Goal: Information Seeking & Learning: Learn about a topic

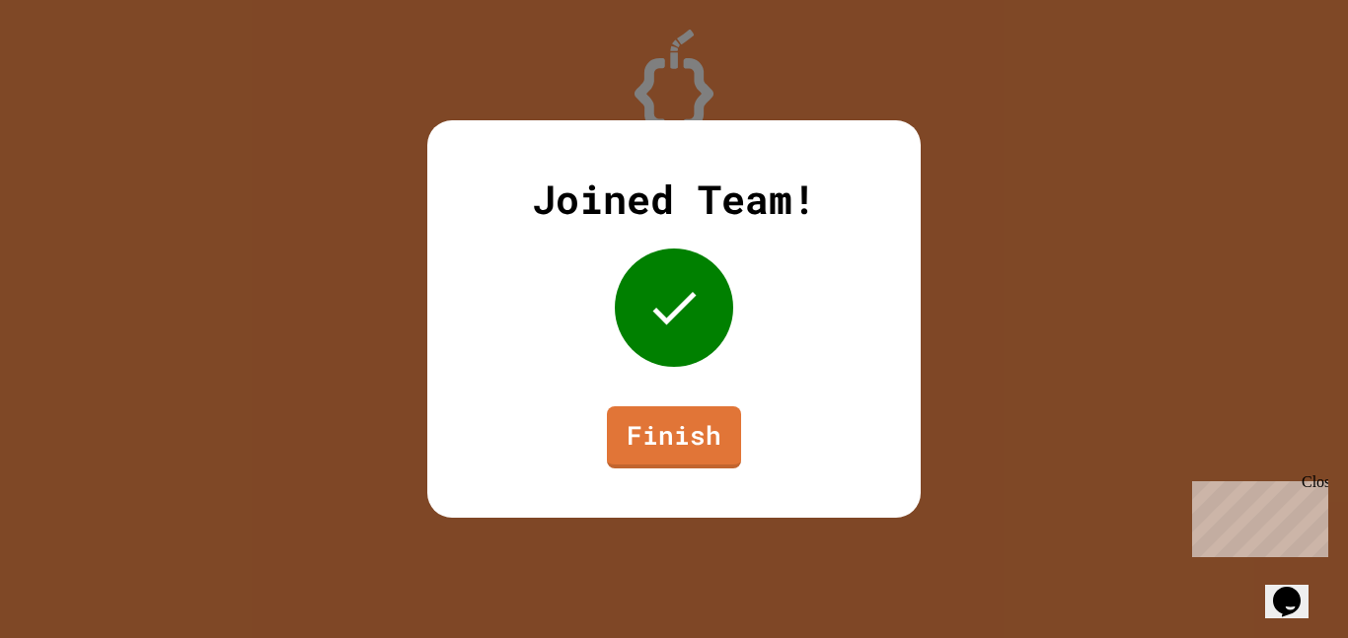
click at [719, 458] on link "Finish" at bounding box center [674, 437] width 134 height 62
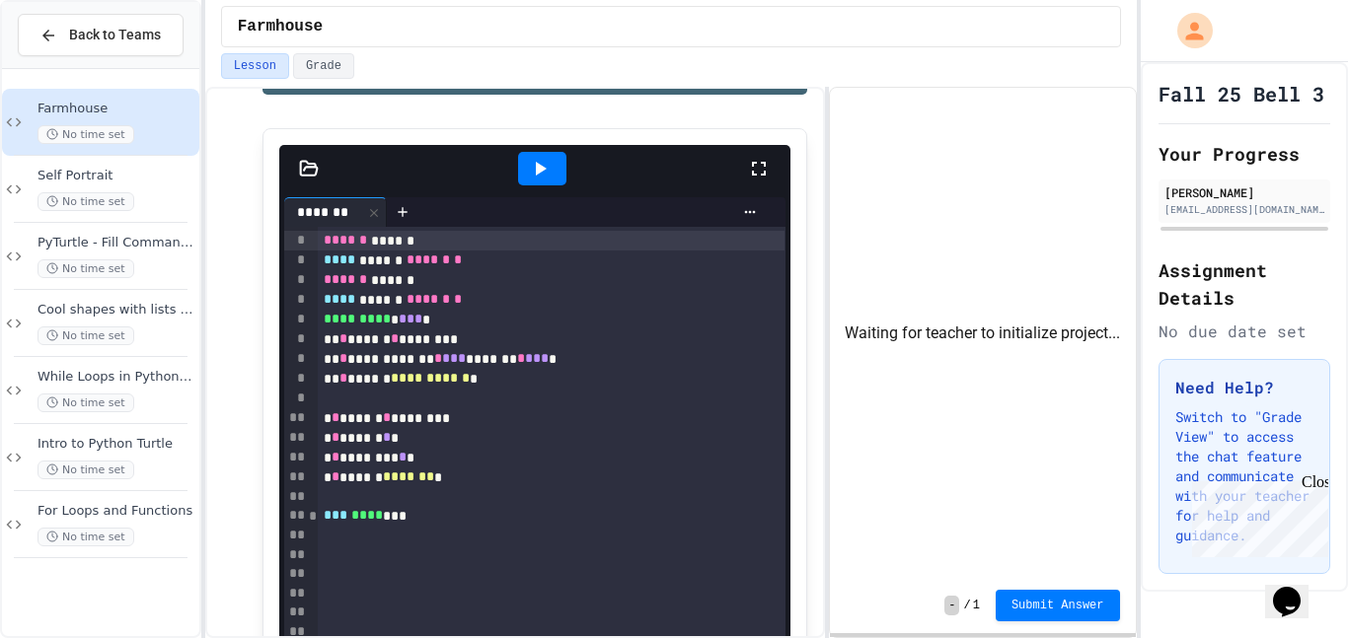
scroll to position [543, 0]
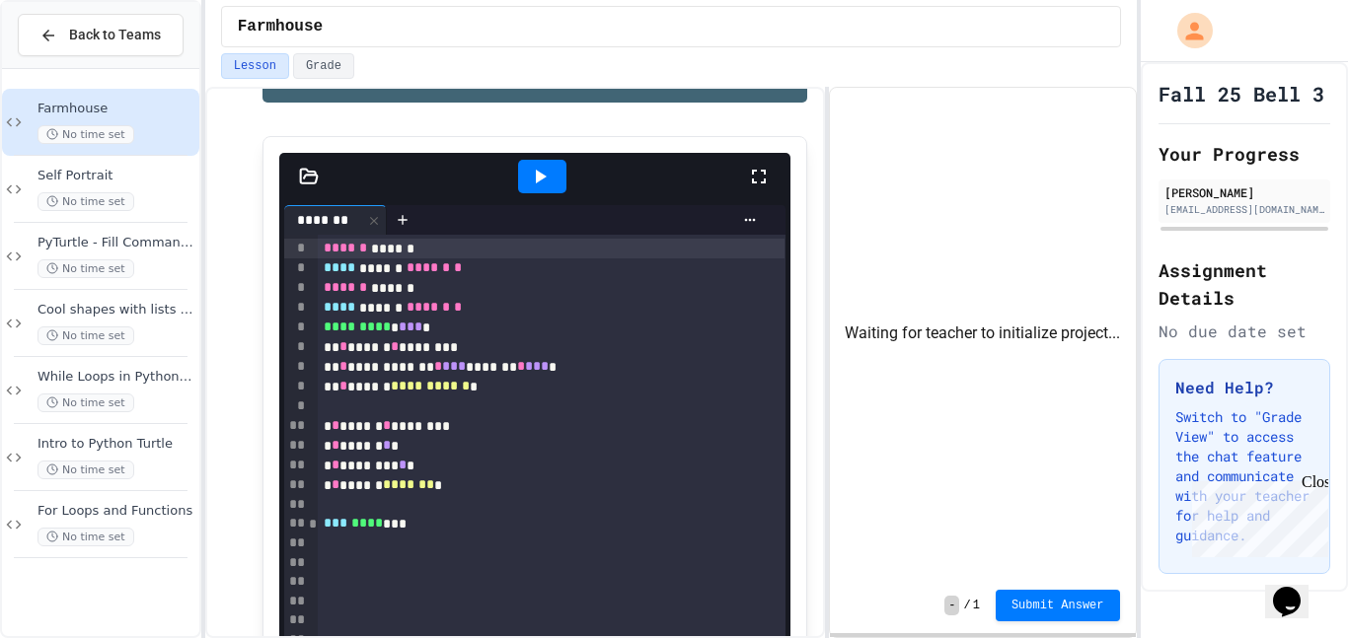
click at [542, 182] on icon at bounding box center [540, 177] width 24 height 24
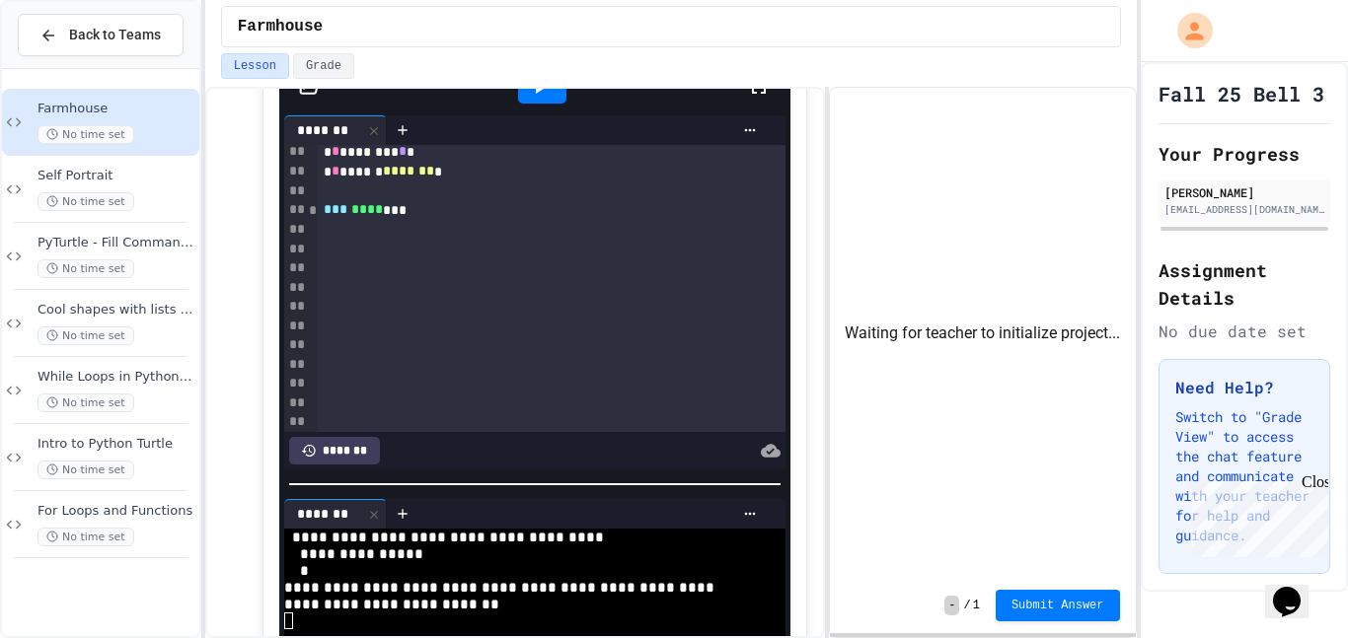
scroll to position [715, 0]
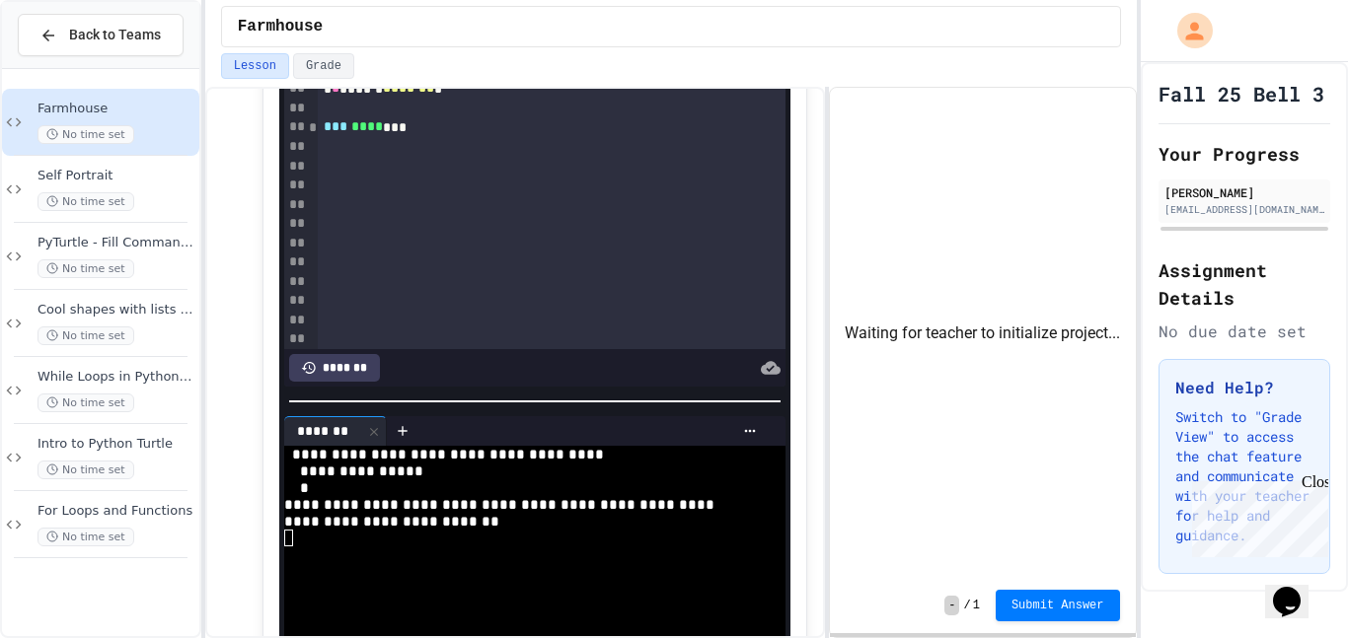
click at [765, 402] on div at bounding box center [534, 402] width 491 height 2
click at [749, 431] on icon at bounding box center [749, 431] width 11 height 3
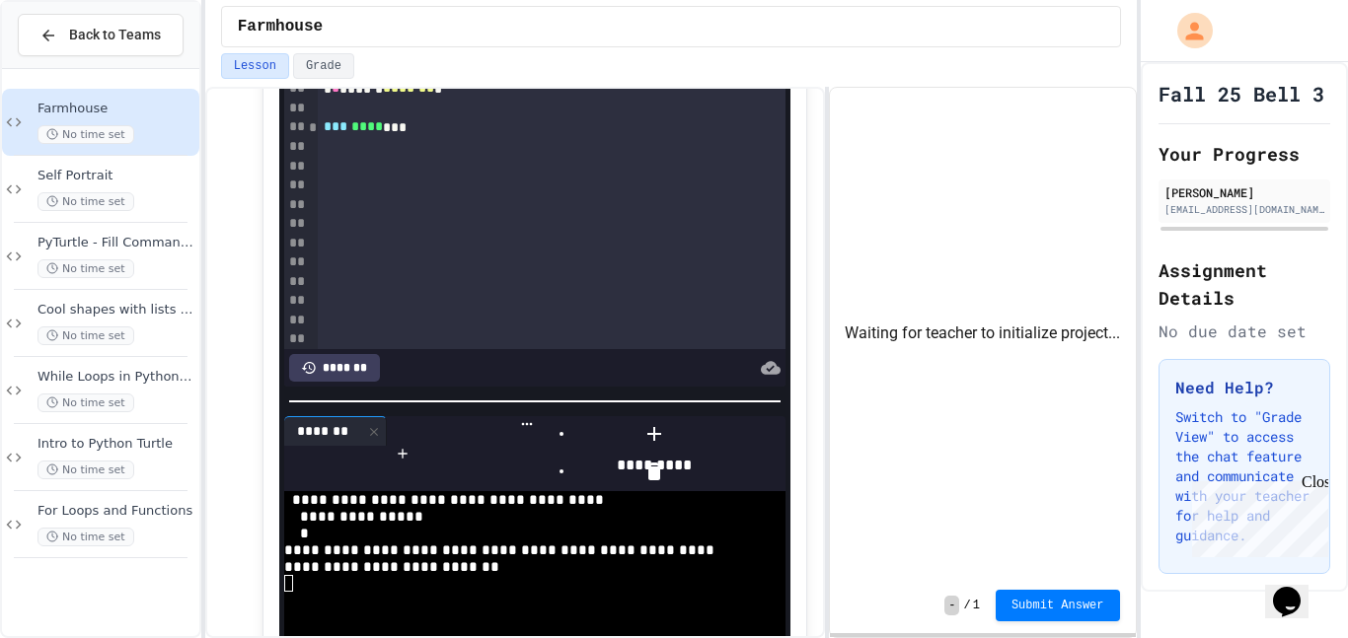
click at [846, 504] on div "Waiting for teacher to initialize project..." at bounding box center [983, 333] width 306 height 490
click at [891, 495] on div "Waiting for teacher to initialize project..." at bounding box center [983, 333] width 306 height 490
click at [854, 488] on div "Waiting for teacher to initialize project..." at bounding box center [983, 333] width 306 height 490
click at [734, 487] on div at bounding box center [654, 472] width 160 height 32
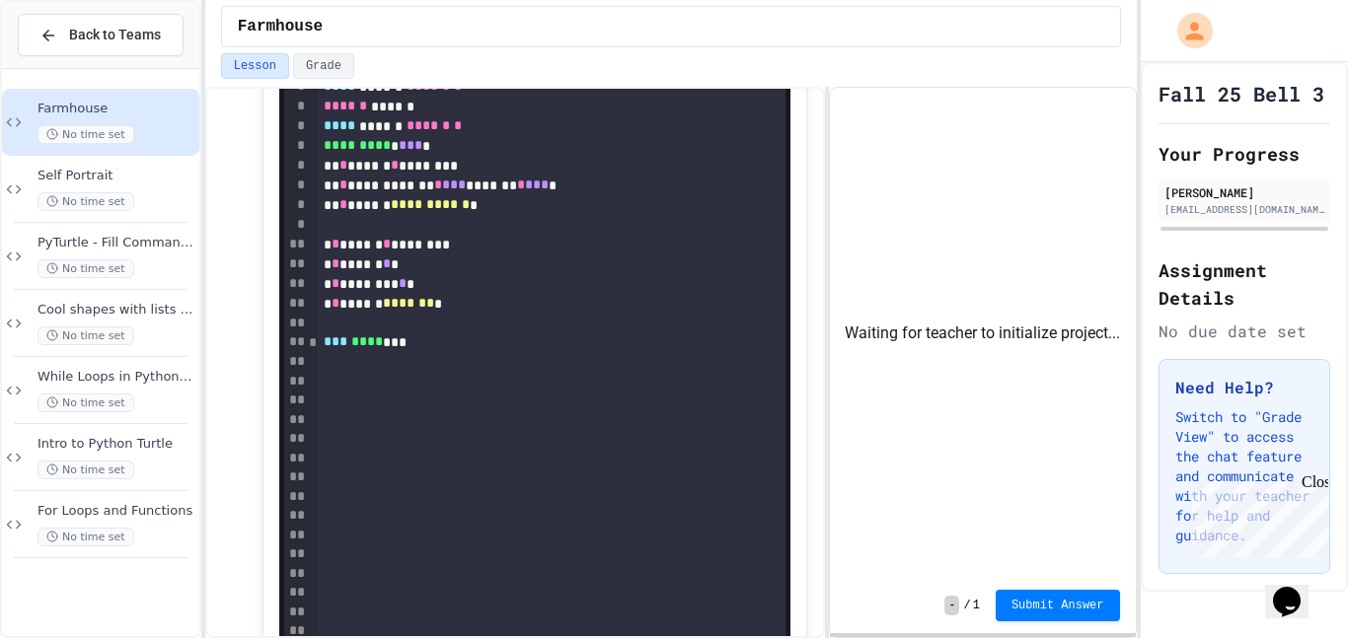
scroll to position [8, 0]
click at [677, 371] on div at bounding box center [552, 363] width 468 height 20
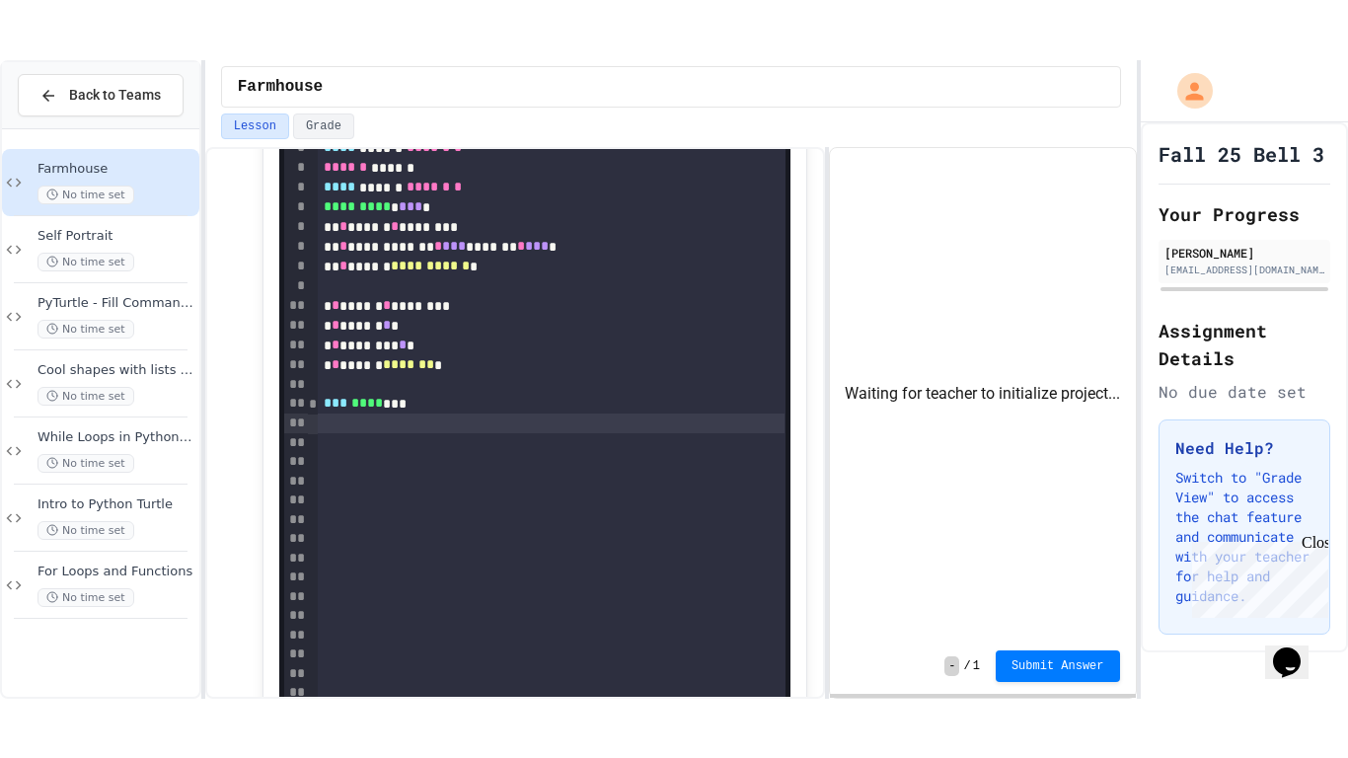
scroll to position [0, 0]
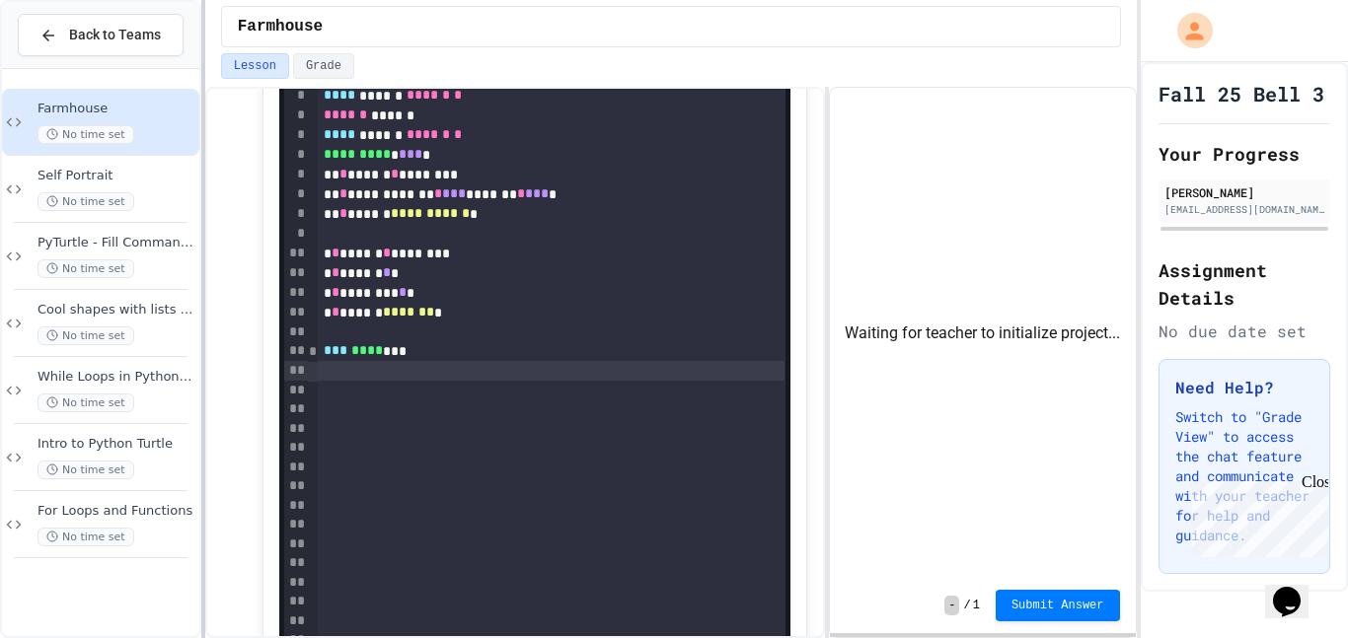
click at [202, 436] on div at bounding box center [203, 319] width 4 height 638
click at [154, 448] on span "Intro to Python Turtle" at bounding box center [116, 444] width 158 height 17
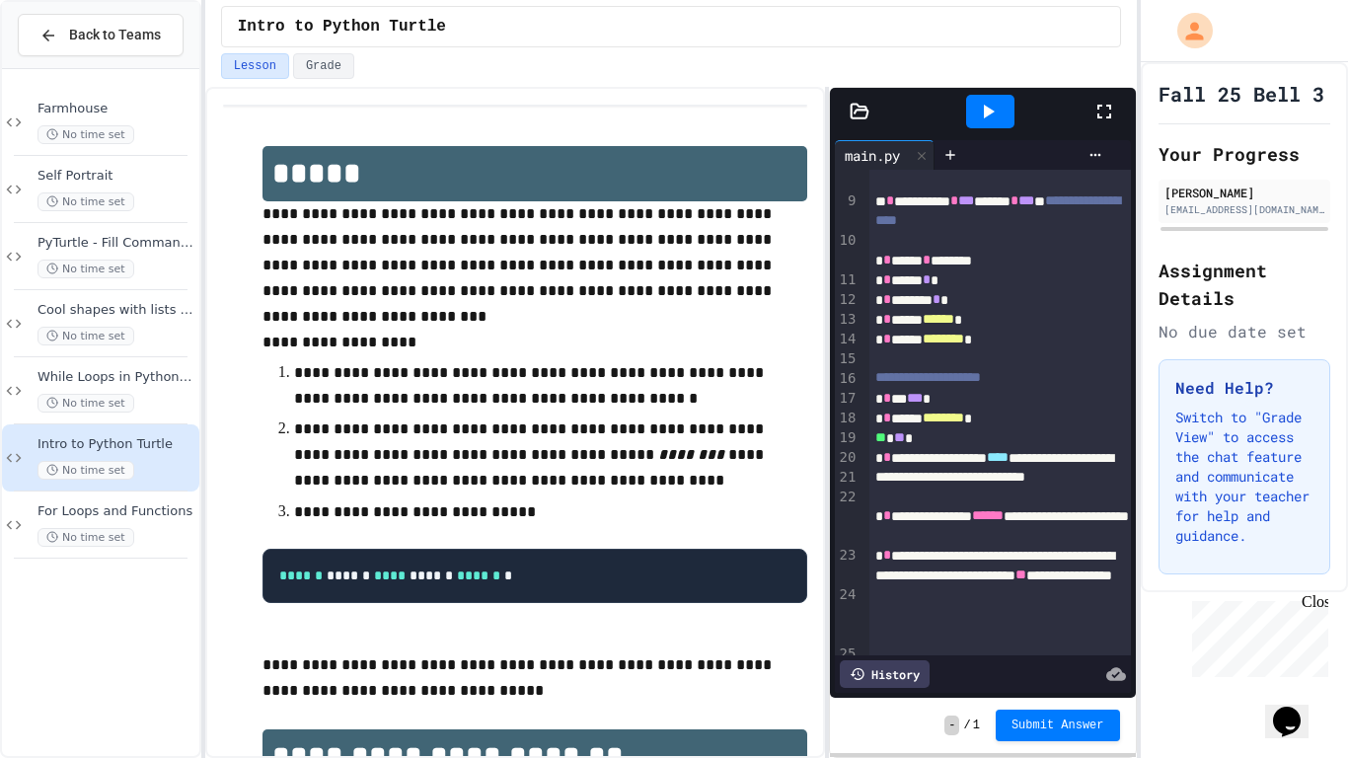
scroll to position [252, 0]
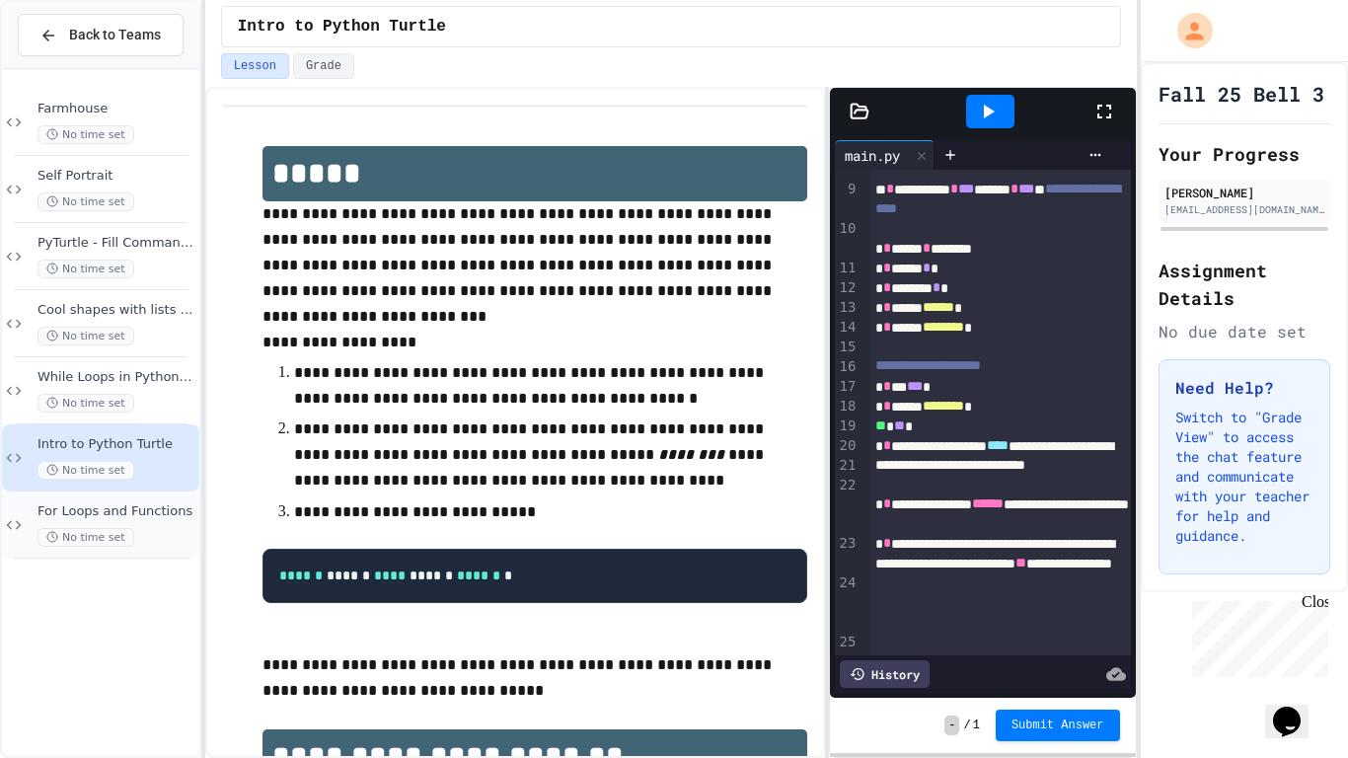
click at [179, 503] on span "For Loops and Functions" at bounding box center [116, 511] width 158 height 17
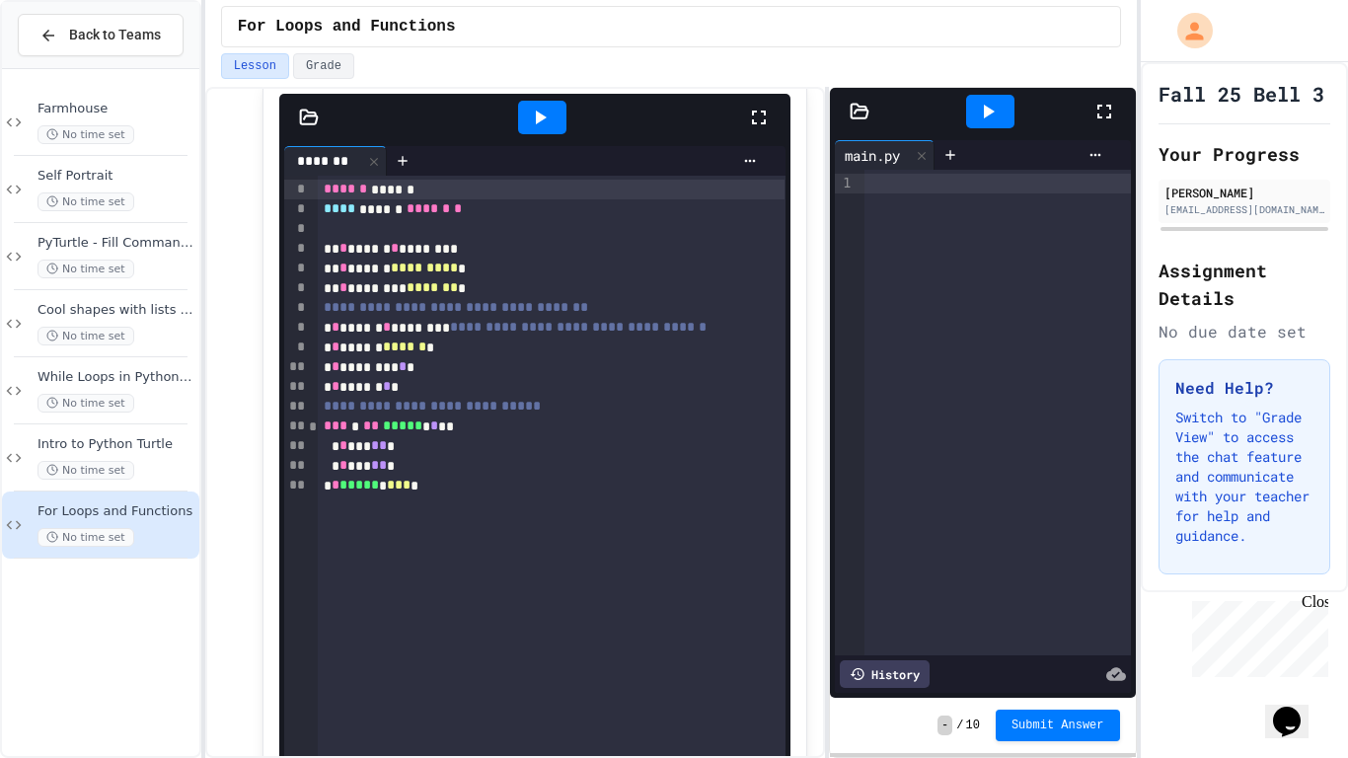
scroll to position [2046, 0]
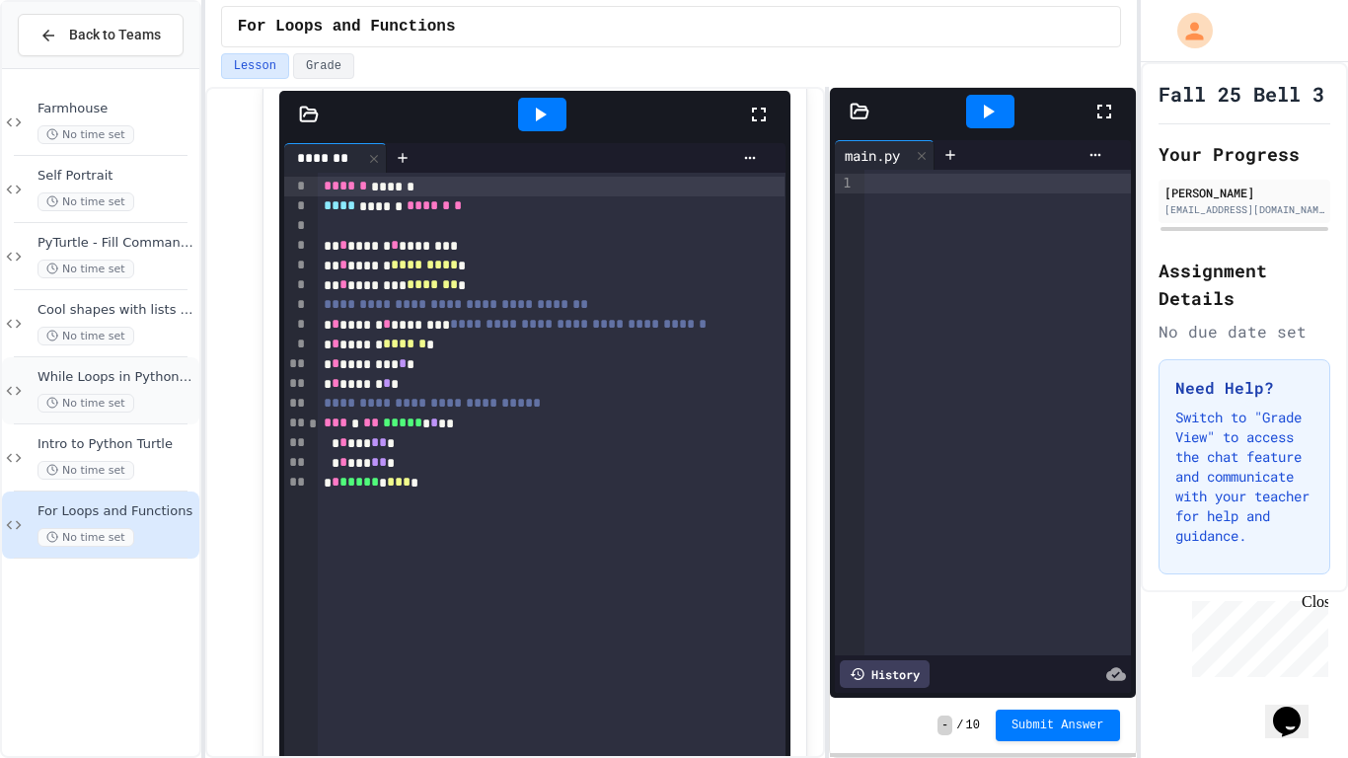
click at [165, 389] on div "While Loops in Python Turtle No time set" at bounding box center [116, 390] width 158 height 43
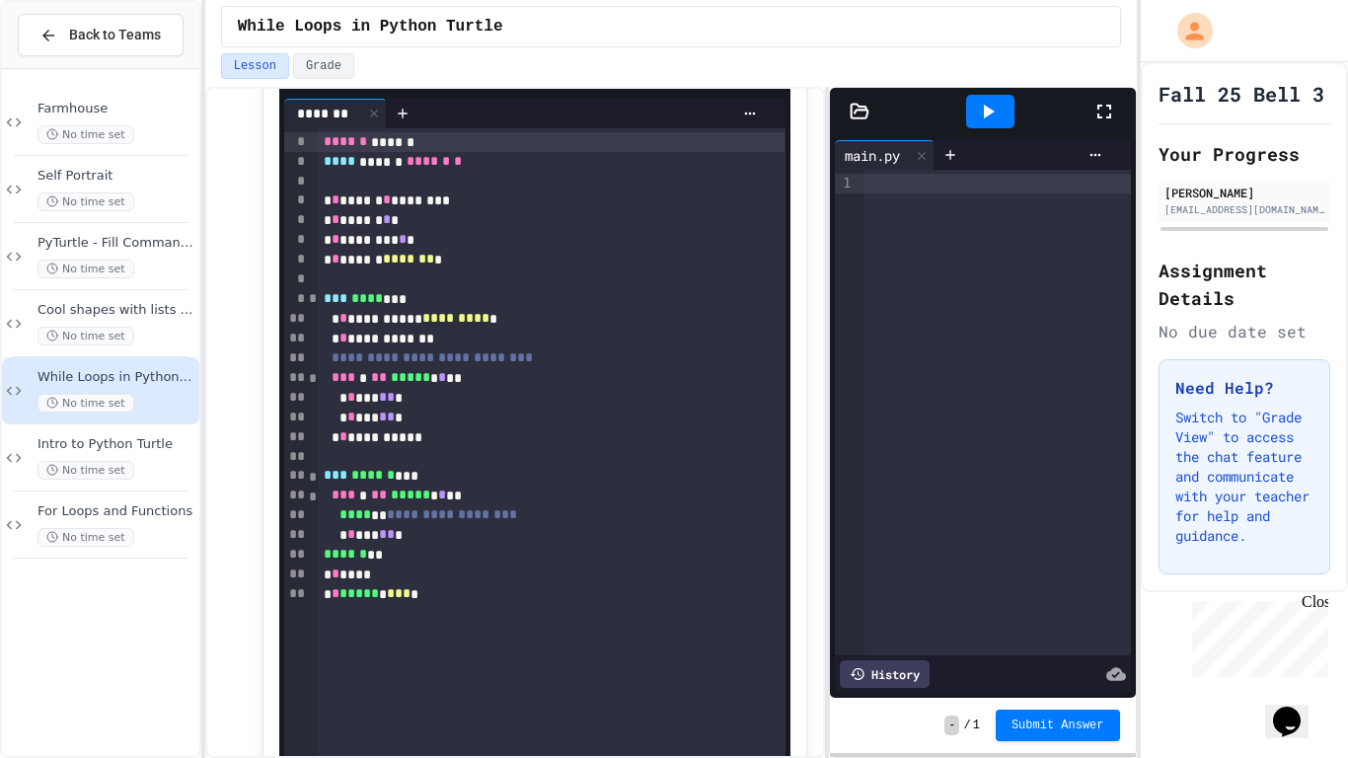
scroll to position [705, 0]
click at [144, 104] on span "Farmhouse" at bounding box center [116, 109] width 158 height 17
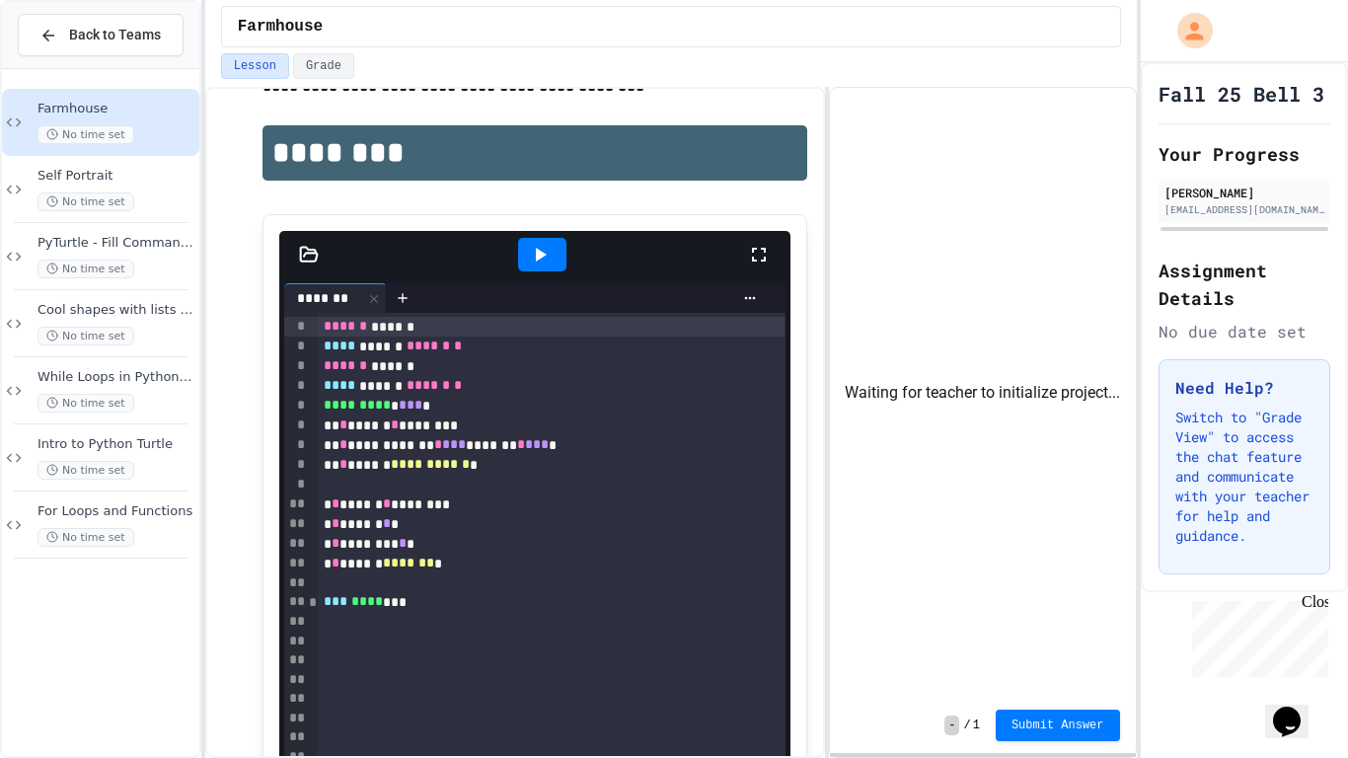
scroll to position [485, 0]
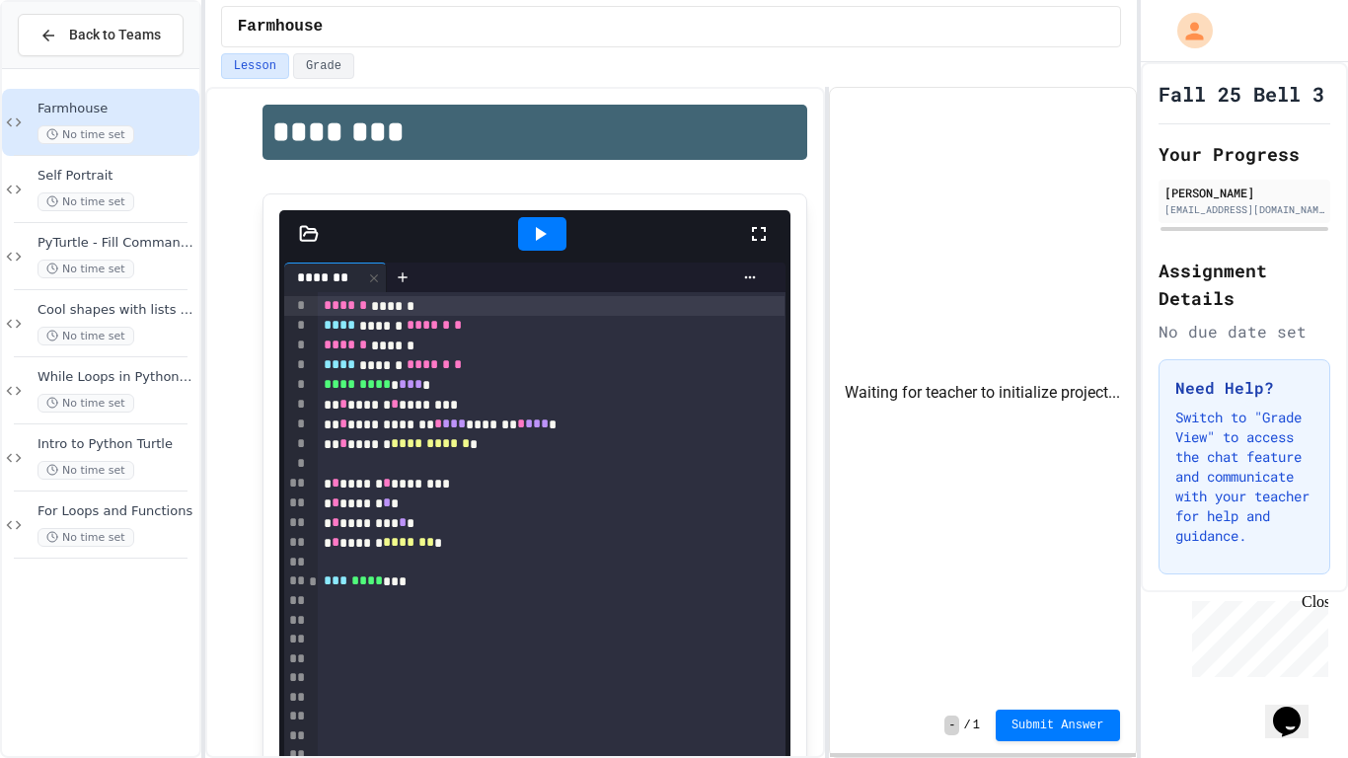
click at [785, 196] on div "**********" at bounding box center [534, 637] width 545 height 888
click at [779, 221] on div at bounding box center [768, 233] width 43 height 53
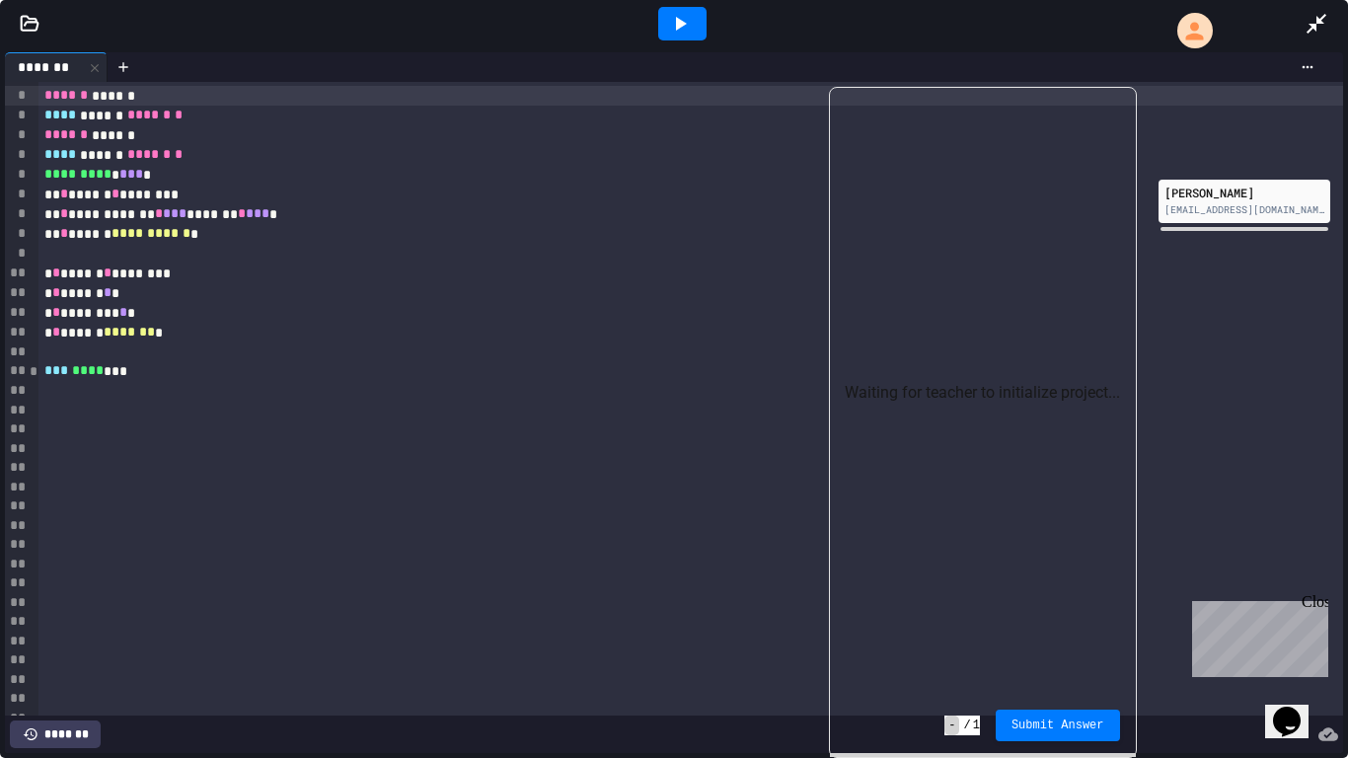
click at [212, 361] on div at bounding box center [690, 352] width 1304 height 20
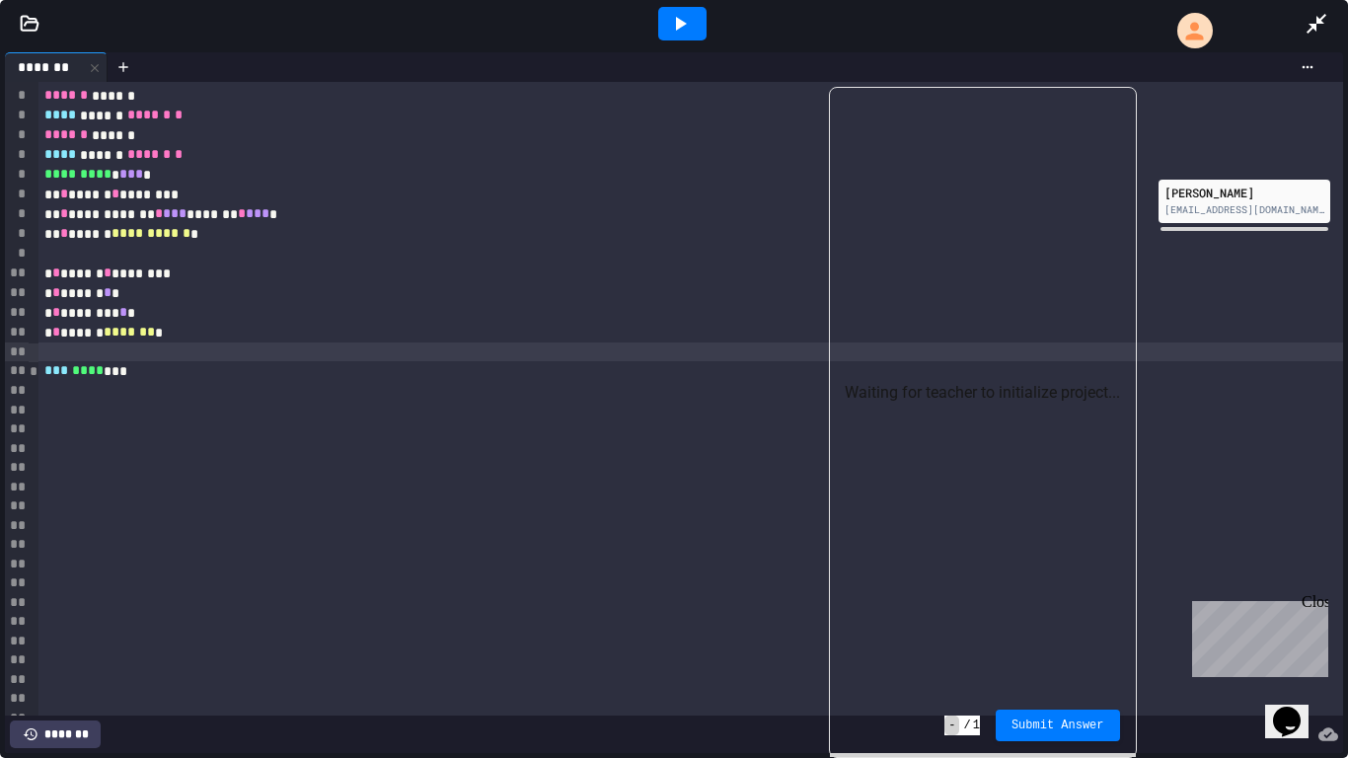
click at [185, 375] on div "*** **** ***" at bounding box center [690, 371] width 1304 height 20
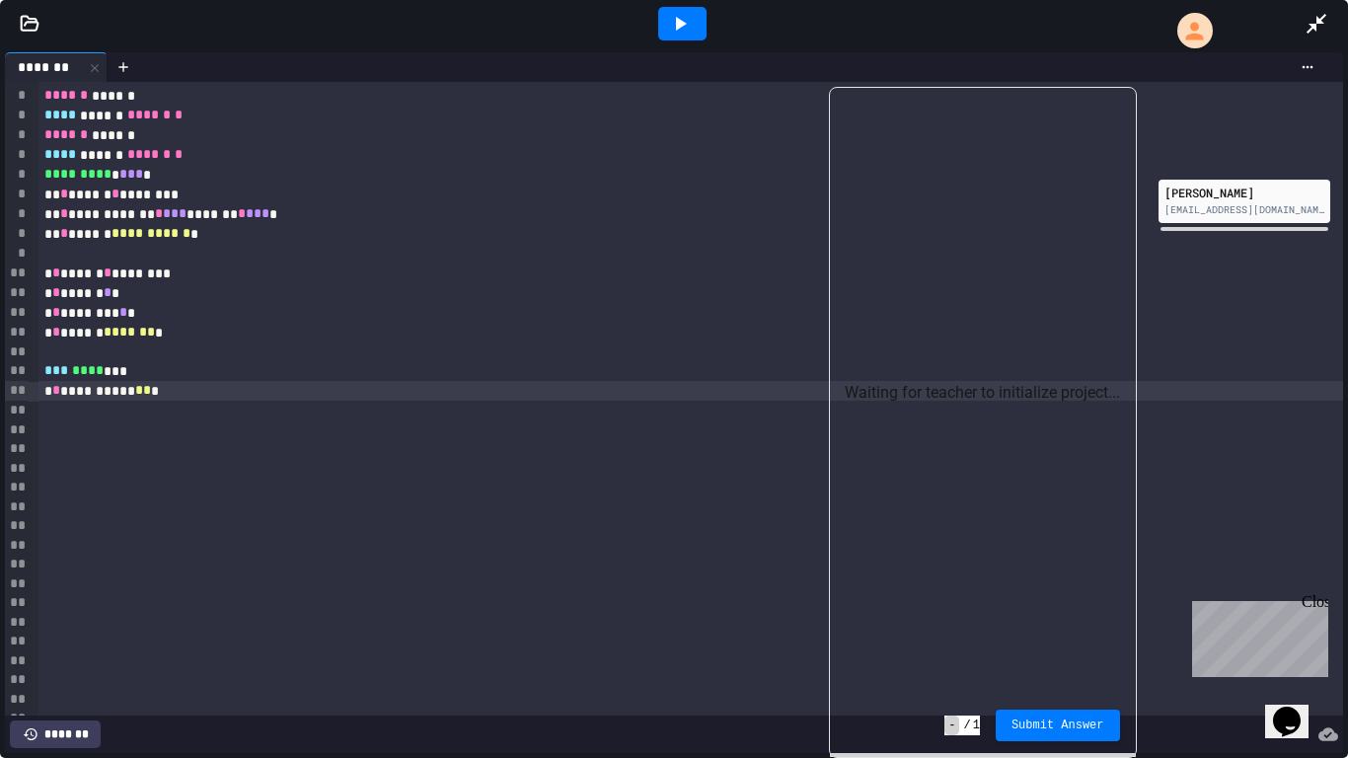
click at [1308, 43] on div at bounding box center [1325, 23] width 43 height 53
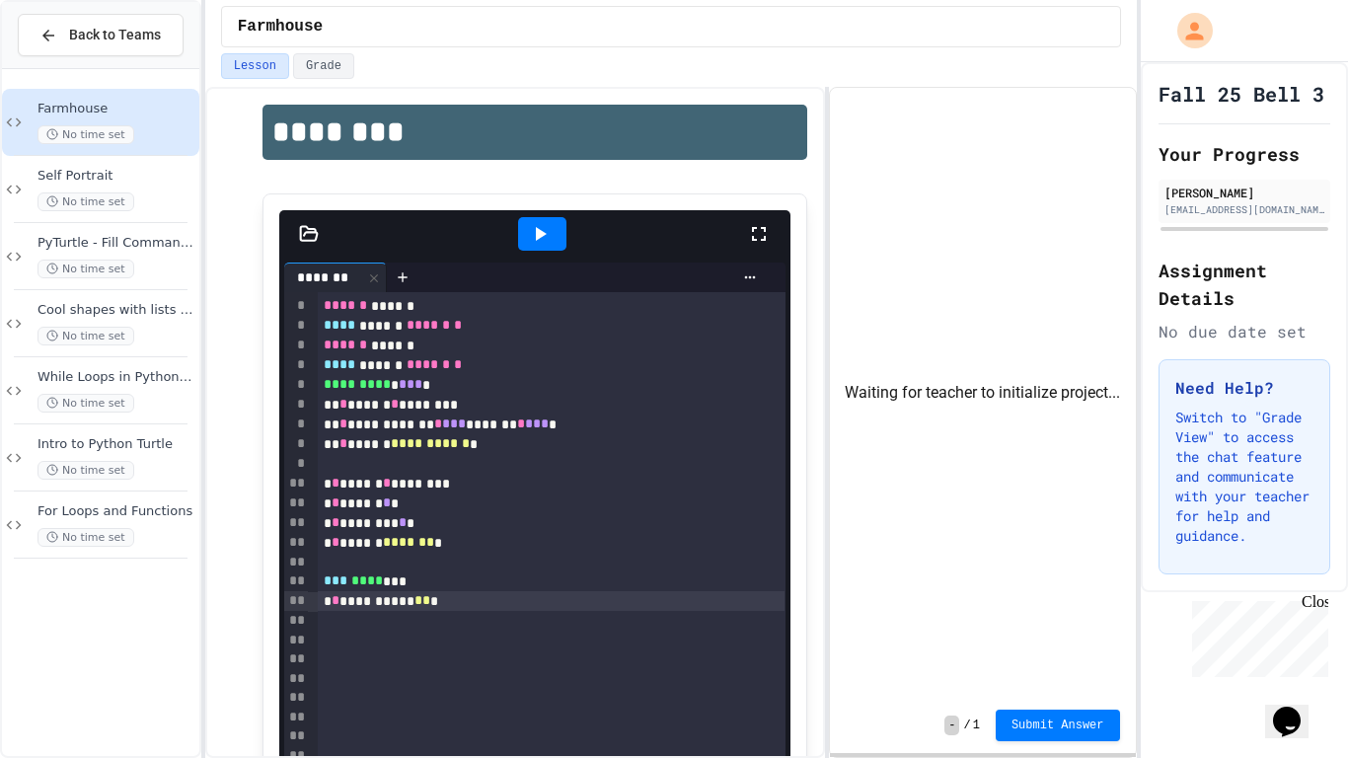
click at [426, 607] on span "**" at bounding box center [422, 600] width 16 height 14
click at [53, 368] on div "While Loops in Python Turtle No time set" at bounding box center [100, 390] width 197 height 67
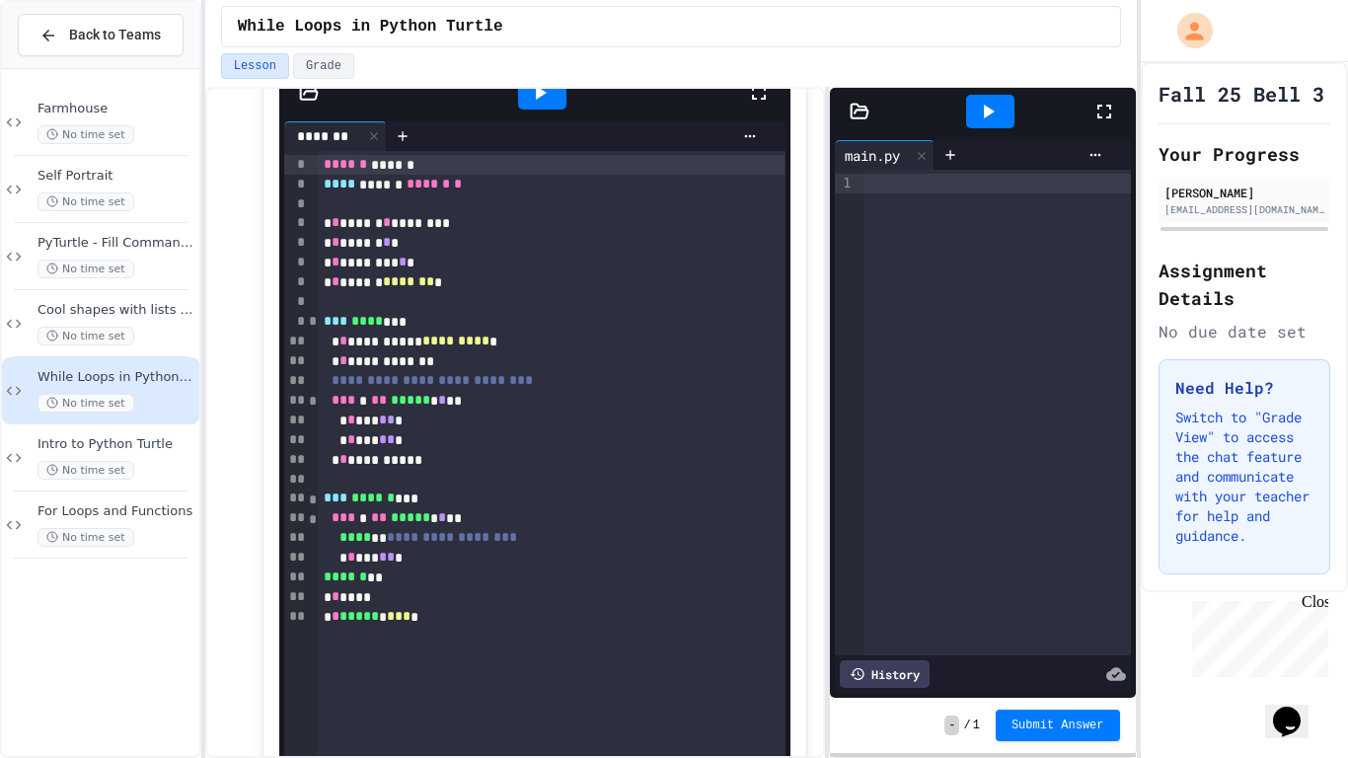
scroll to position [683, 0]
click at [162, 120] on div "Farmhouse No time set" at bounding box center [116, 122] width 158 height 43
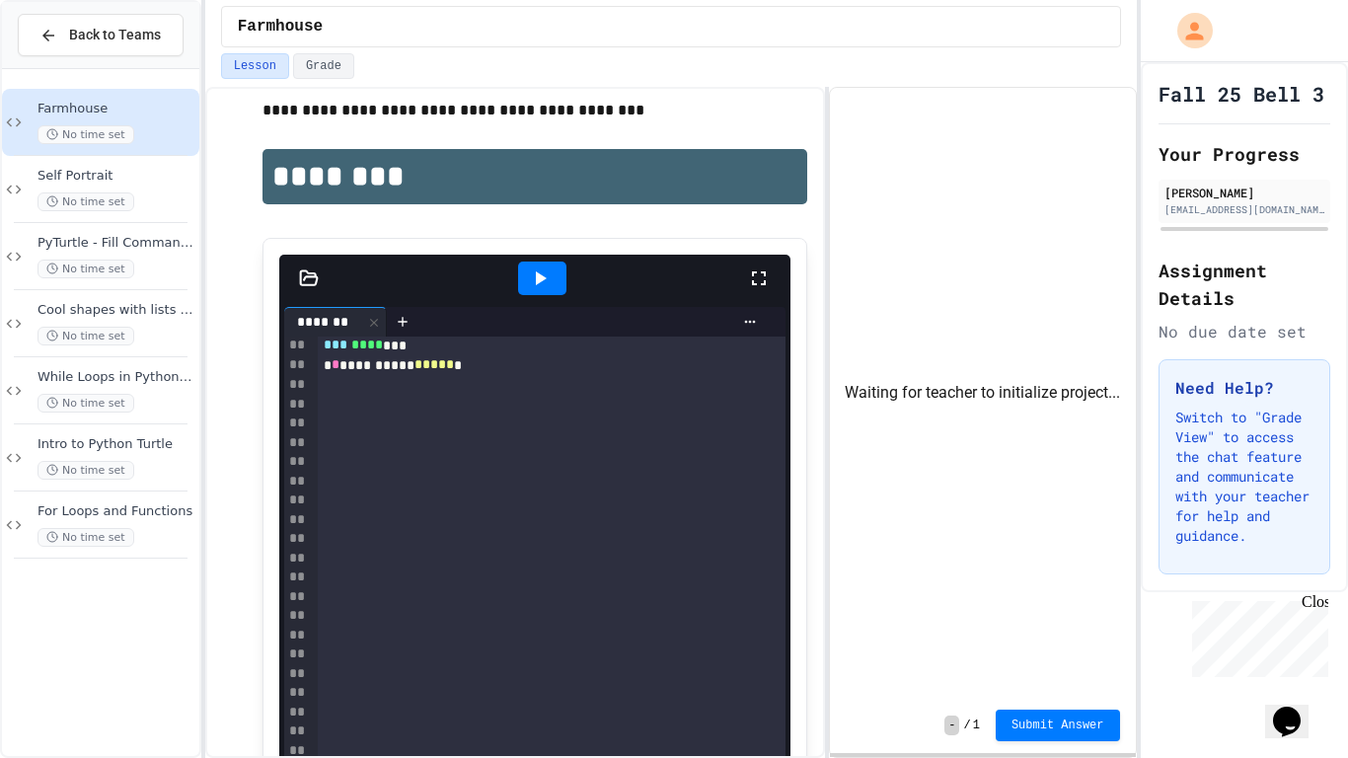
scroll to position [283, 0]
click at [500, 395] on div at bounding box center [552, 402] width 468 height 20
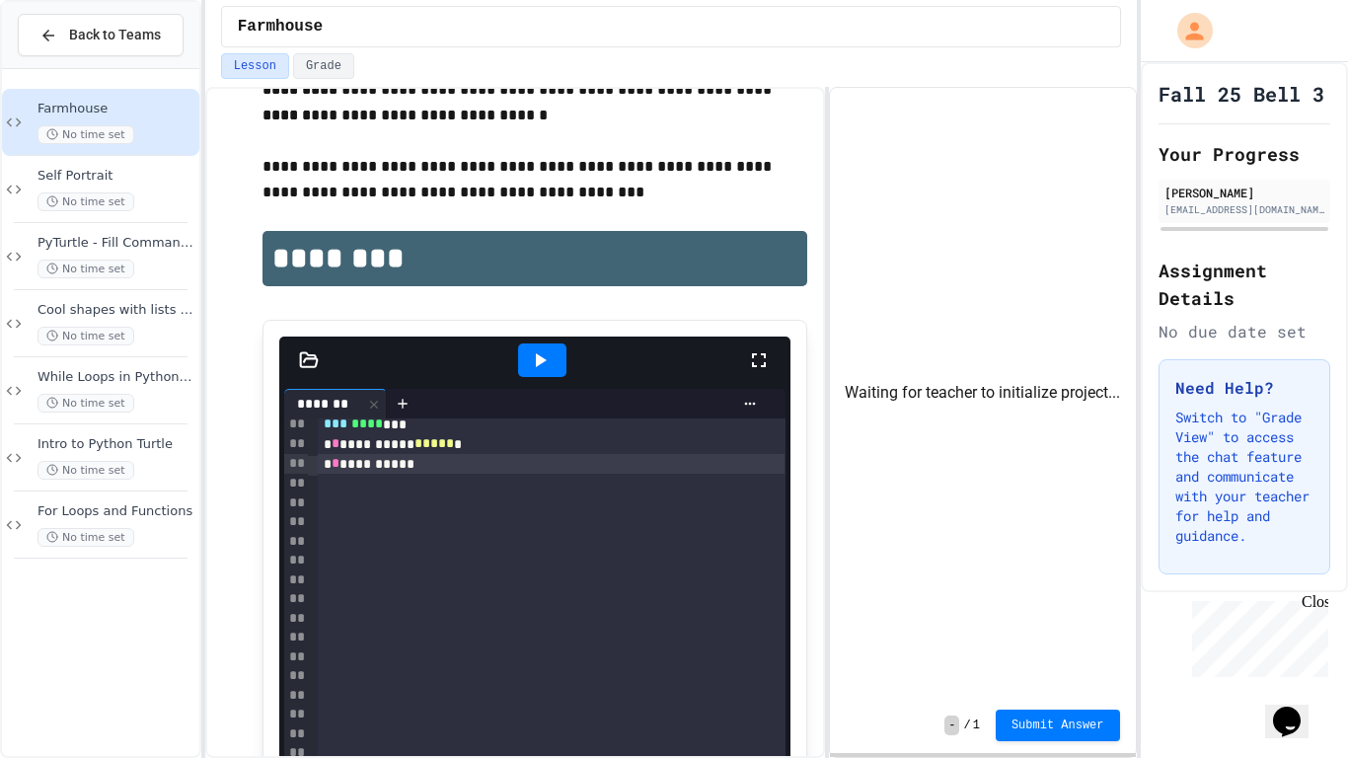
scroll to position [360, 0]
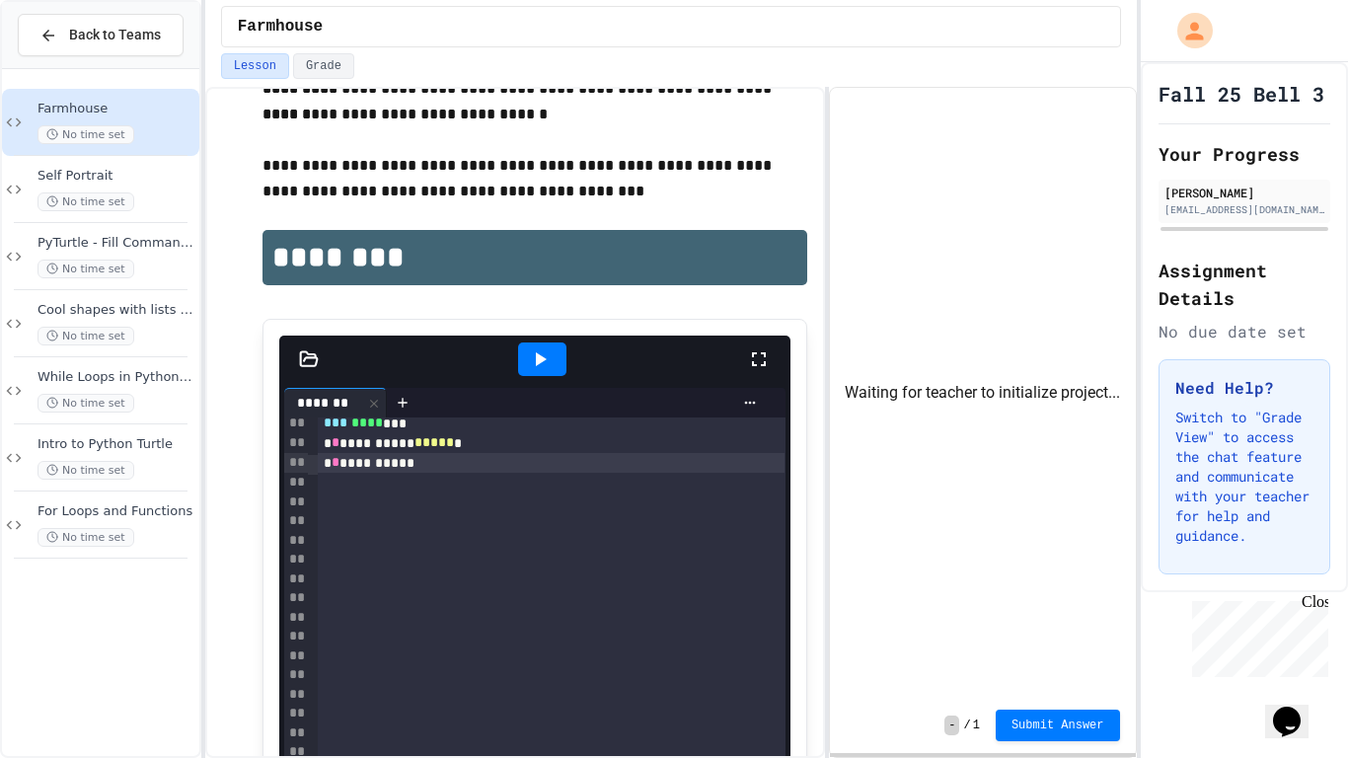
click at [561, 429] on div "*** **** ***" at bounding box center [552, 423] width 468 height 20
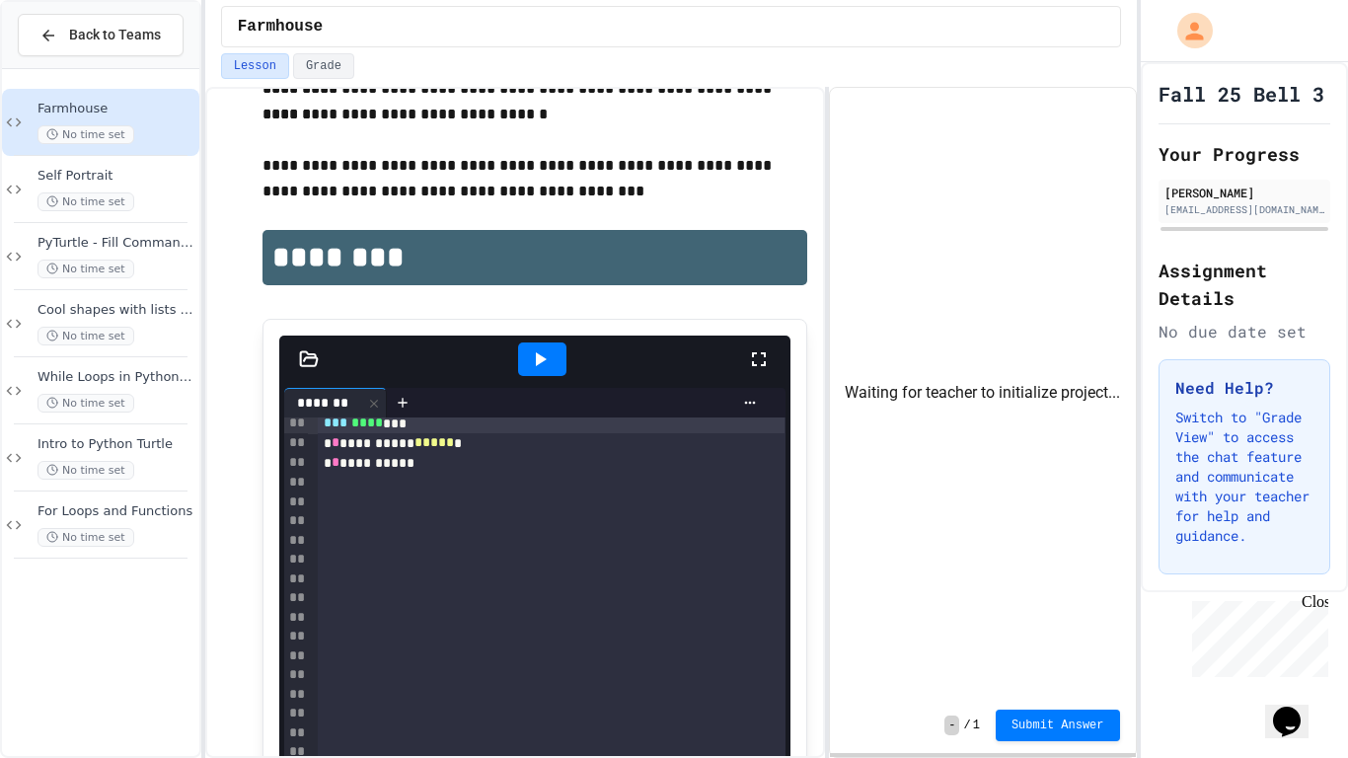
click at [559, 451] on div "**********" at bounding box center [552, 443] width 468 height 20
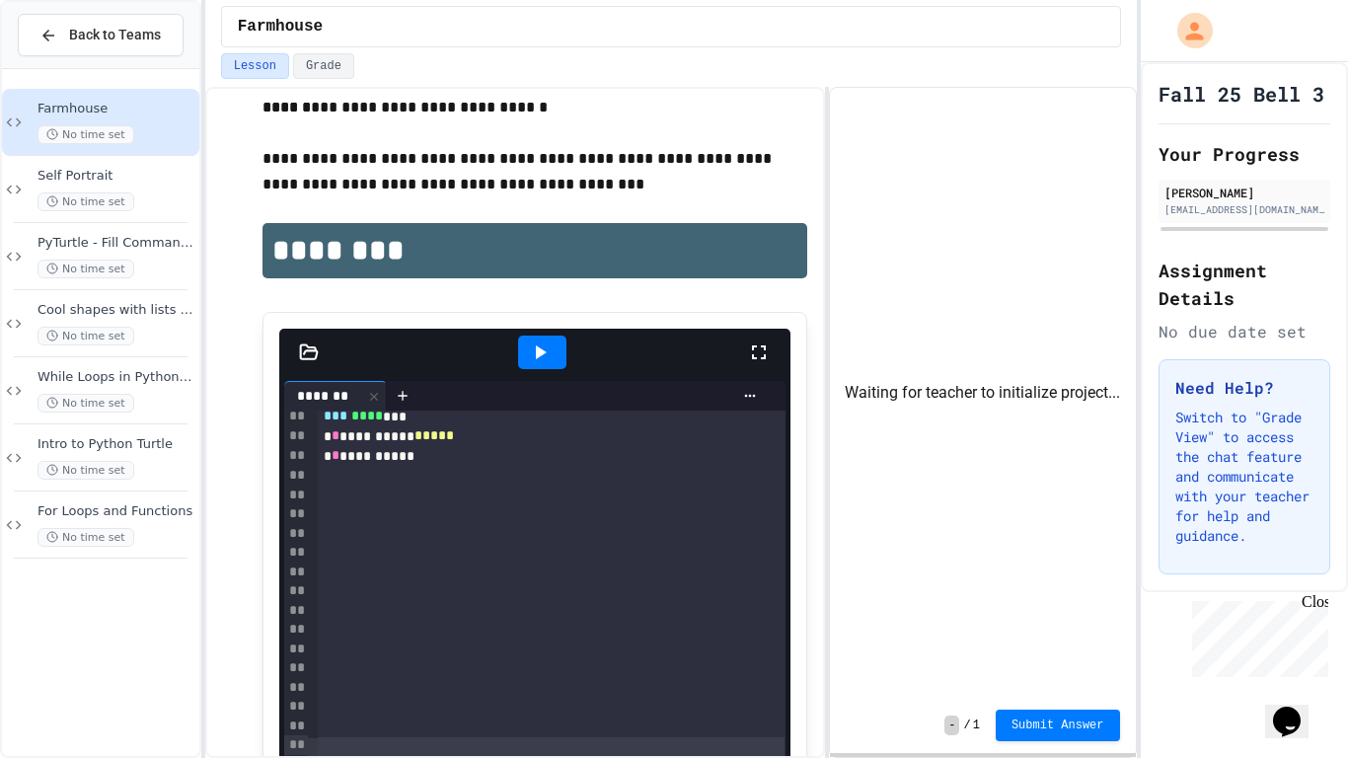
click at [788, 336] on div at bounding box center [768, 352] width 43 height 53
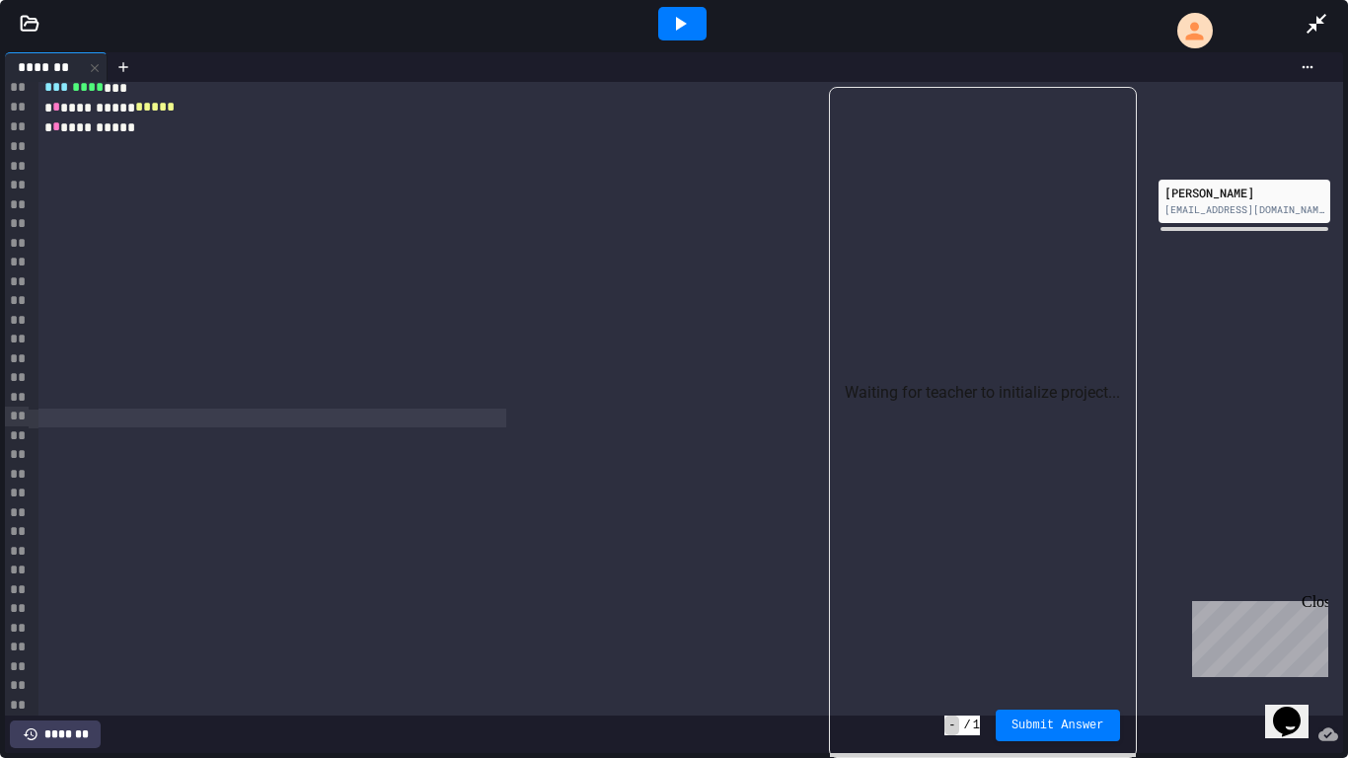
click at [506, 347] on div at bounding box center [272, 340] width 468 height 20
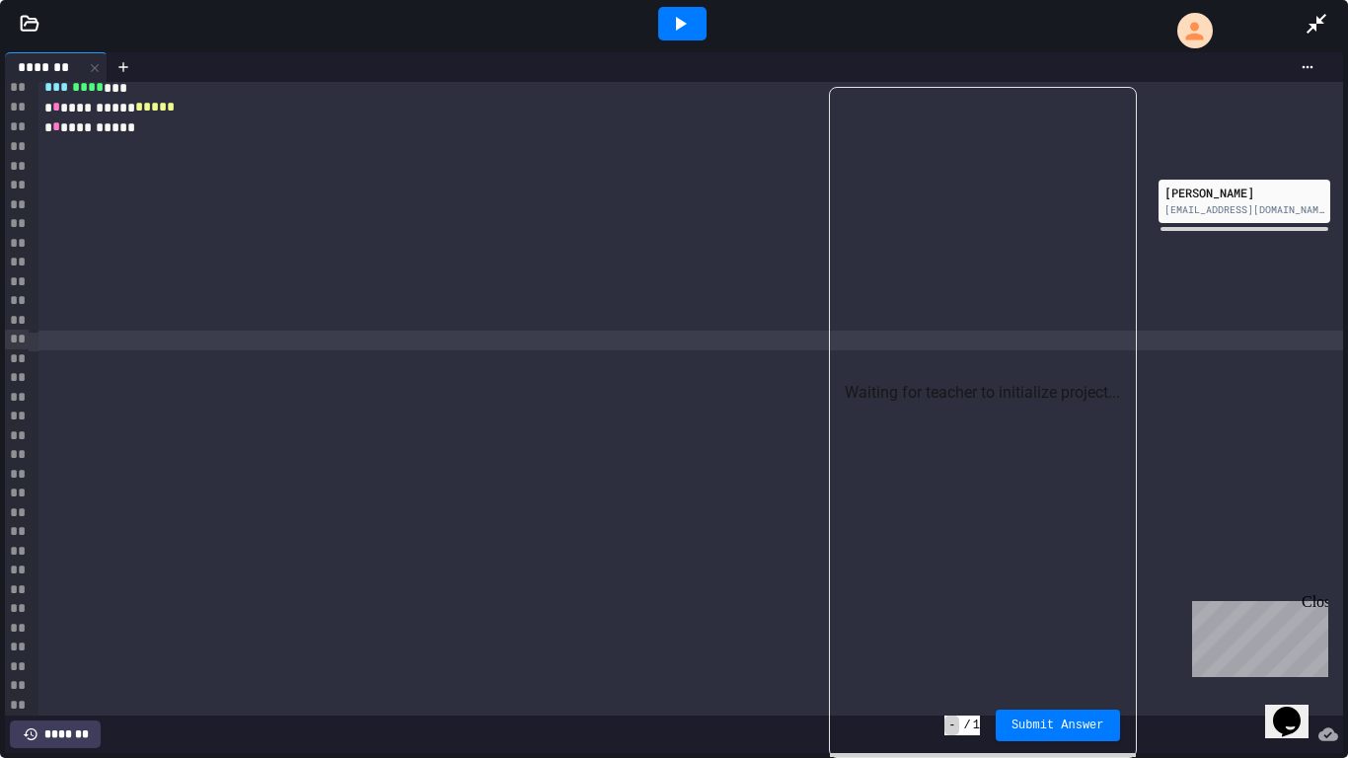
scroll to position [0, 0]
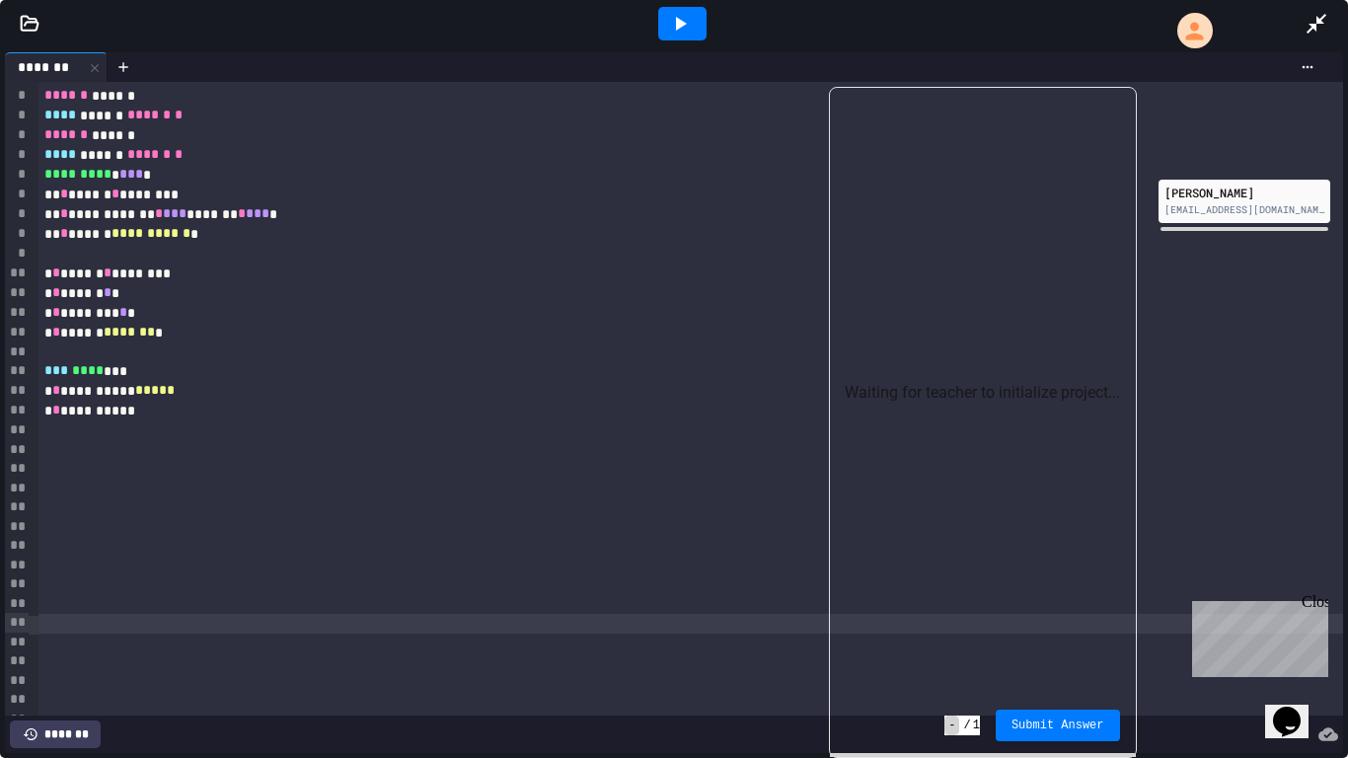
click at [192, 394] on div "**********" at bounding box center [690, 391] width 1304 height 20
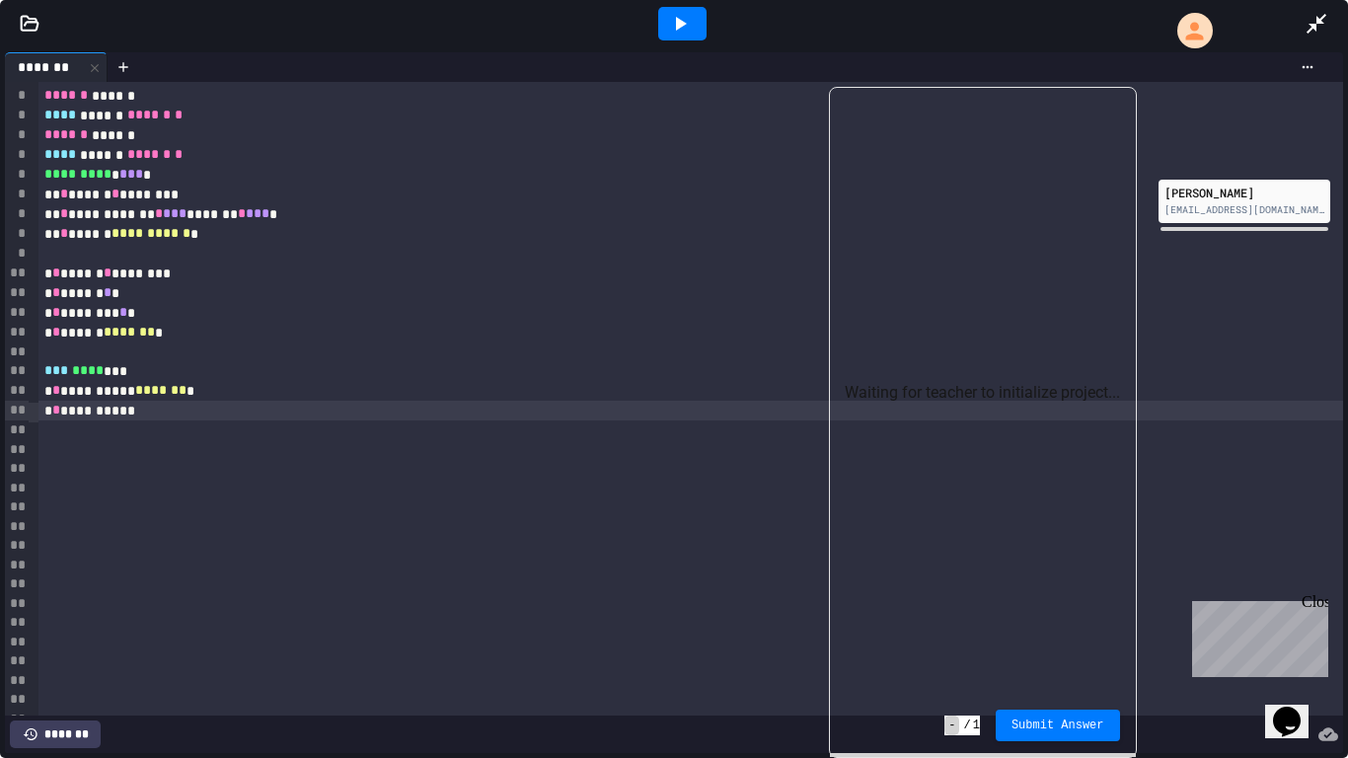
click at [685, 20] on icon at bounding box center [680, 24] width 24 height 24
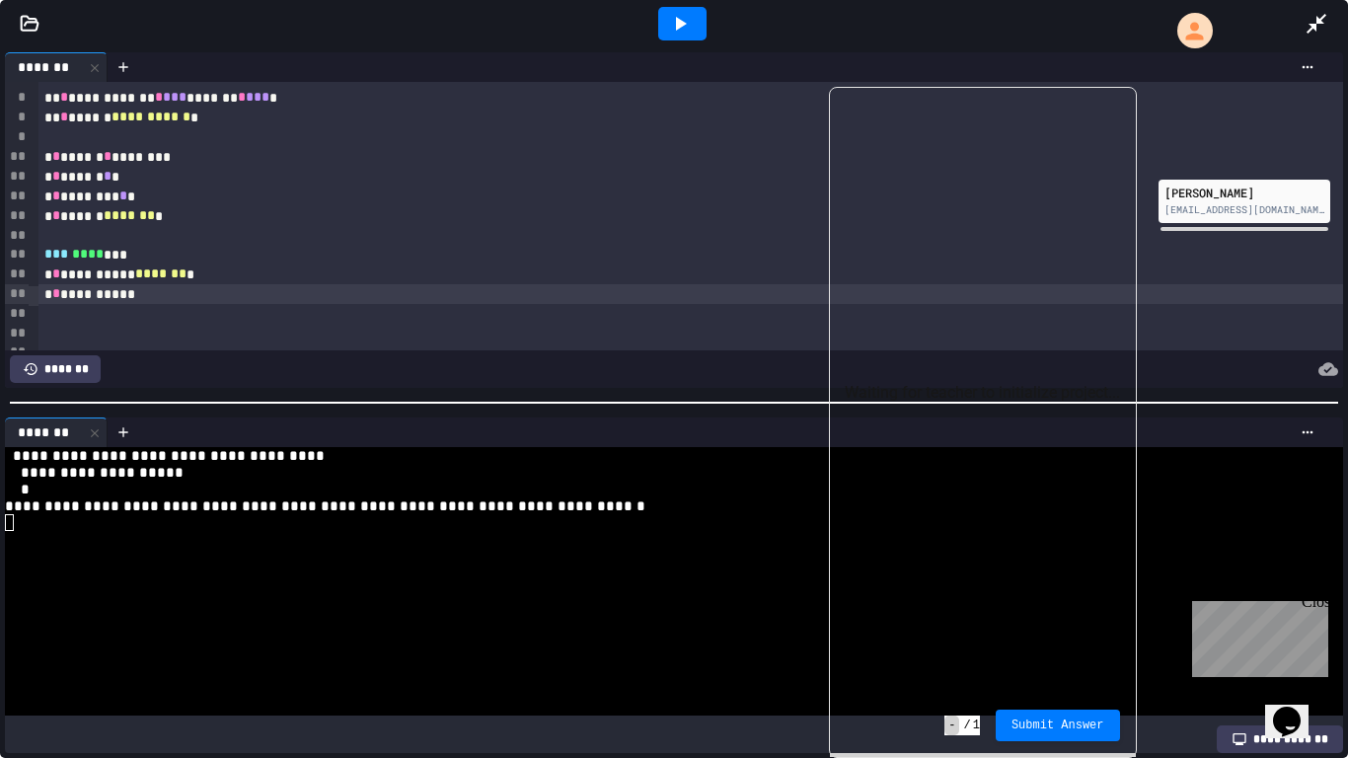
scroll to position [115, 0]
click at [61, 279] on div "**********" at bounding box center [690, 275] width 1304 height 20
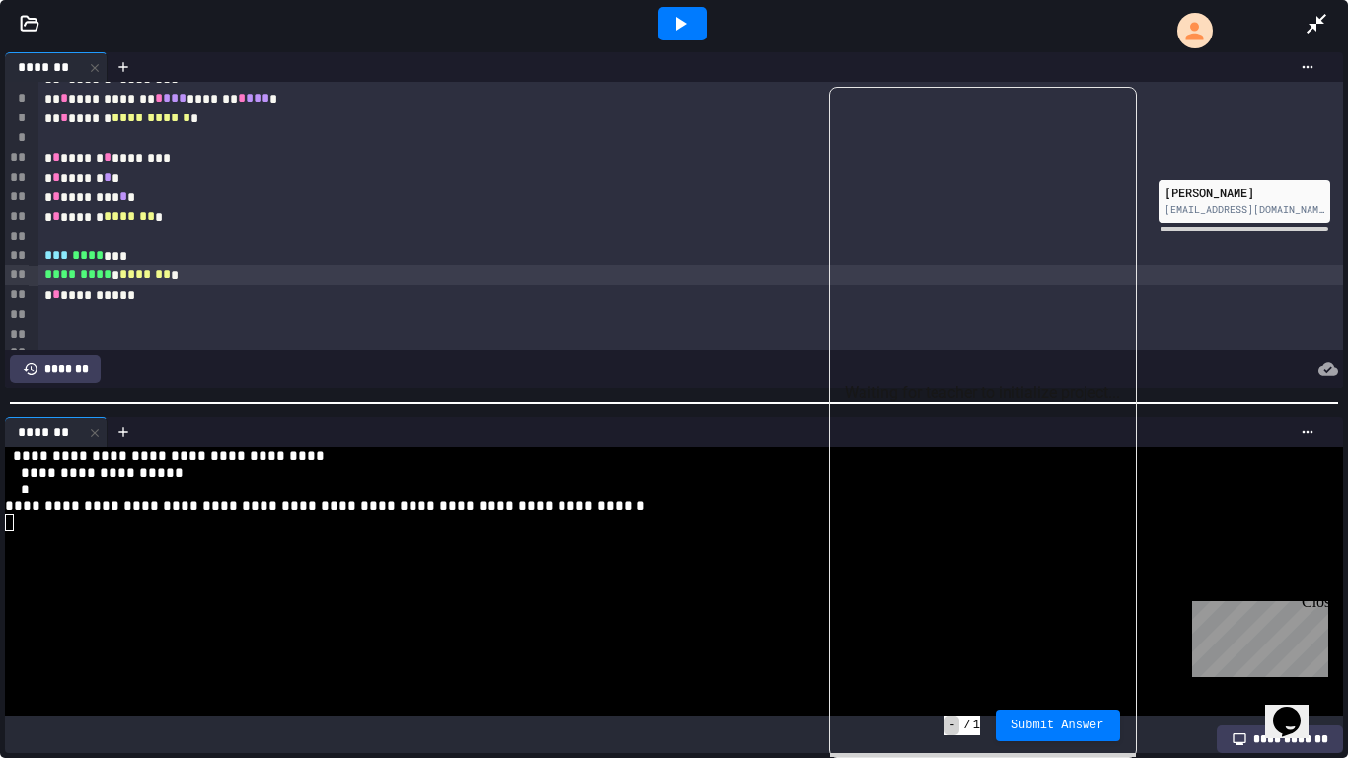
click at [696, 27] on div at bounding box center [682, 24] width 48 height 34
click at [226, 280] on div "********* * ******* *" at bounding box center [690, 275] width 1304 height 20
click at [1309, 39] on div at bounding box center [1325, 23] width 43 height 53
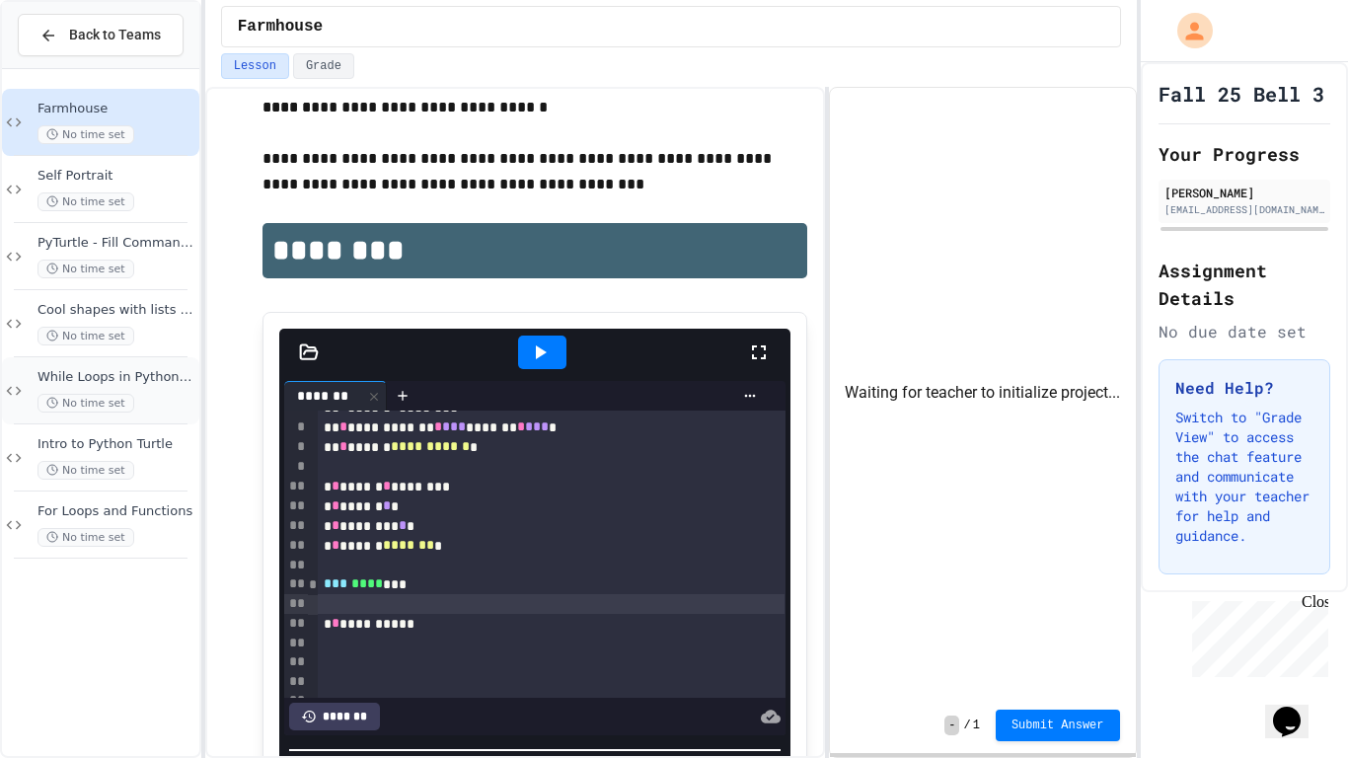
click at [166, 365] on div "While Loops in Python Turtle No time set" at bounding box center [100, 390] width 197 height 67
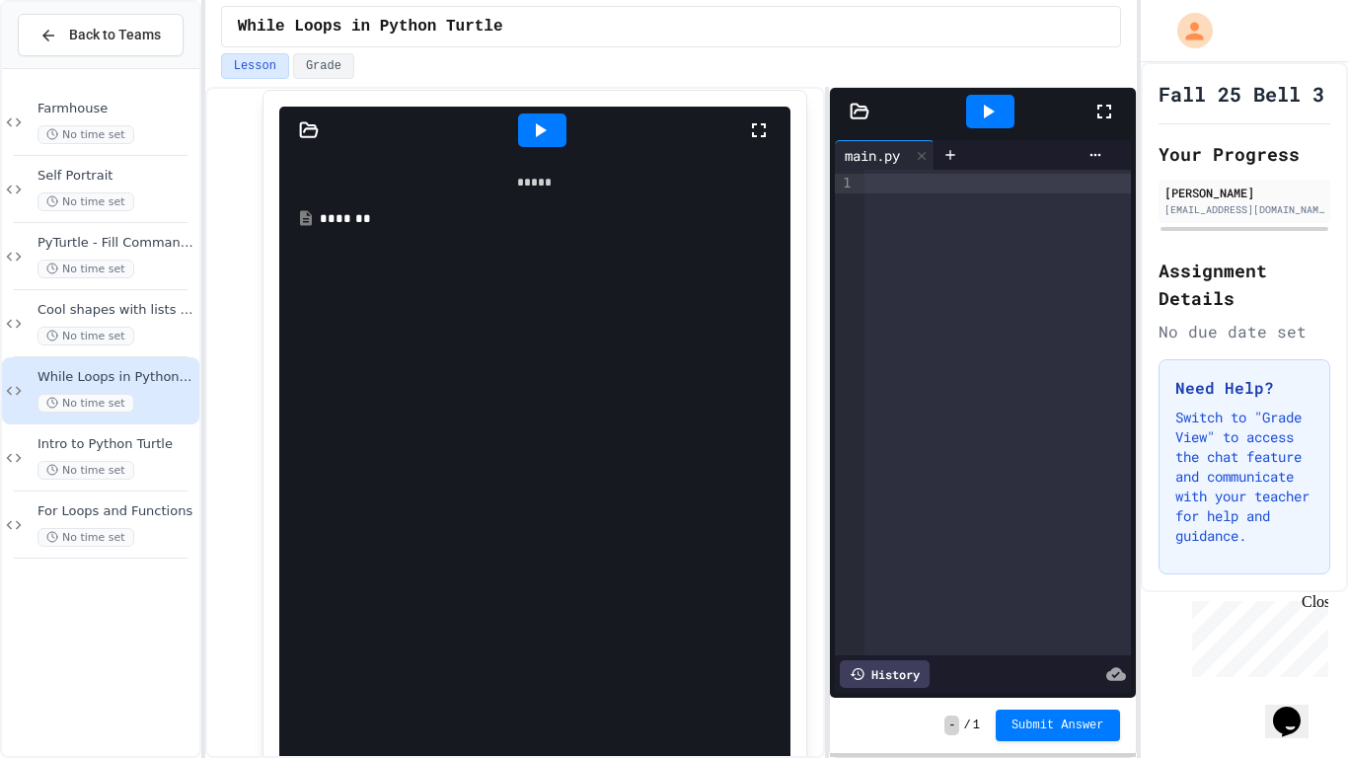
scroll to position [648, 0]
click at [429, 225] on div "*******" at bounding box center [549, 215] width 459 height 20
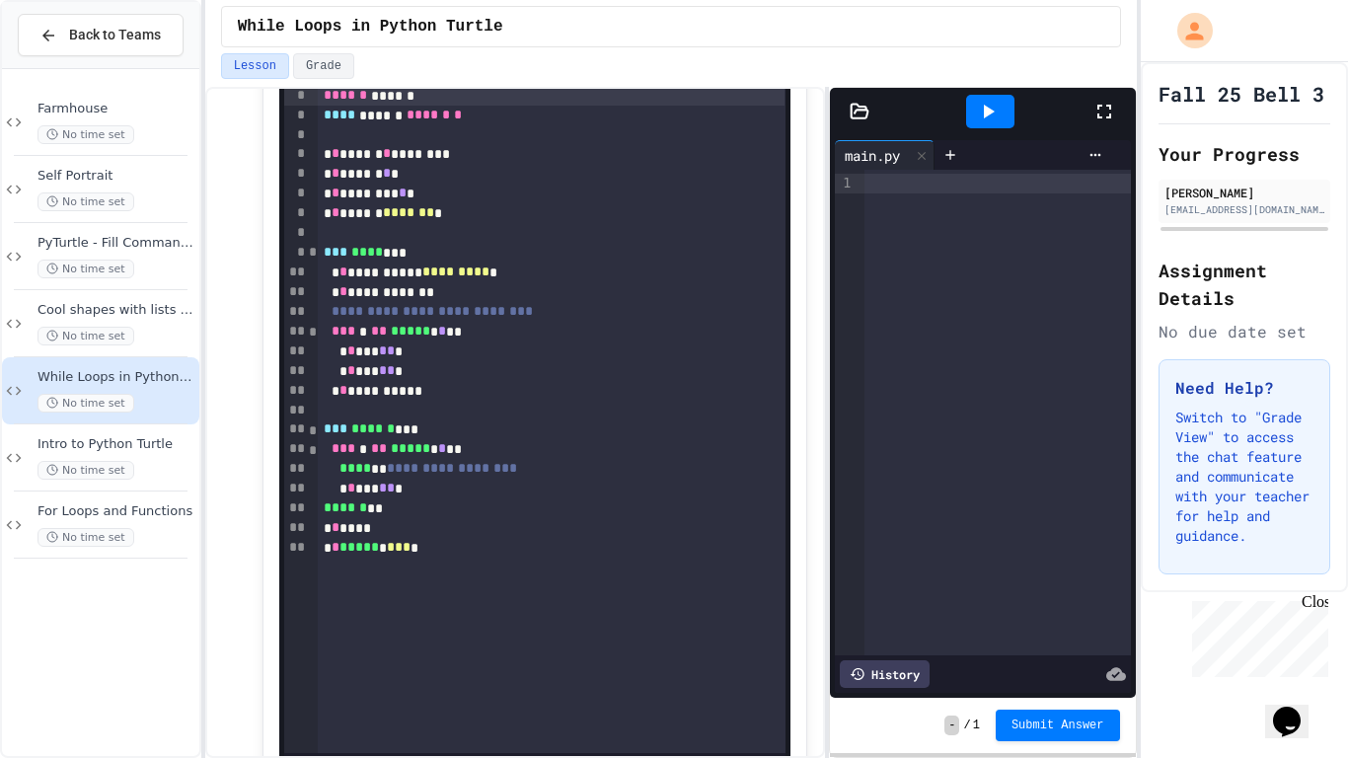
scroll to position [752, 0]
click at [184, 510] on span "For Loops and Functions" at bounding box center [116, 511] width 158 height 17
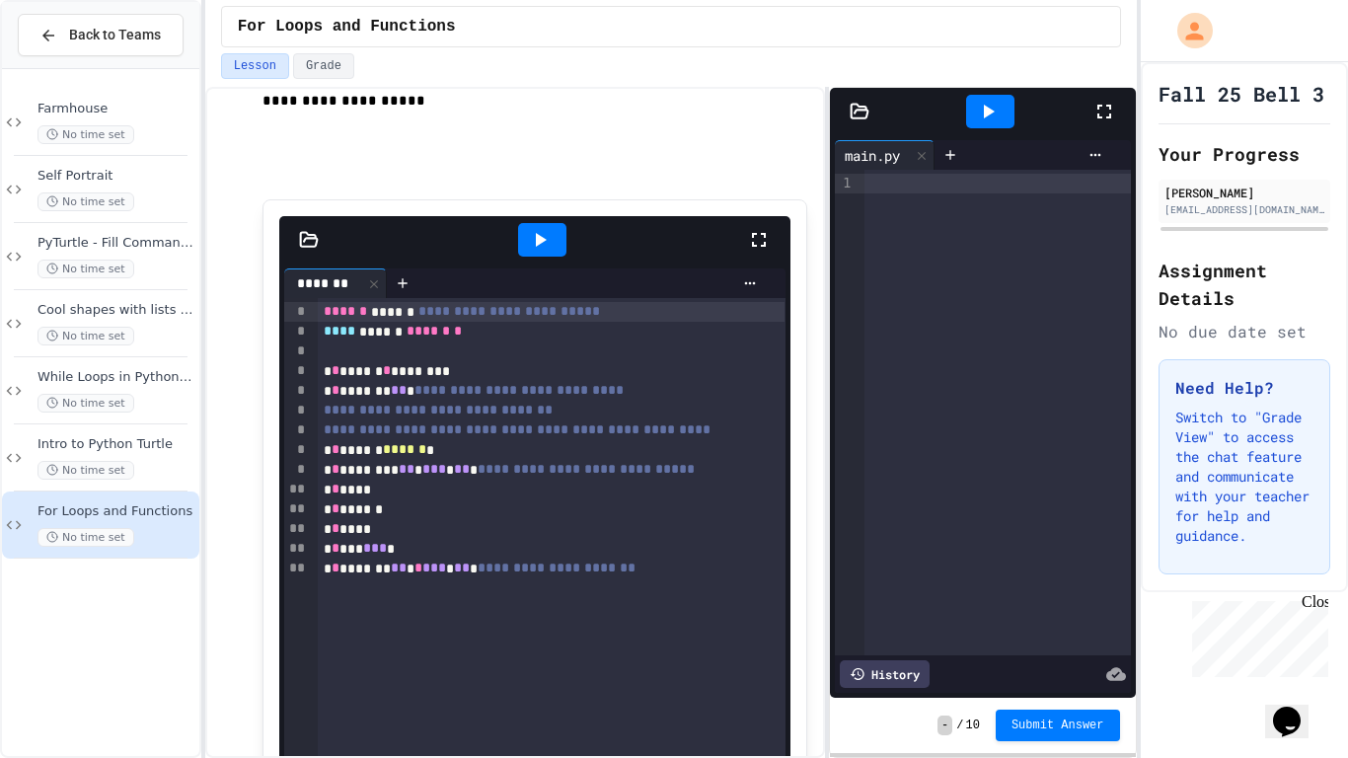
scroll to position [724, 0]
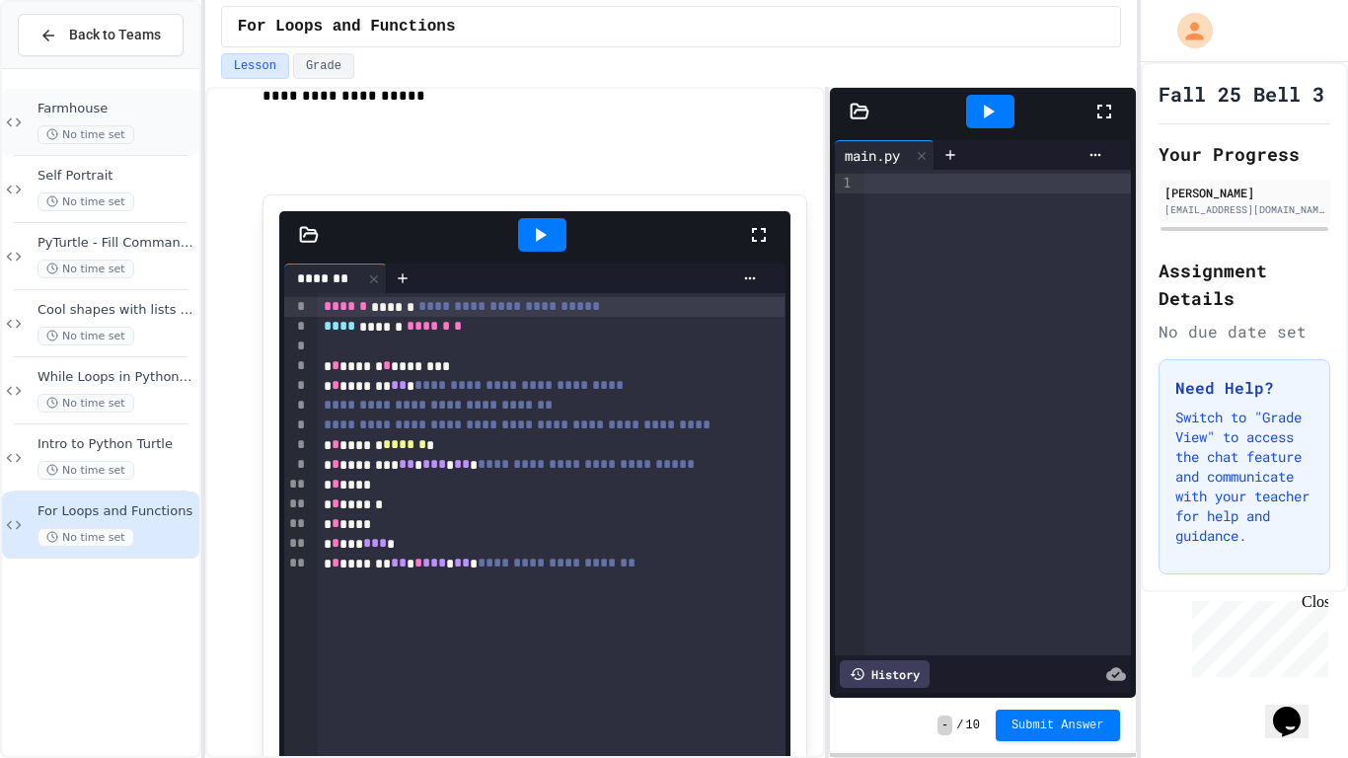
click at [139, 104] on span "Farmhouse" at bounding box center [116, 109] width 158 height 17
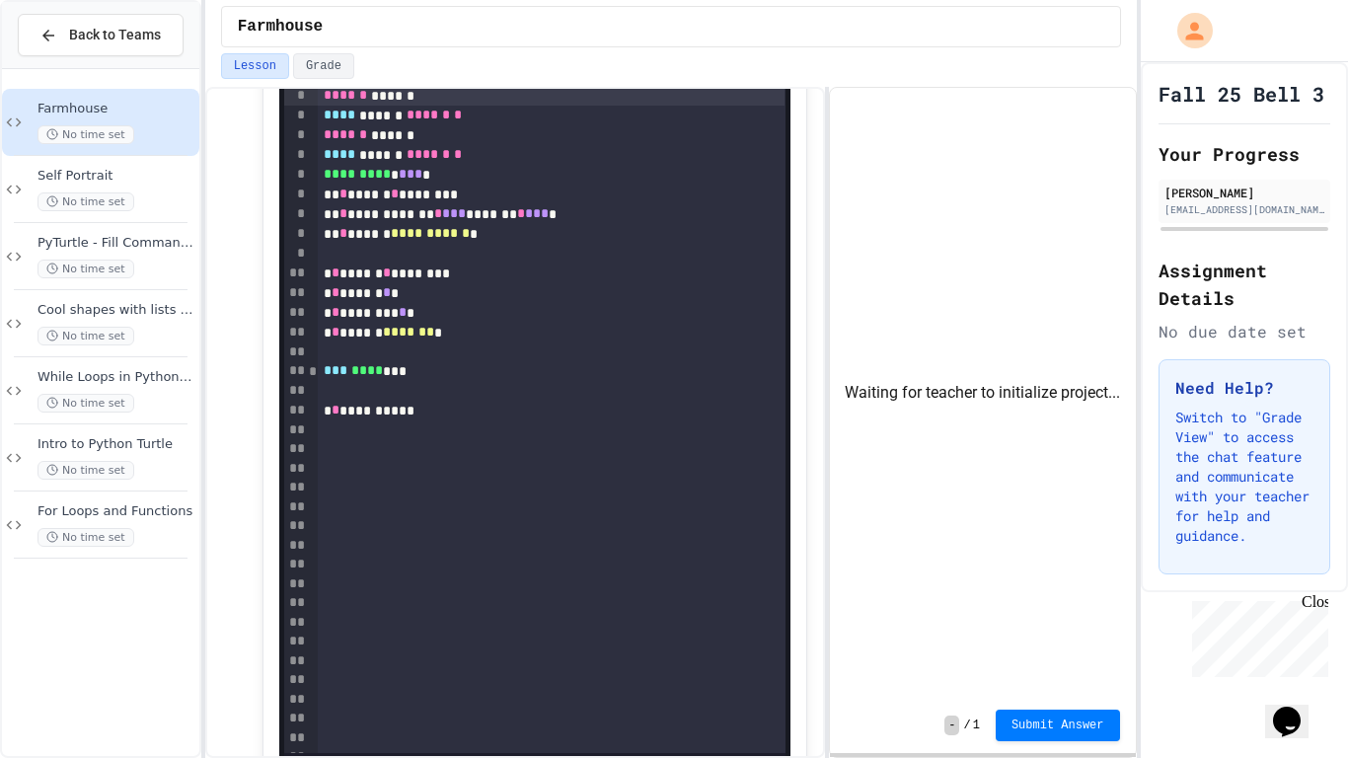
scroll to position [698, 0]
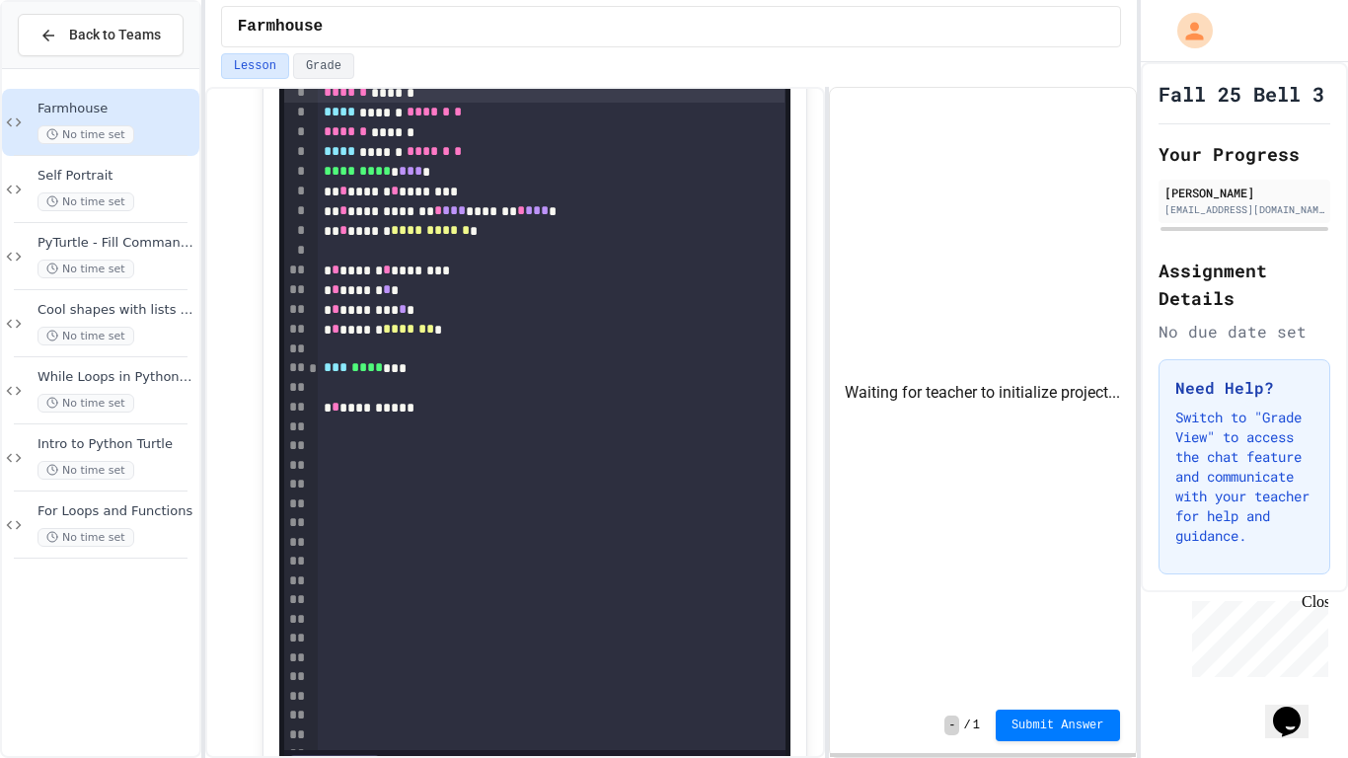
click at [436, 386] on div at bounding box center [552, 388] width 468 height 20
click at [158, 449] on span "Intro to Python Turtle" at bounding box center [116, 444] width 158 height 17
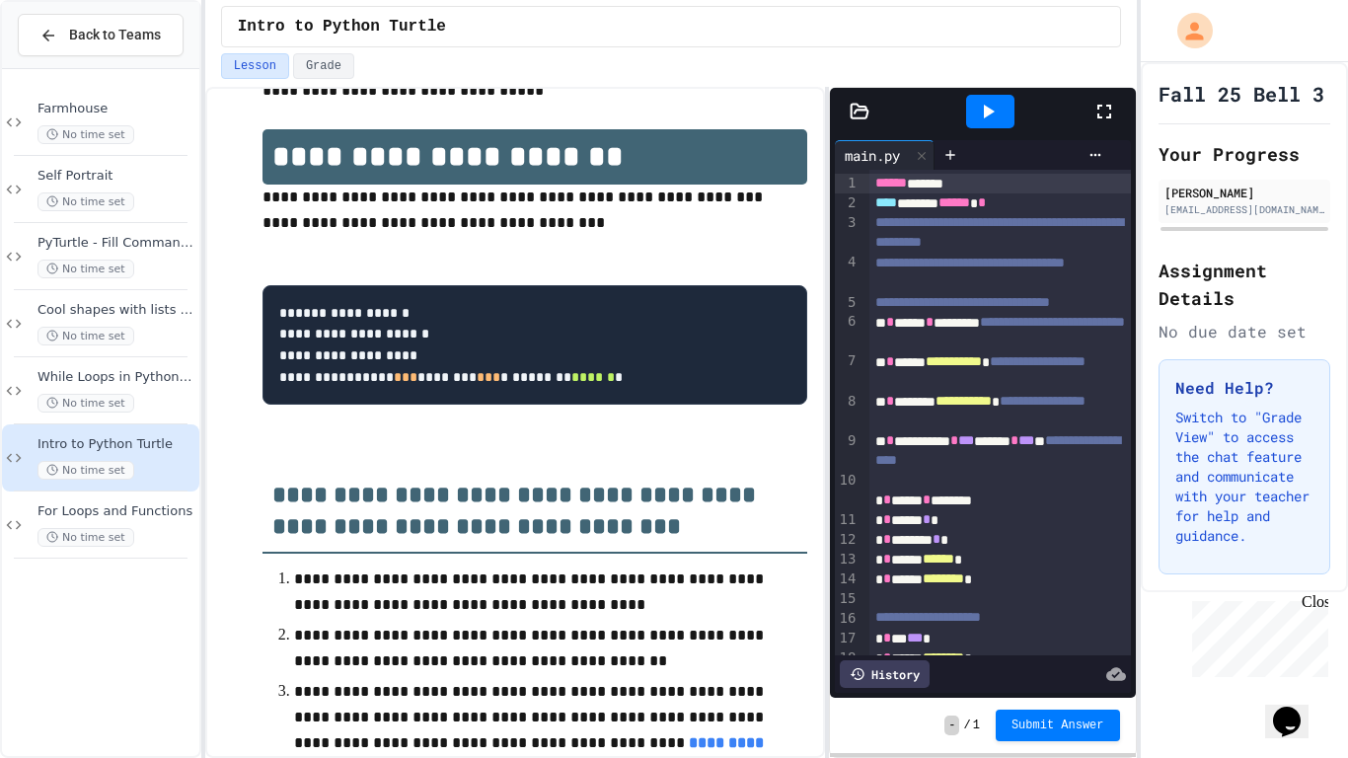
scroll to position [604, 0]
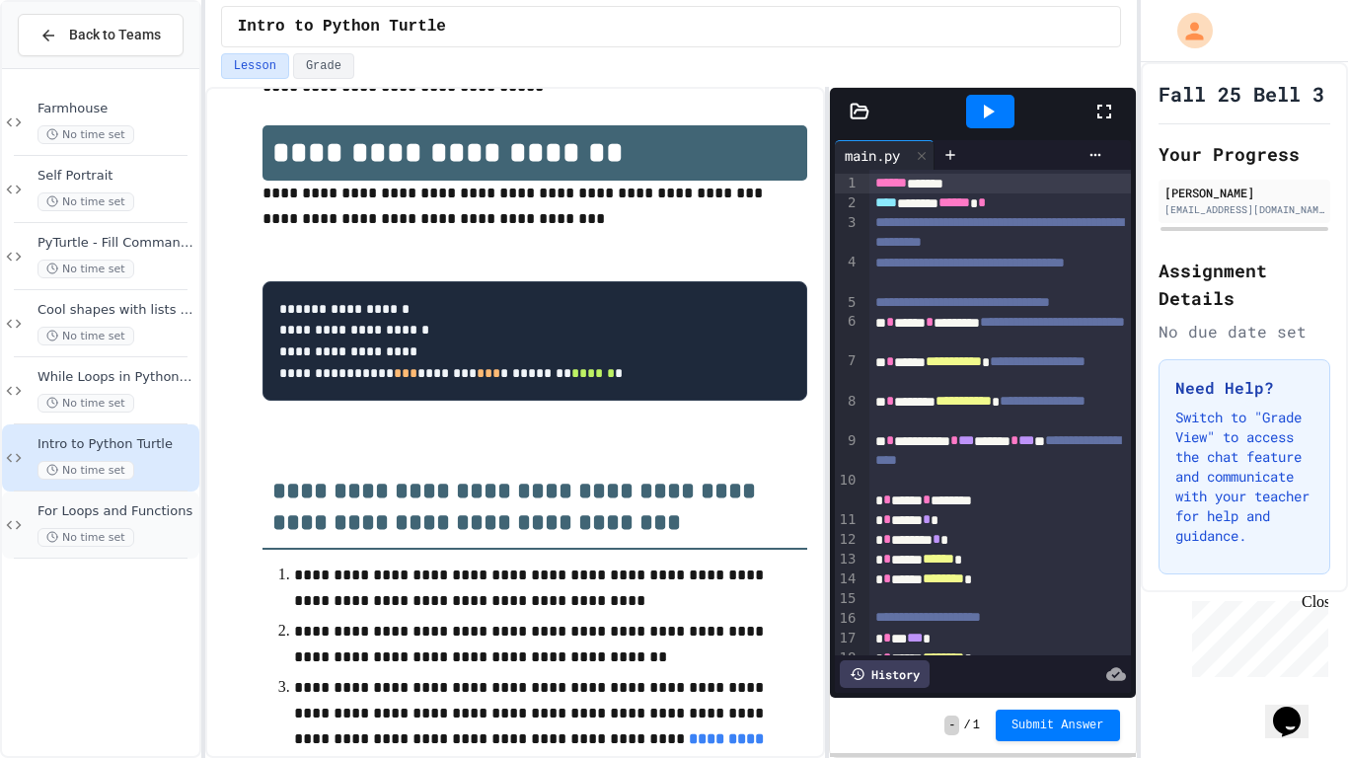
click at [166, 517] on span "For Loops and Functions" at bounding box center [116, 511] width 158 height 17
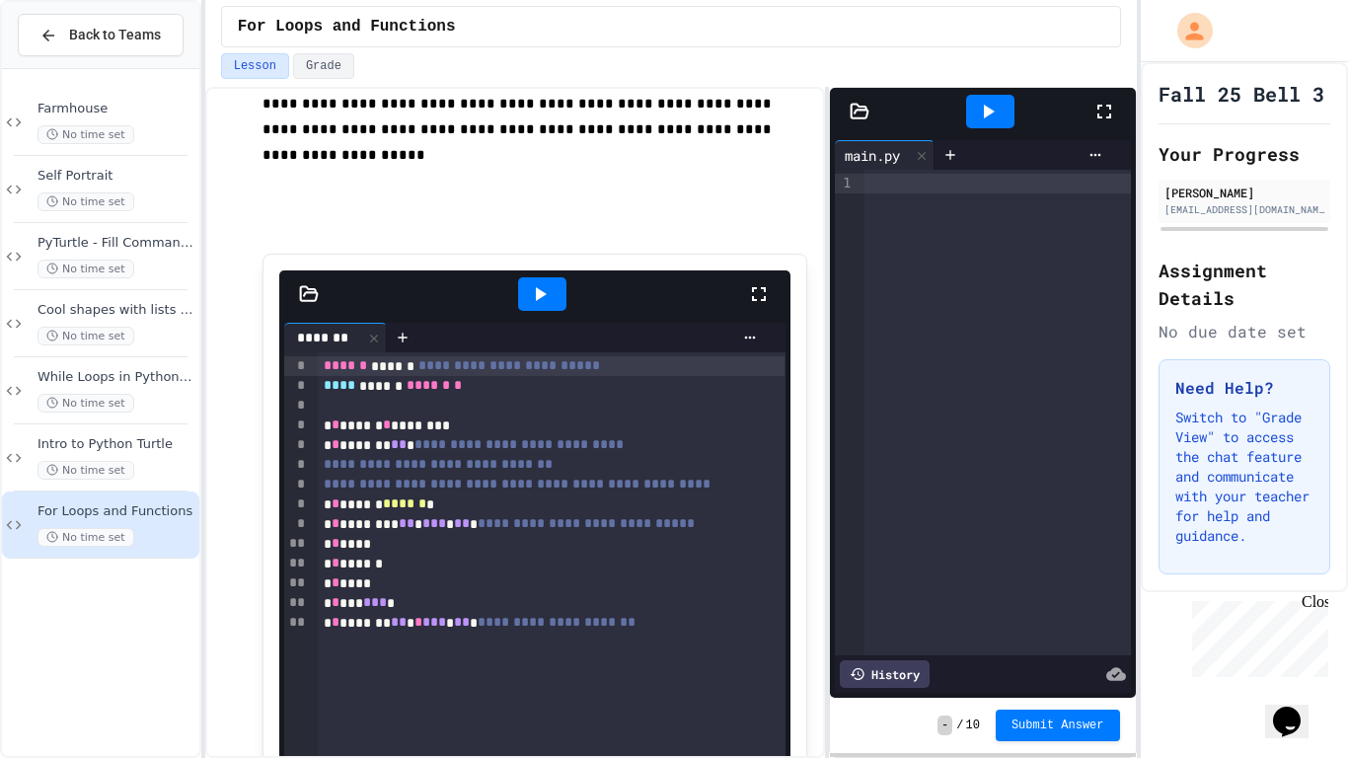
scroll to position [667, 0]
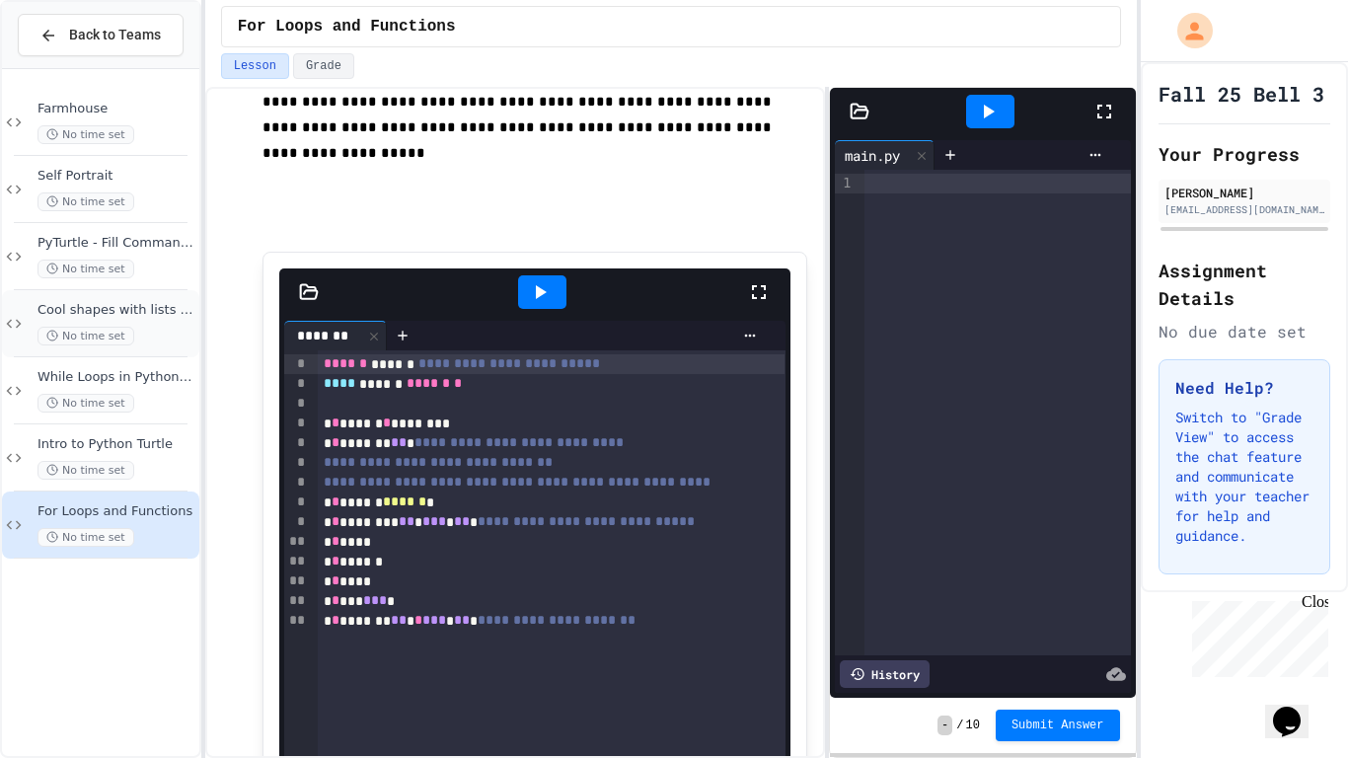
click at [86, 313] on span "Cool shapes with lists and fun features" at bounding box center [116, 310] width 158 height 17
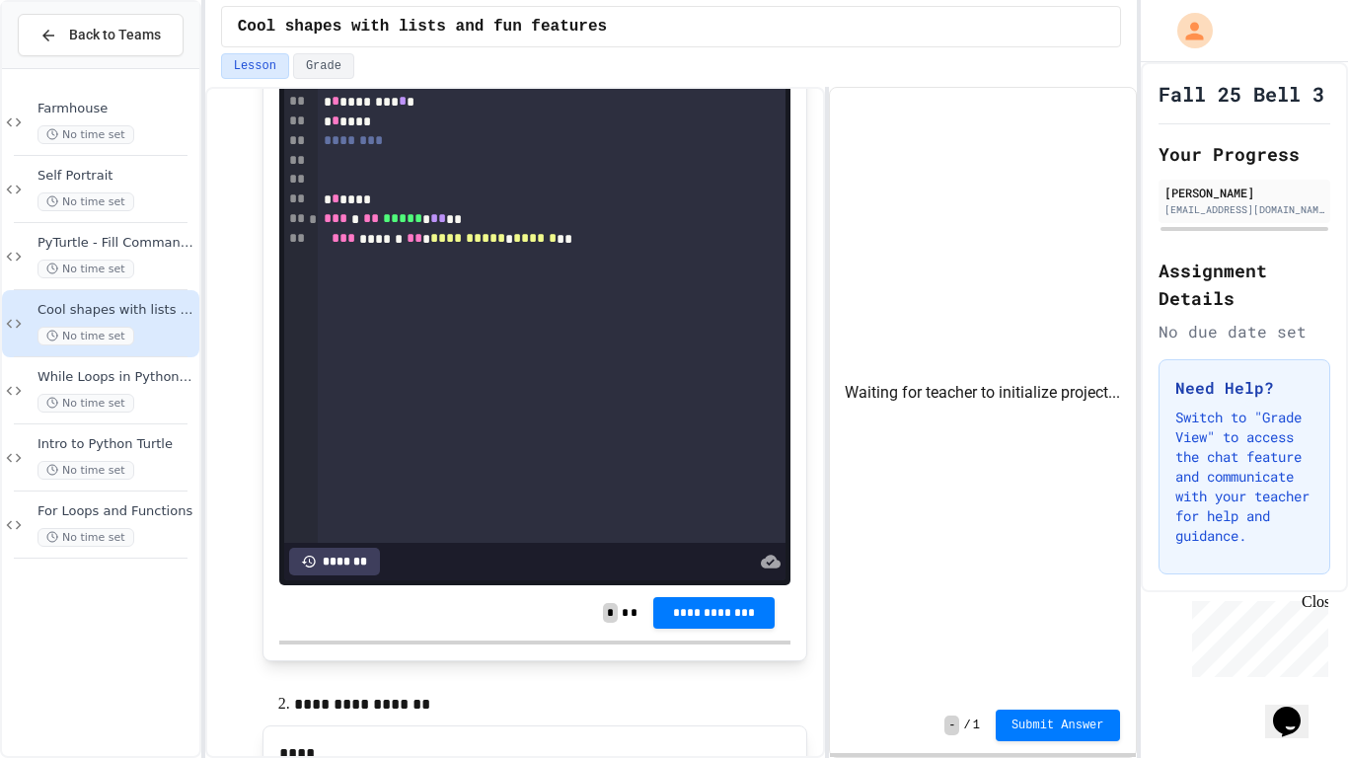
scroll to position [2806, 0]
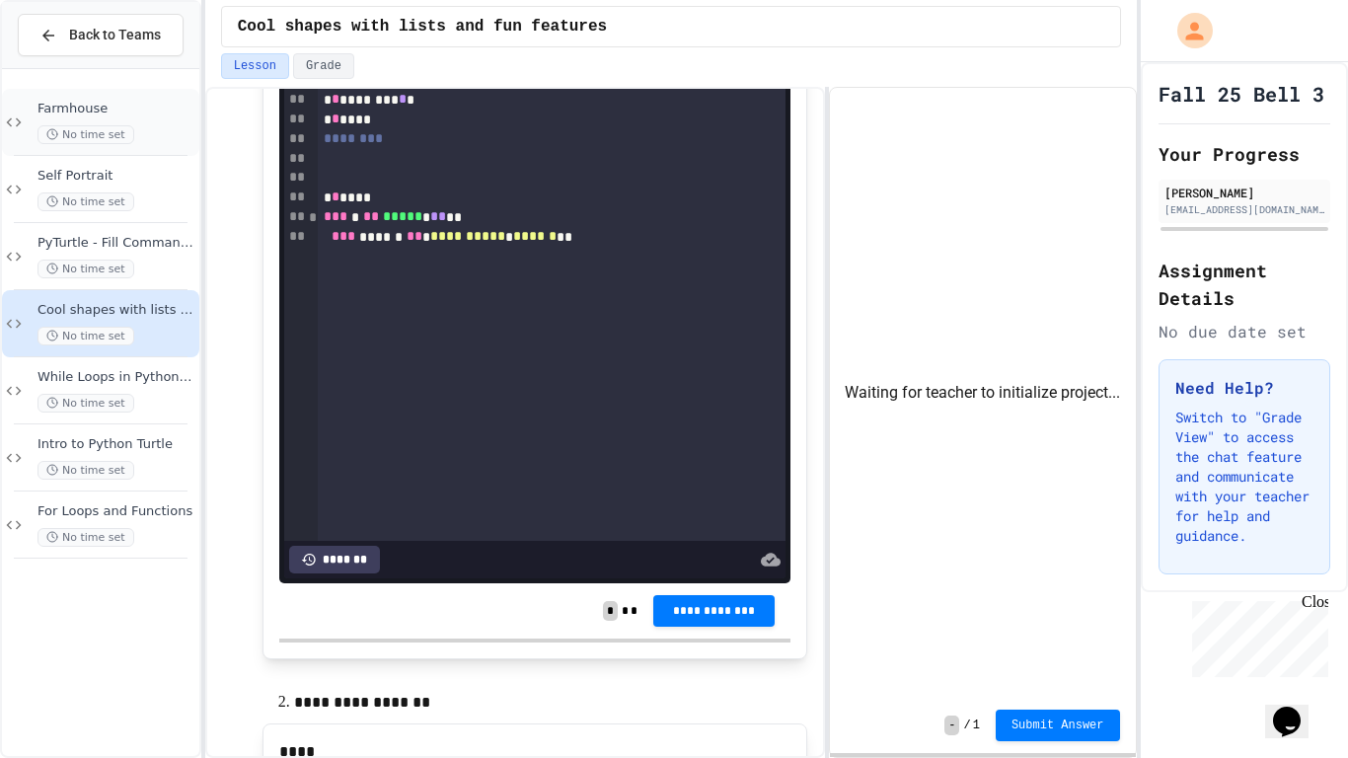
click at [61, 107] on span "Farmhouse" at bounding box center [116, 109] width 158 height 17
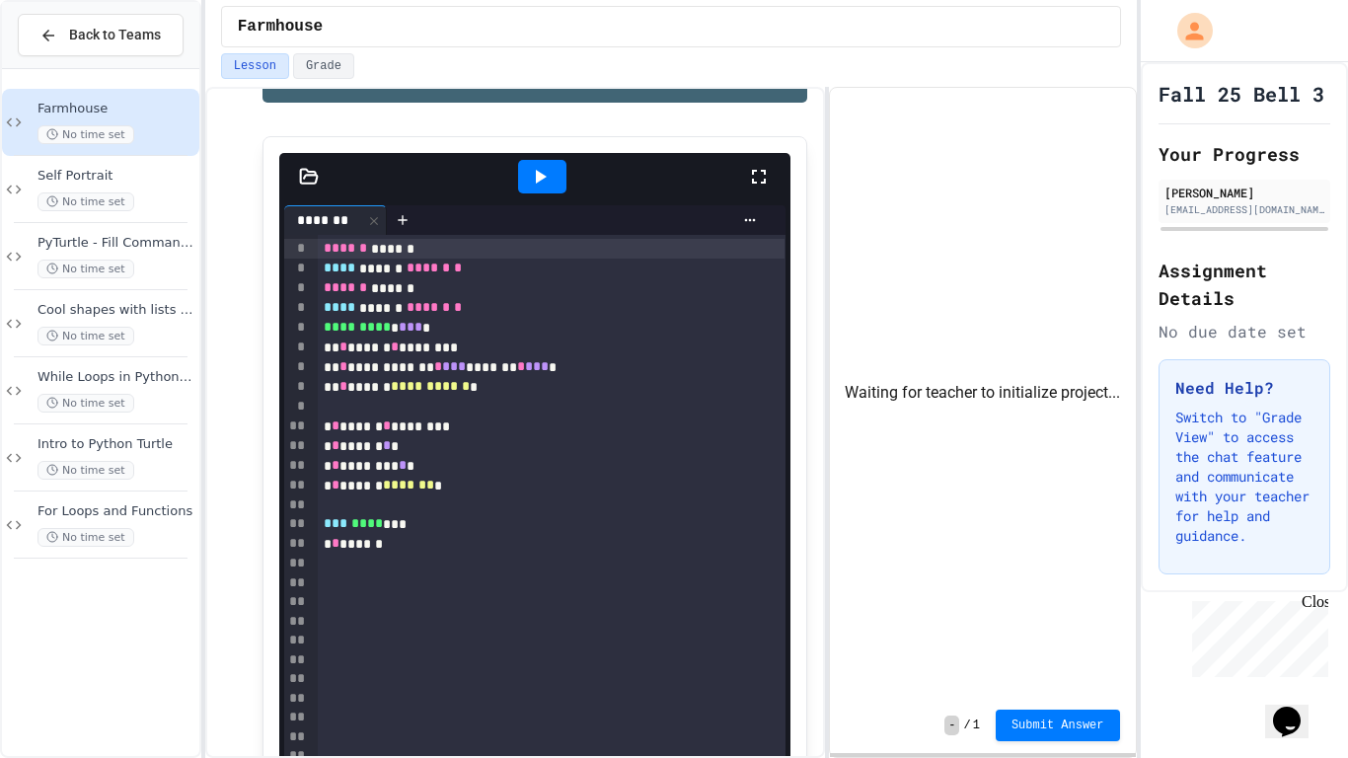
scroll to position [552, 0]
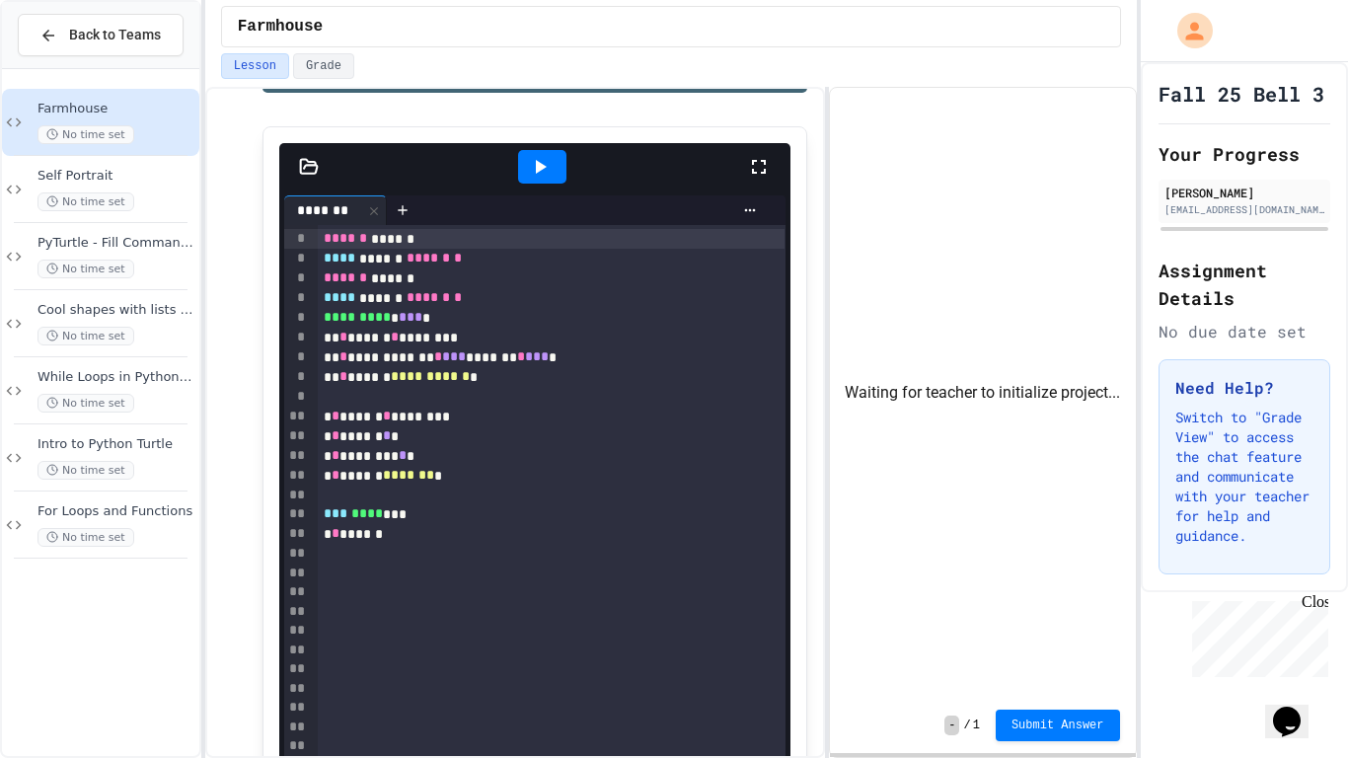
click at [420, 515] on div "*** **** ***" at bounding box center [552, 514] width 468 height 20
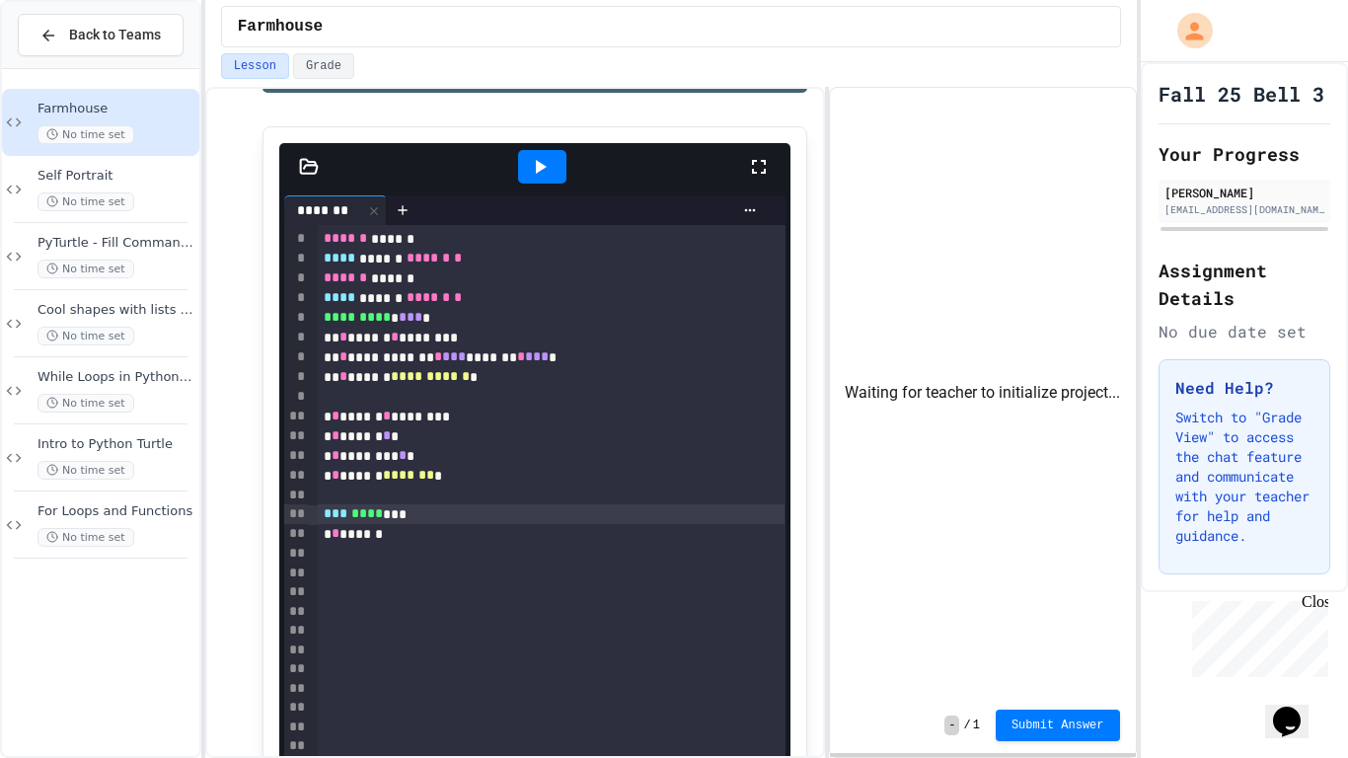
click at [382, 556] on div at bounding box center [552, 554] width 468 height 20
click at [396, 546] on body "**********" at bounding box center [674, 379] width 1348 height 758
click at [403, 637] on div at bounding box center [674, 760] width 1348 height 0
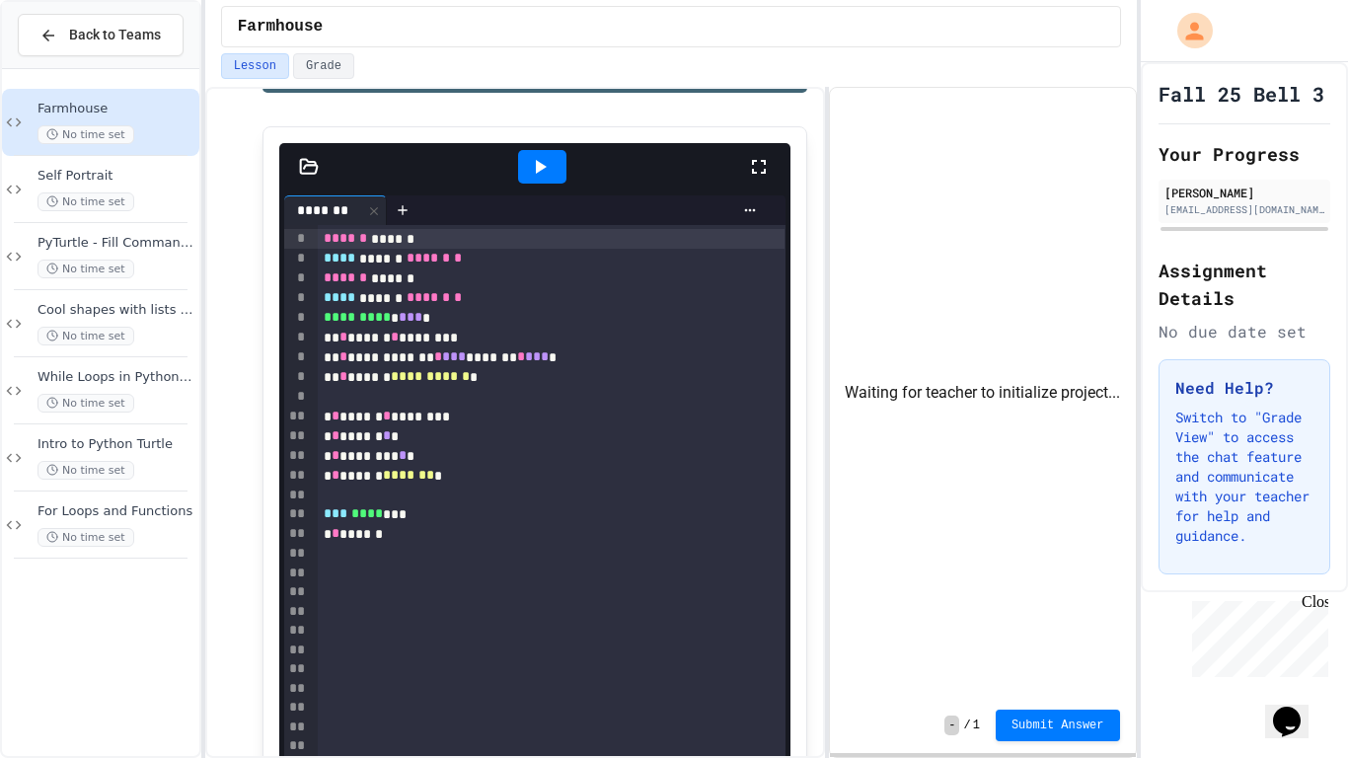
click at [417, 532] on div "* * ******" at bounding box center [552, 534] width 468 height 20
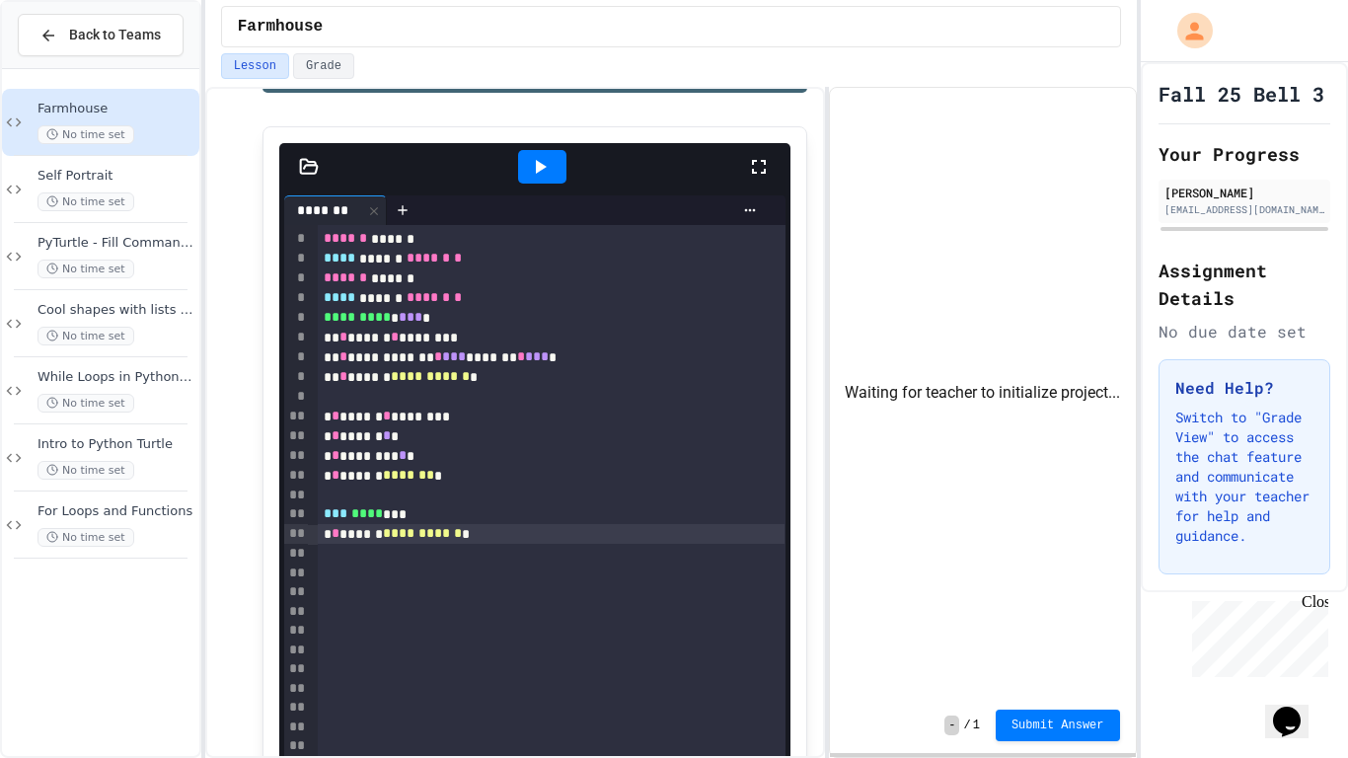
click at [549, 536] on div "**********" at bounding box center [552, 534] width 468 height 20
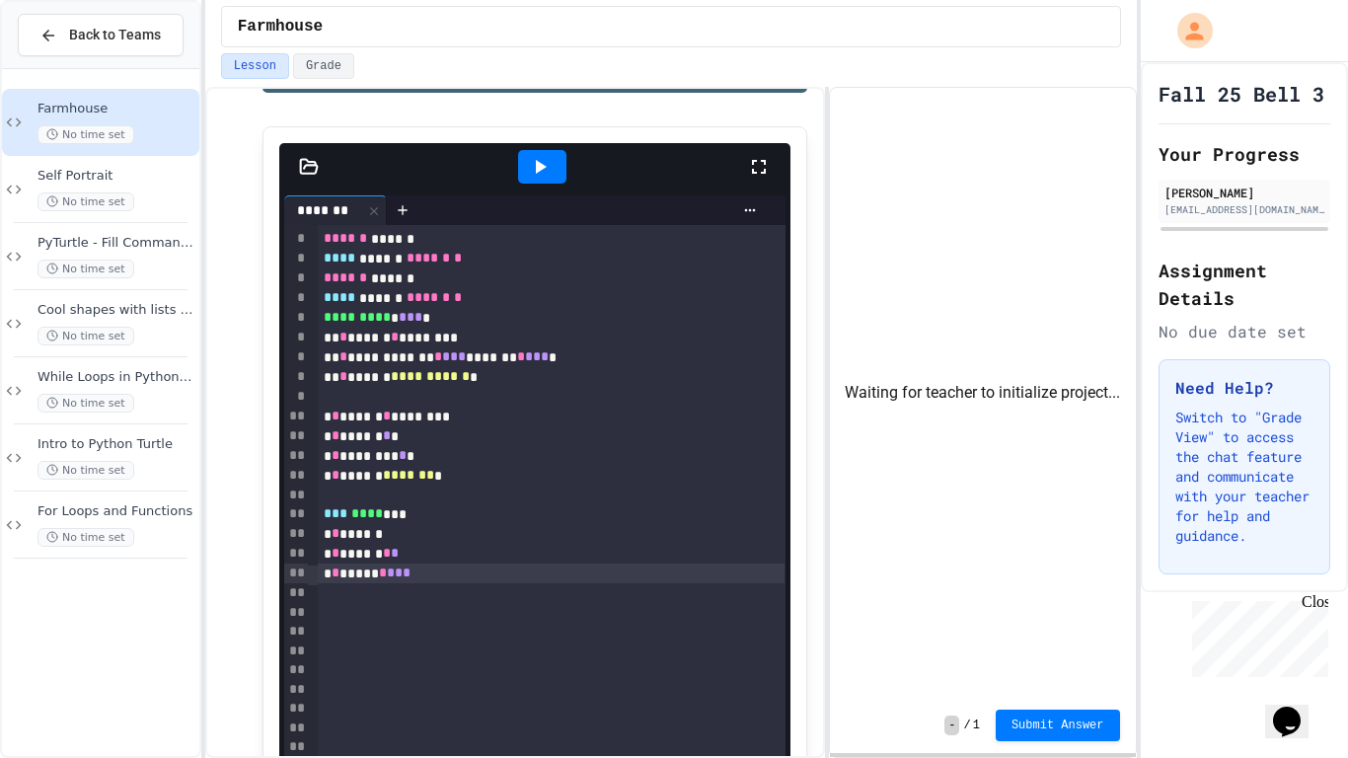
click at [564, 171] on div at bounding box center [542, 167] width 48 height 34
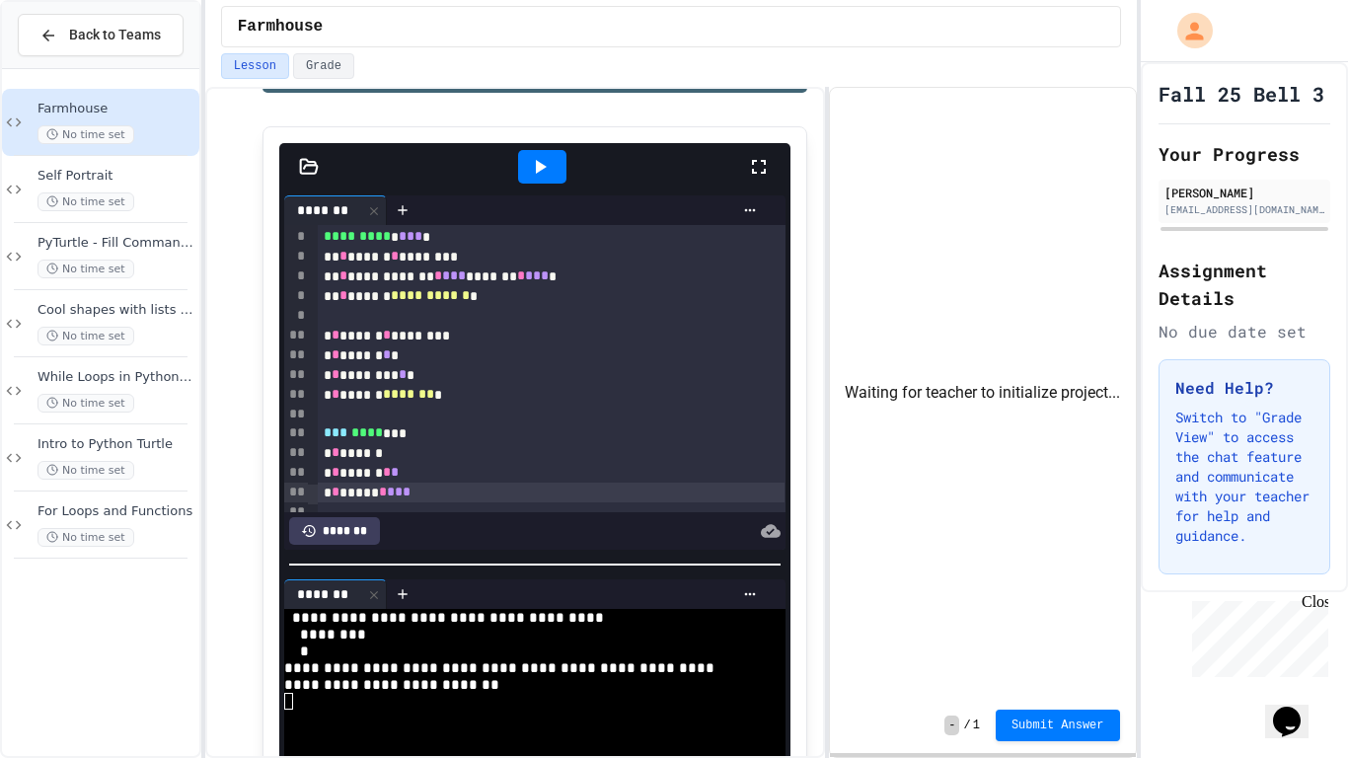
scroll to position [83, 0]
click at [574, 489] on body "**********" at bounding box center [674, 379] width 1348 height 758
click at [696, 637] on div at bounding box center [674, 760] width 1348 height 0
click at [663, 495] on div "* * ***** * ***" at bounding box center [552, 490] width 468 height 20
click at [558, 179] on div at bounding box center [542, 167] width 48 height 34
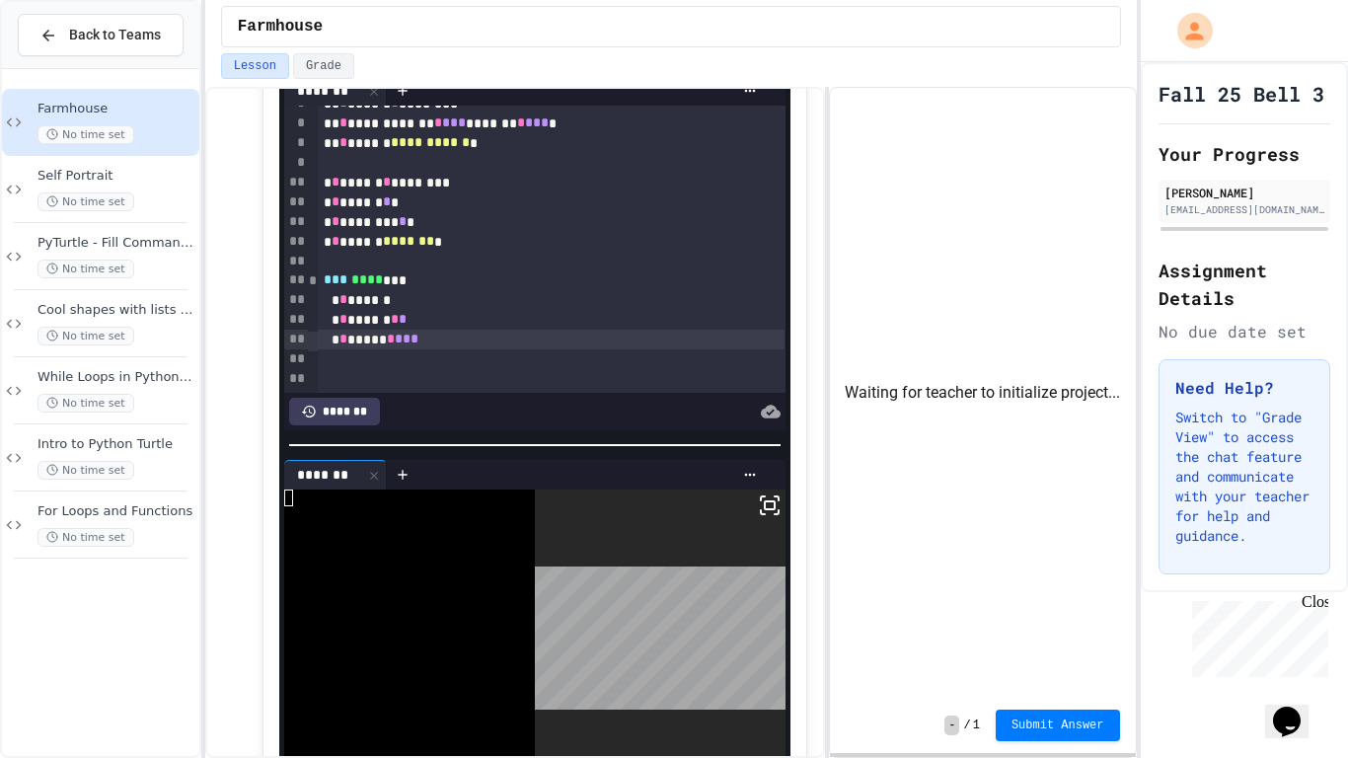
scroll to position [115, 0]
click at [694, 366] on div at bounding box center [552, 358] width 468 height 20
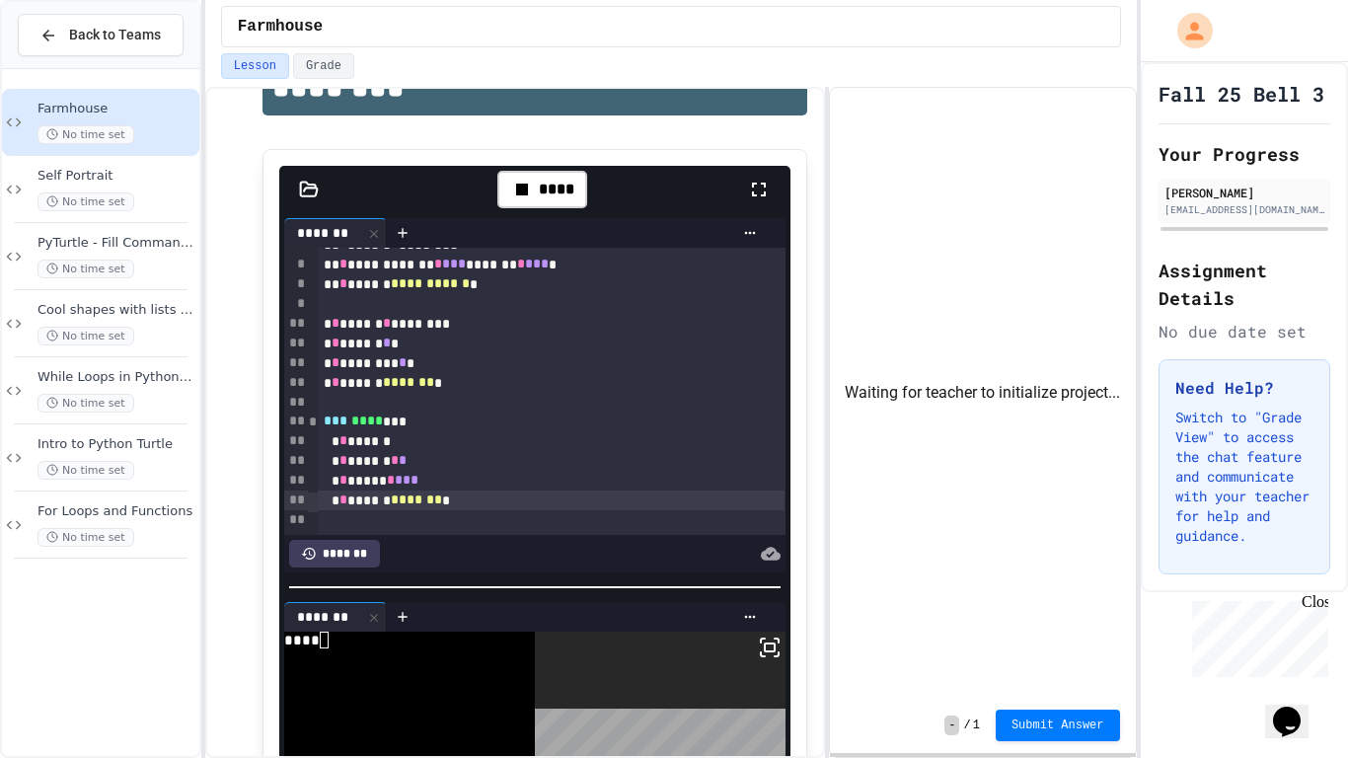
scroll to position [532, 0]
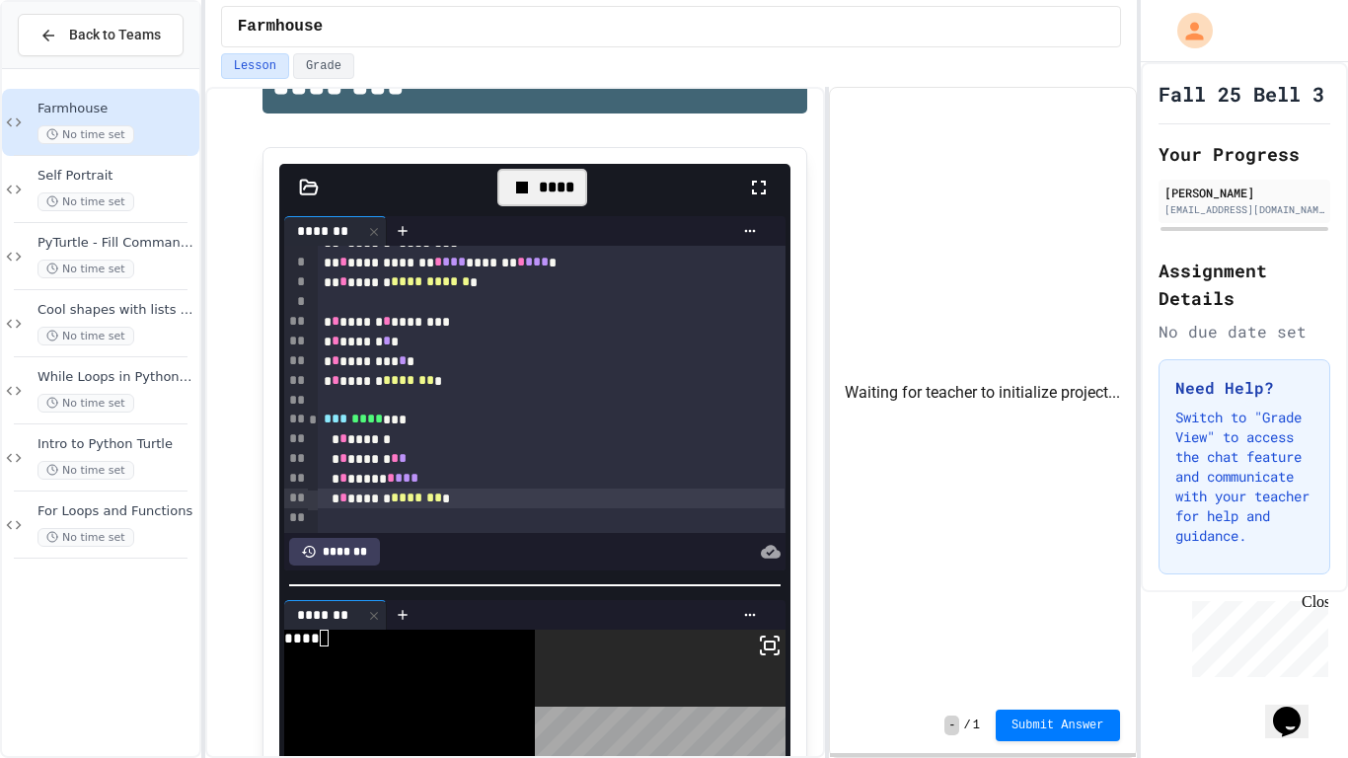
click at [558, 192] on div "****" at bounding box center [542, 187] width 90 height 37
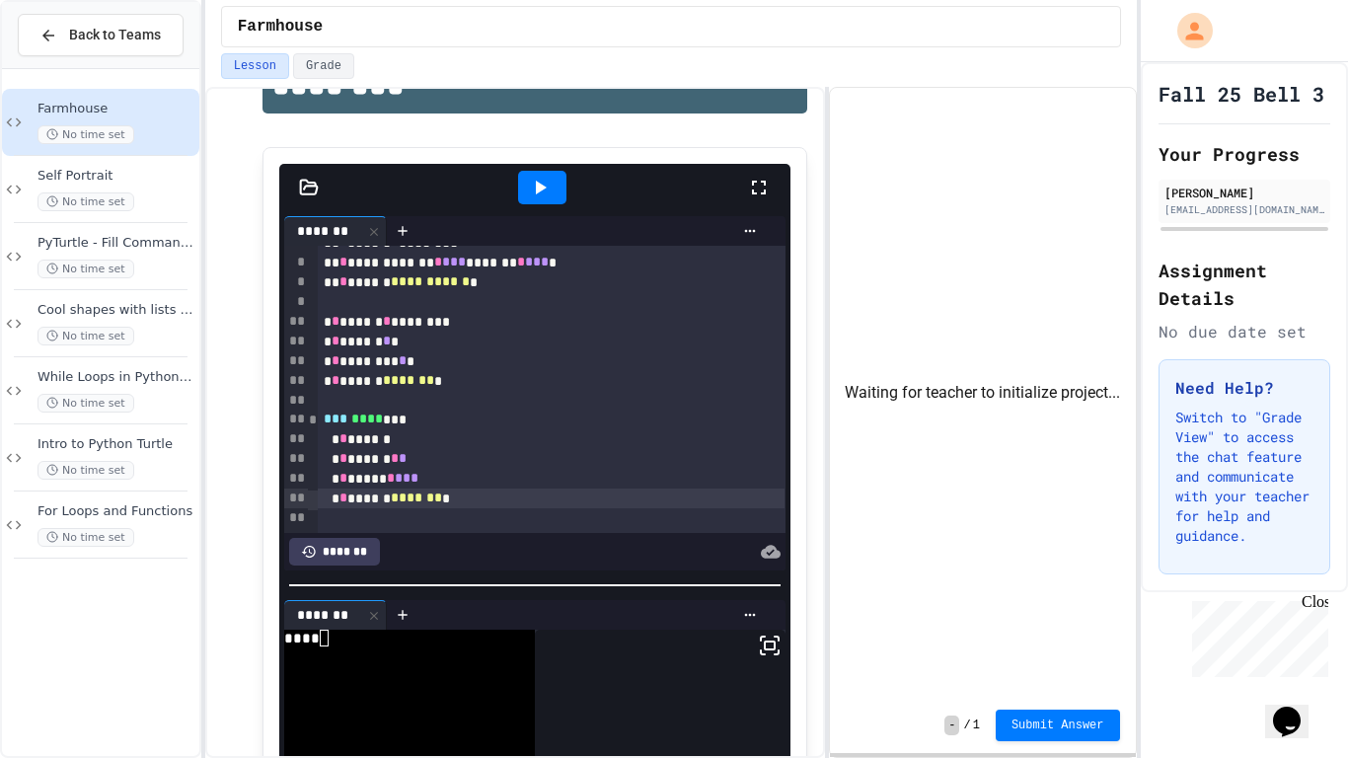
click at [546, 189] on icon at bounding box center [540, 188] width 24 height 24
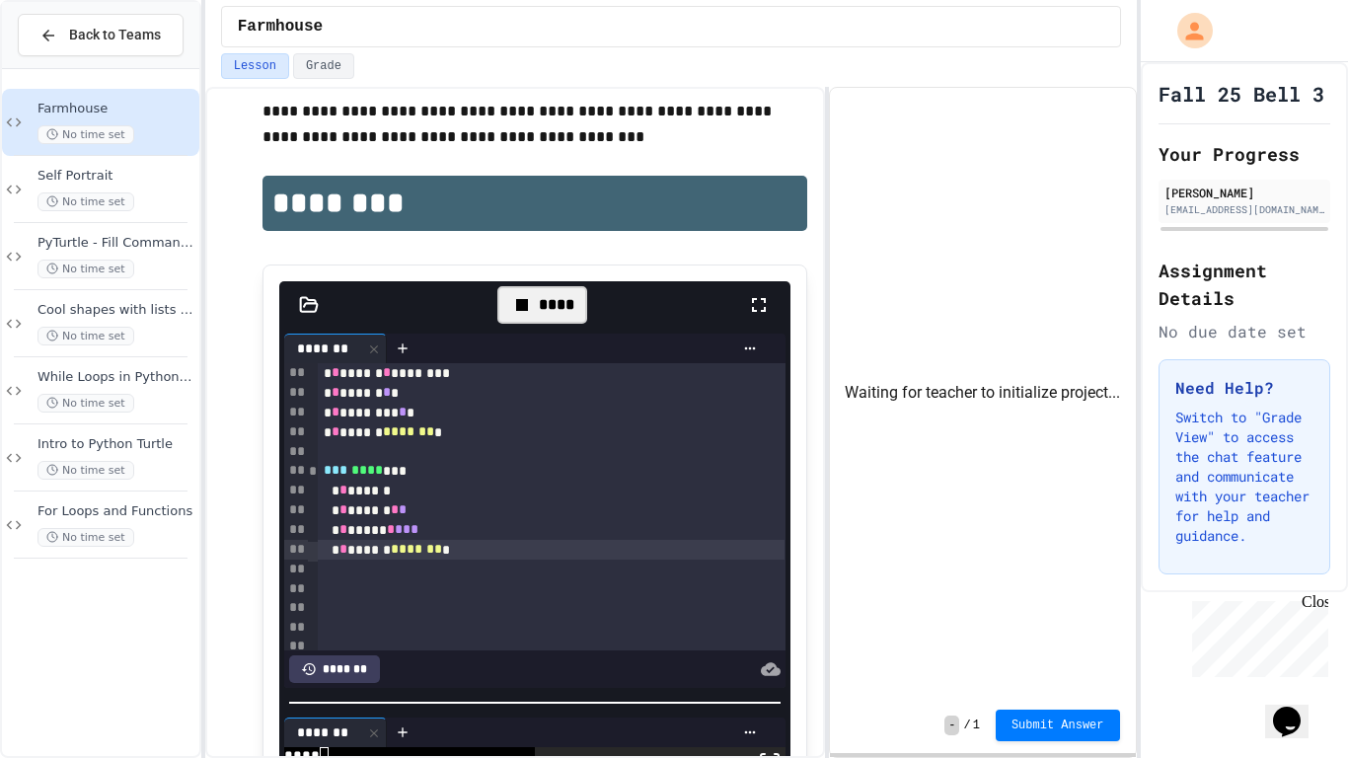
scroll to position [174, 0]
click at [483, 537] on div "* * ***** * ***" at bounding box center [552, 538] width 468 height 20
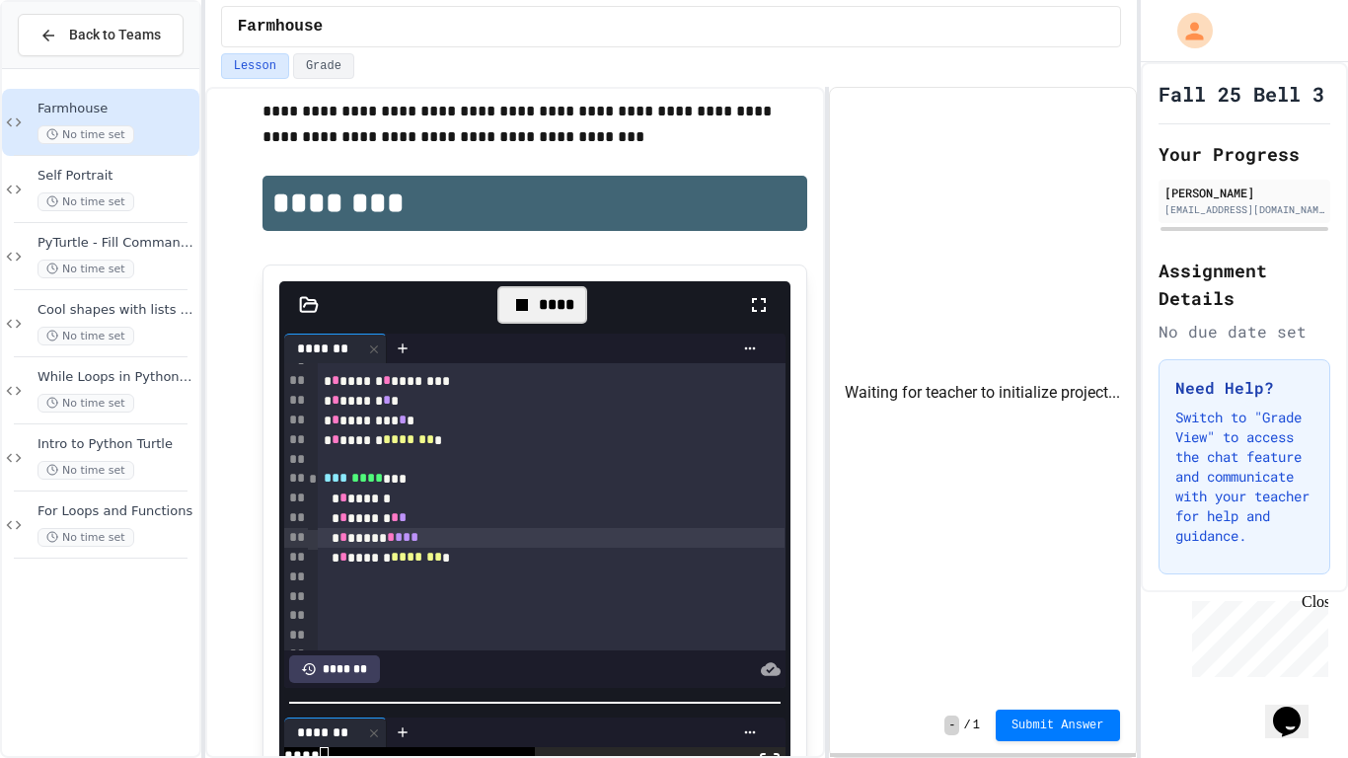
click at [490, 552] on div "* * ****** ******* *" at bounding box center [552, 558] width 468 height 20
click at [501, 571] on div at bounding box center [552, 577] width 468 height 20
click at [488, 565] on div "* * ****** ******* *" at bounding box center [552, 558] width 468 height 20
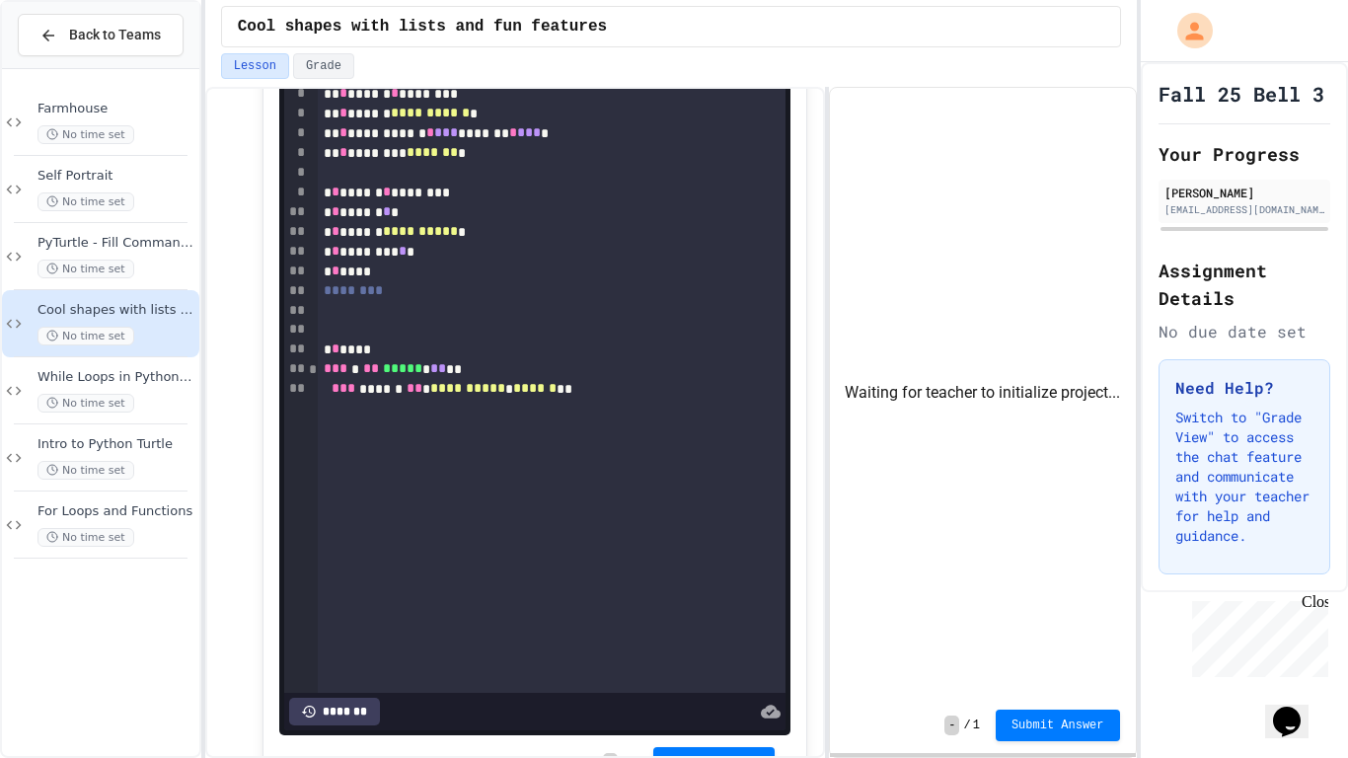
scroll to position [2664, 0]
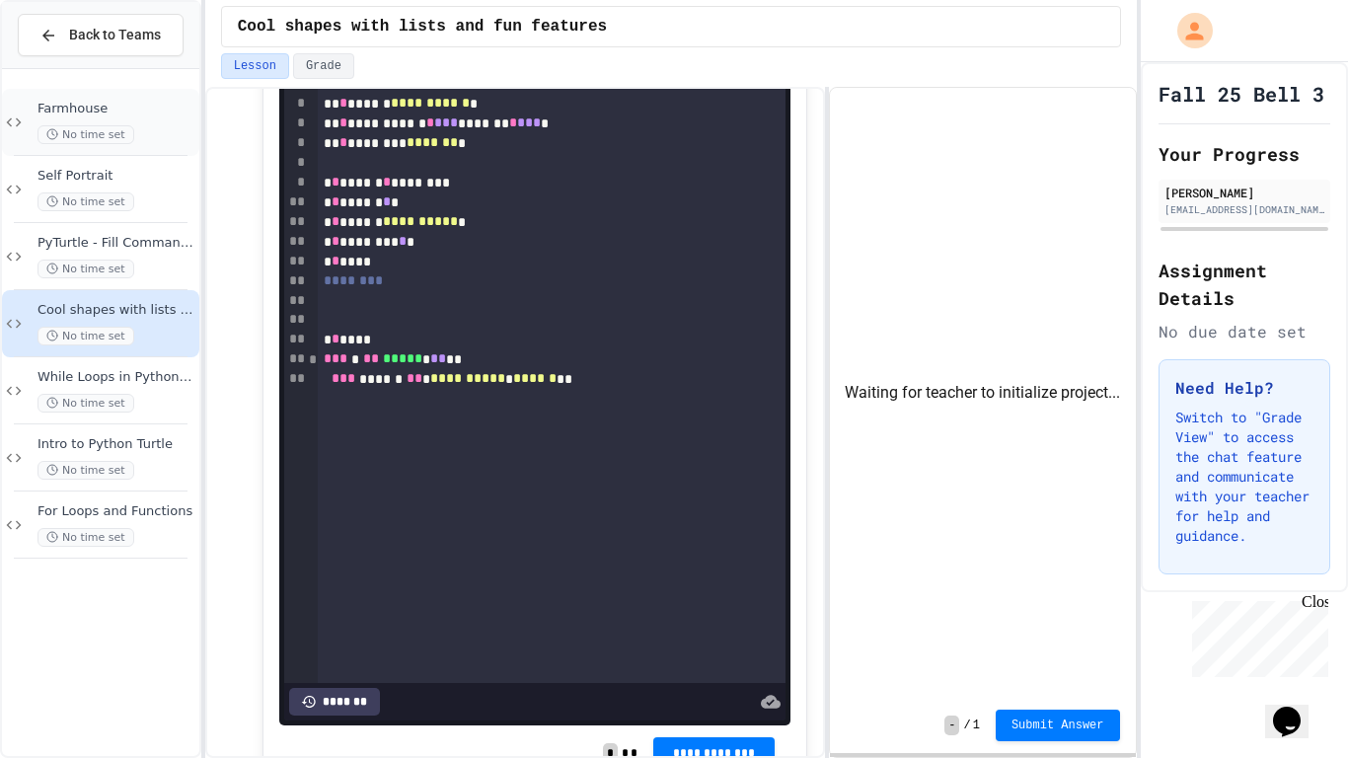
click at [163, 113] on span "Farmhouse" at bounding box center [116, 109] width 158 height 17
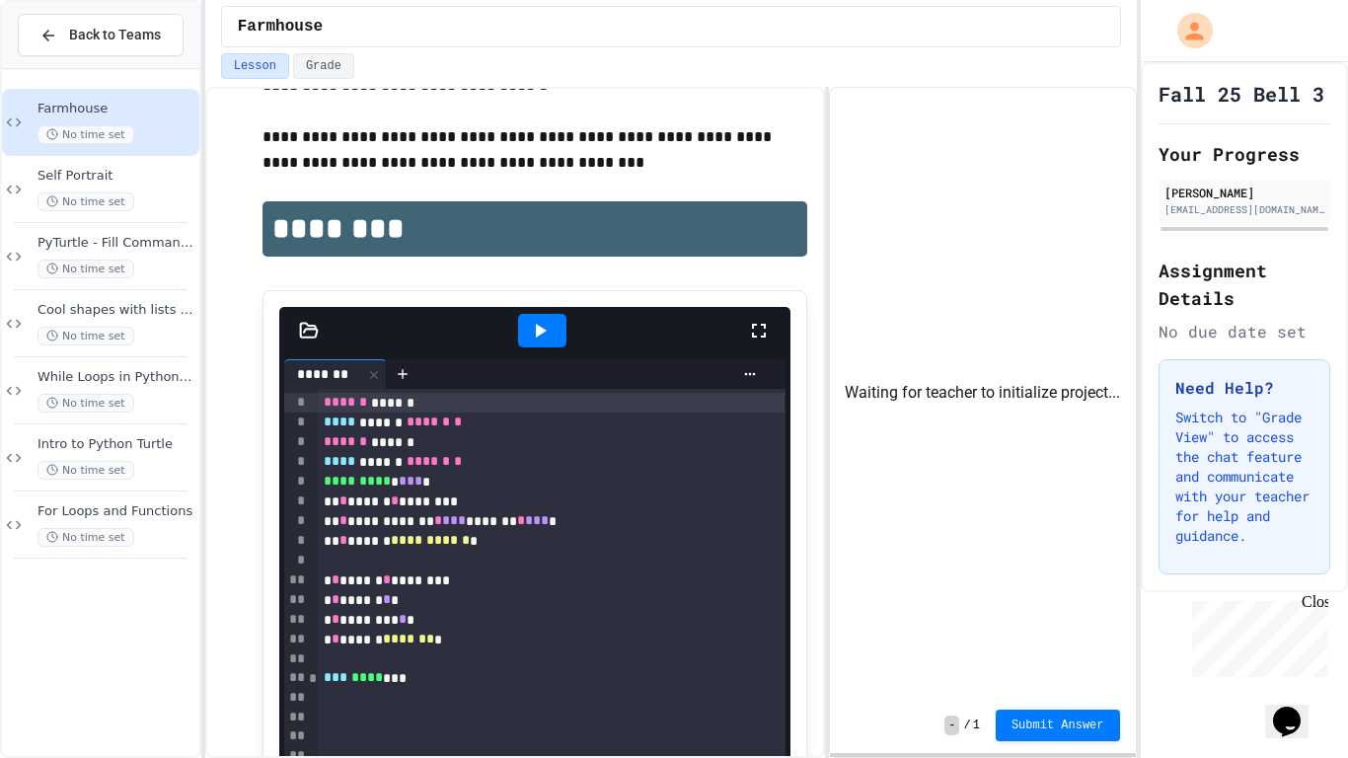
scroll to position [419, 0]
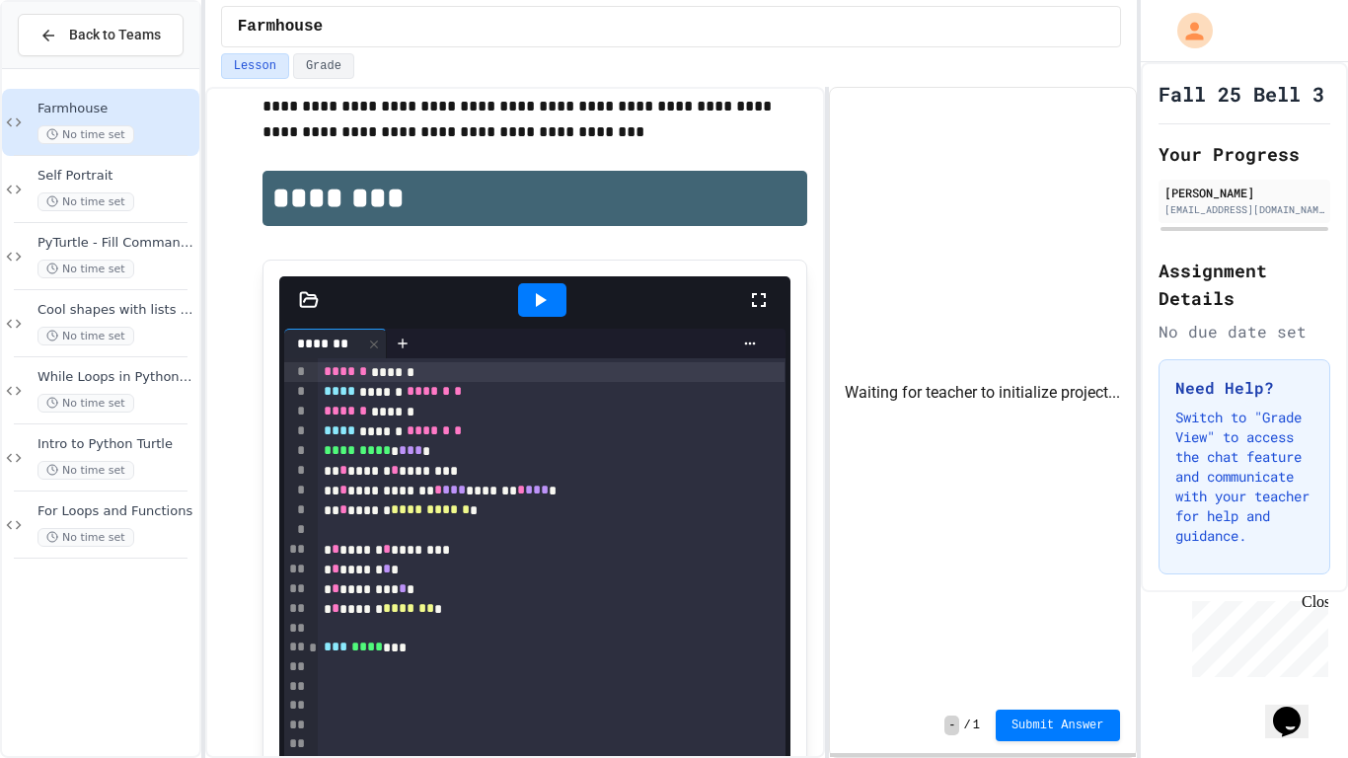
click at [779, 303] on div at bounding box center [768, 299] width 43 height 53
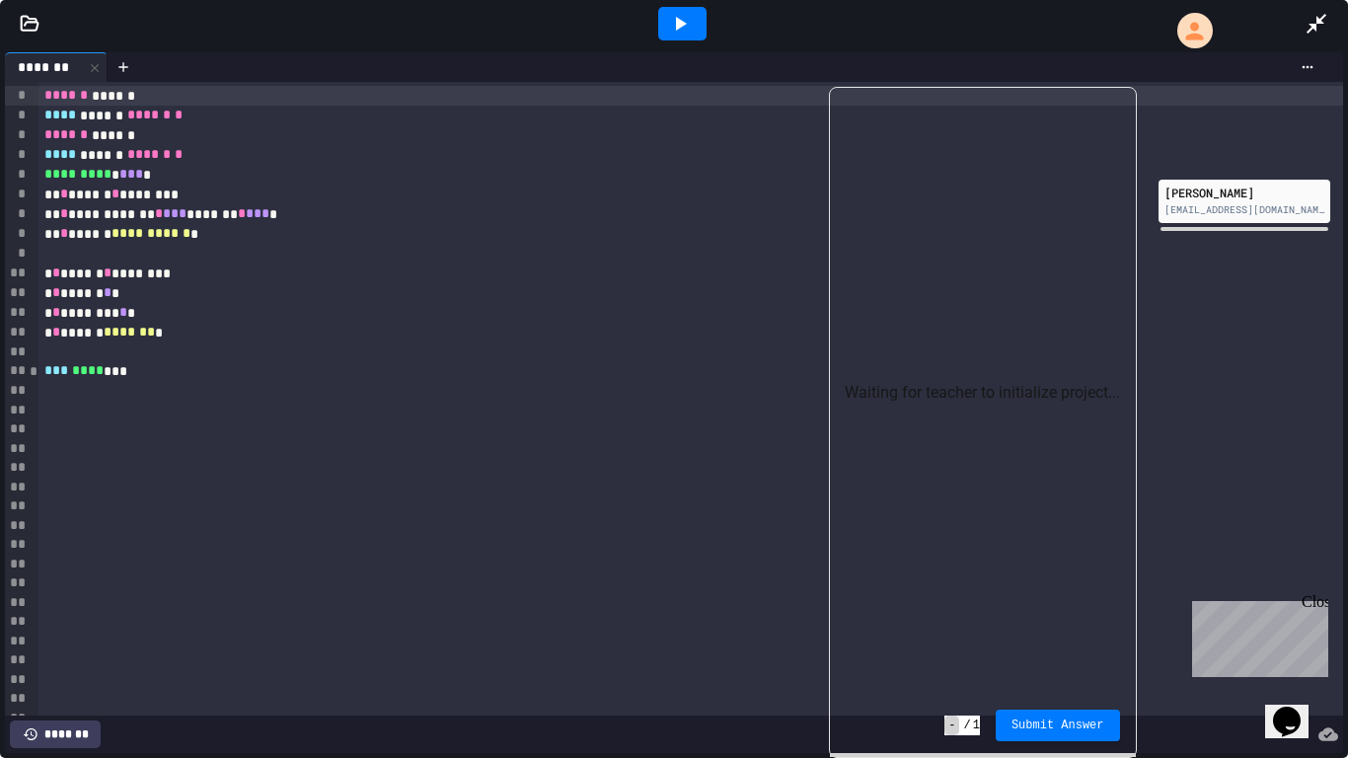
click at [139, 270] on div "* * ****** * ********" at bounding box center [690, 273] width 1304 height 20
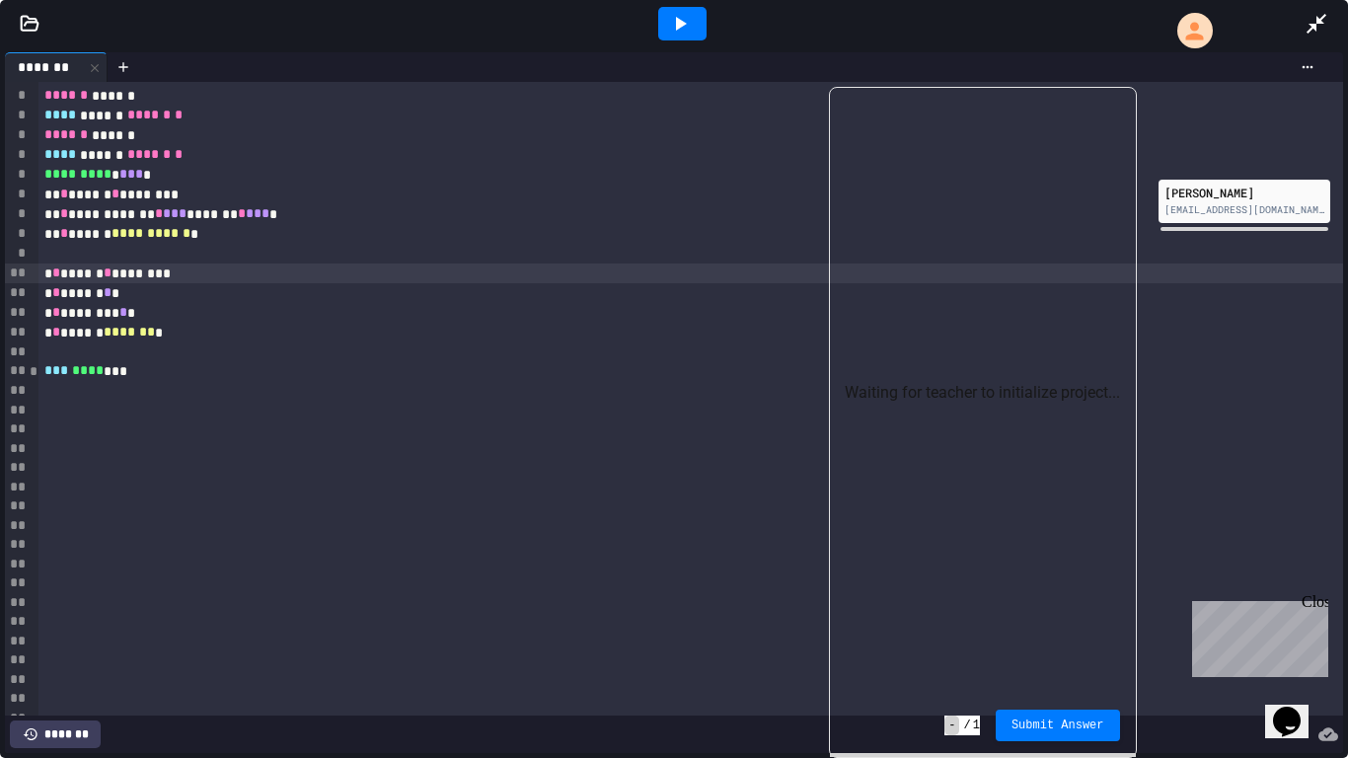
click at [129, 240] on span "**********" at bounding box center [150, 233] width 79 height 14
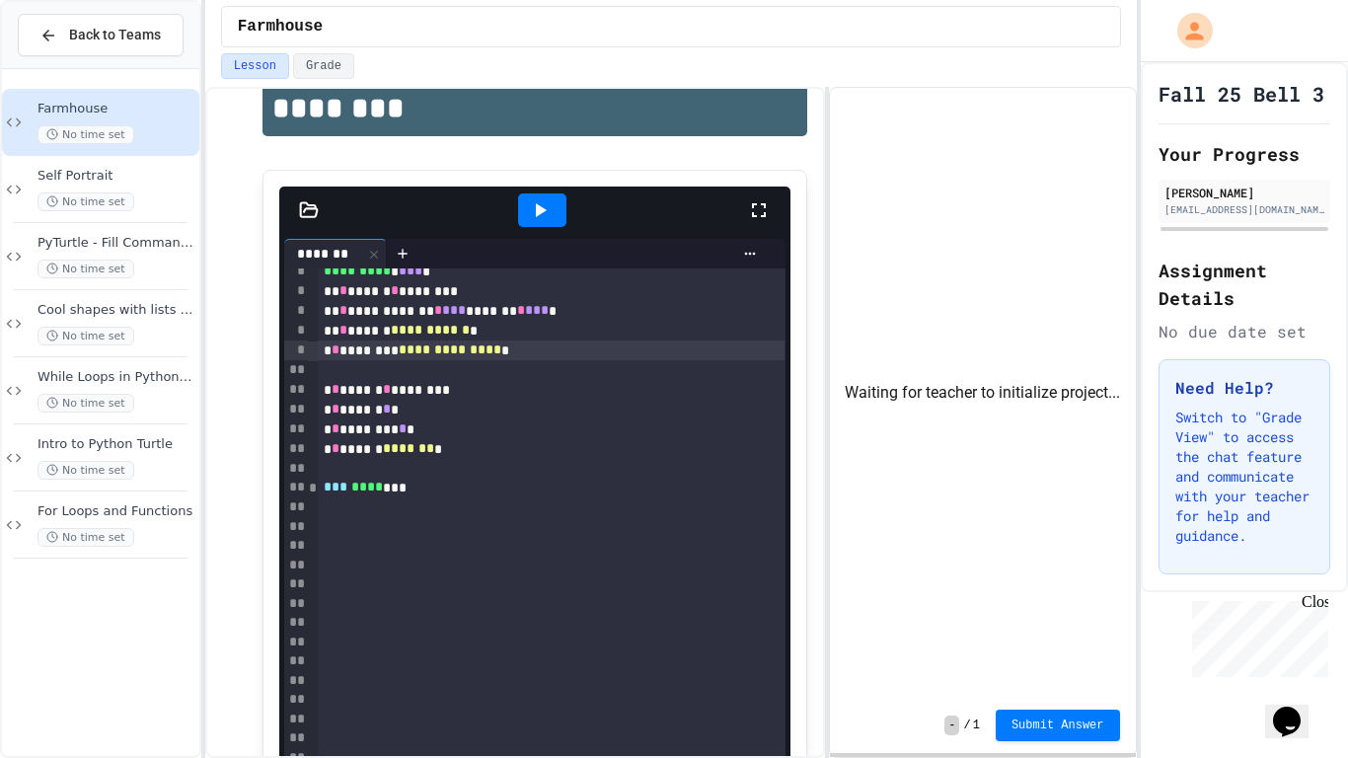
scroll to position [89, 0]
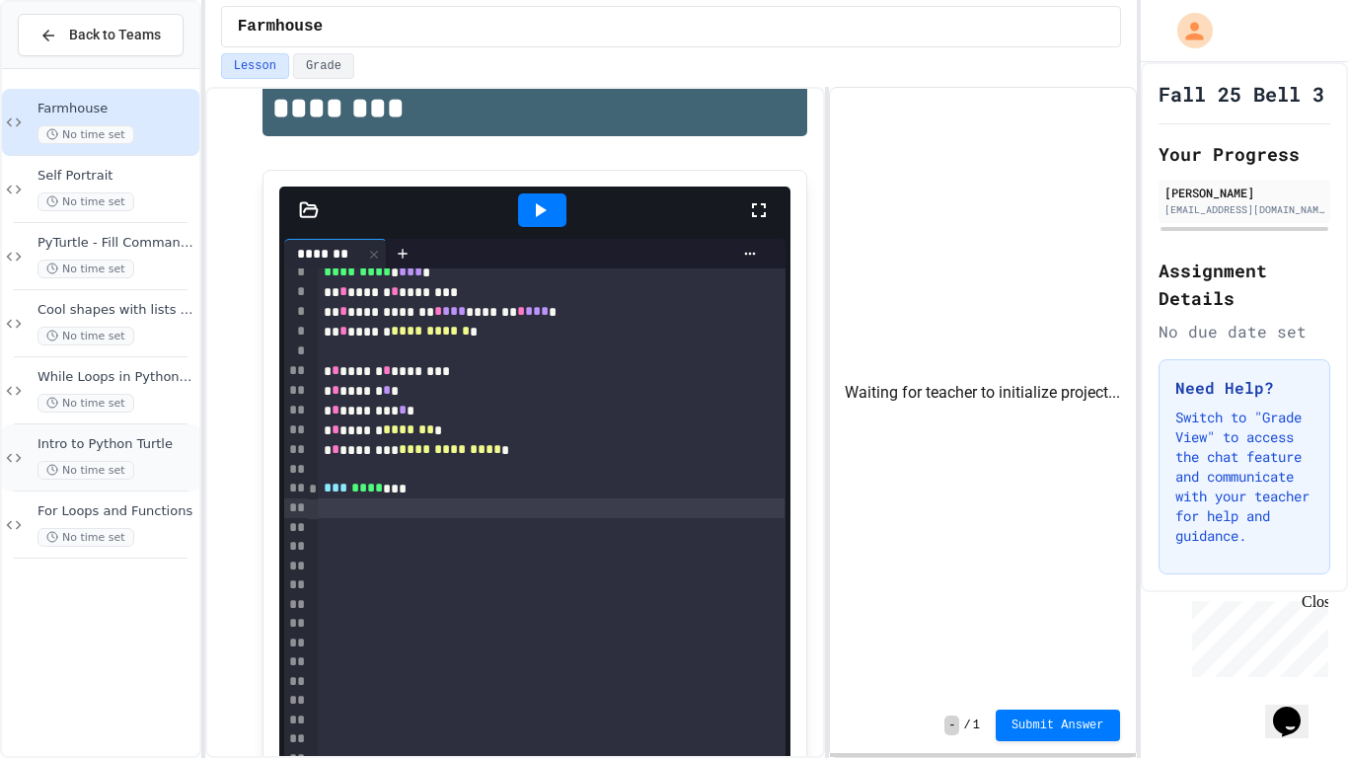
click at [175, 436] on span "Intro to Python Turtle" at bounding box center [116, 444] width 158 height 17
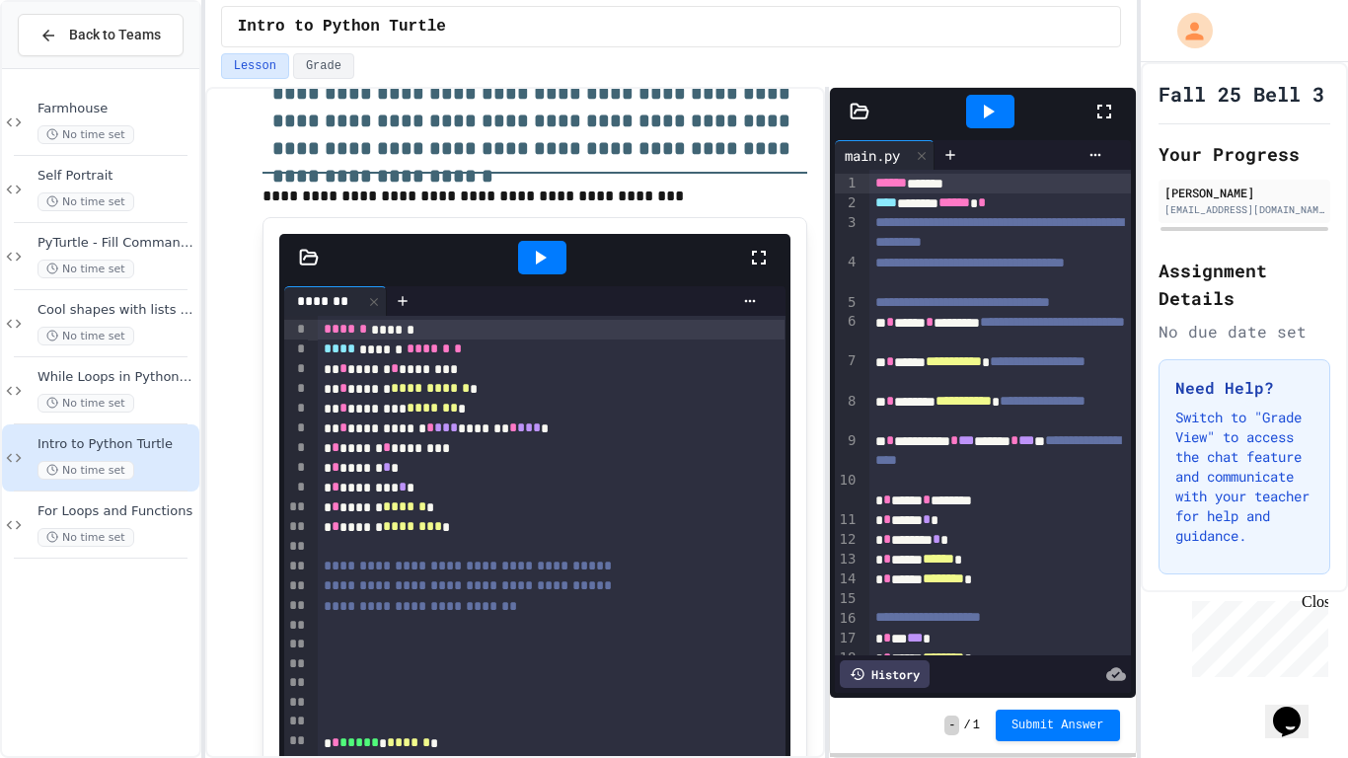
scroll to position [3511, 0]
click at [155, 491] on div "For Loops and Functions No time set" at bounding box center [100, 524] width 197 height 67
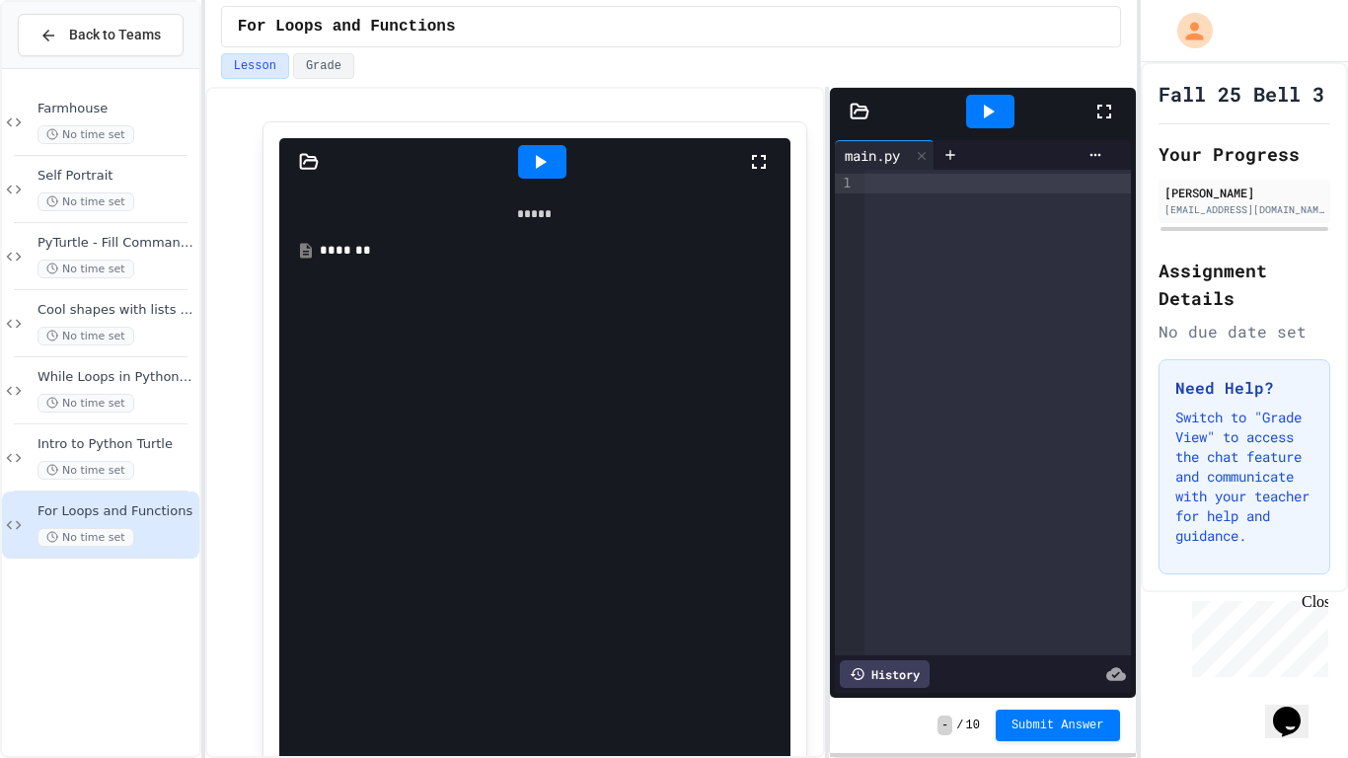
scroll to position [799, 0]
click at [355, 239] on div "*******" at bounding box center [549, 249] width 459 height 20
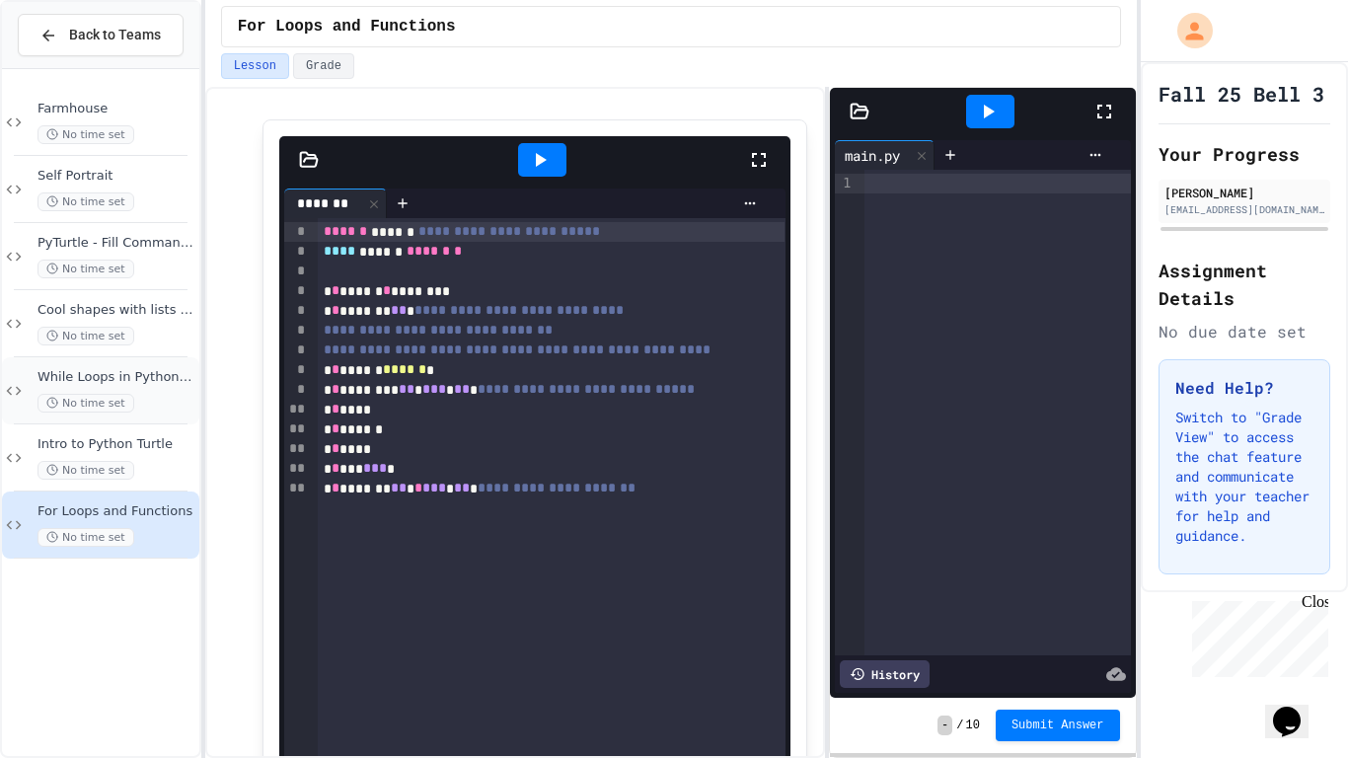
click at [159, 367] on div "While Loops in Python Turtle No time set" at bounding box center [100, 390] width 197 height 67
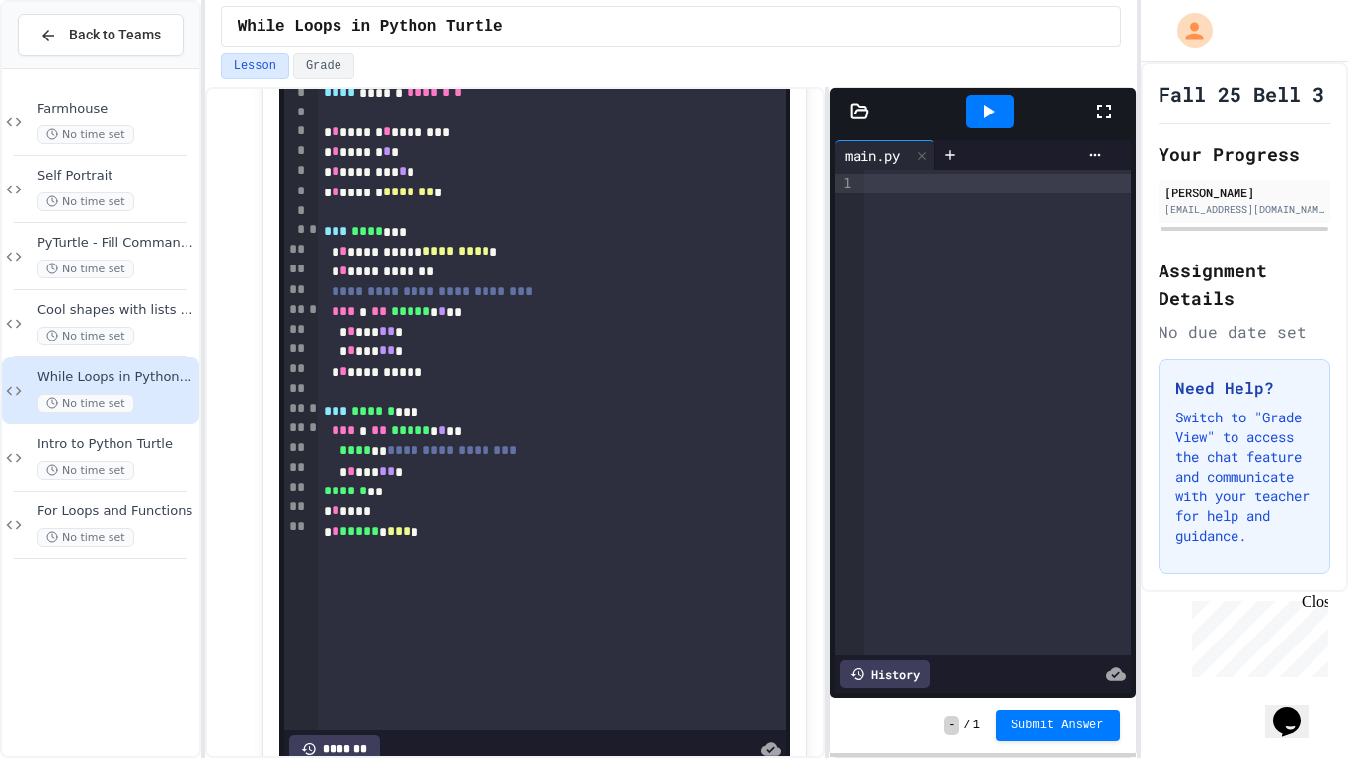
scroll to position [723, 0]
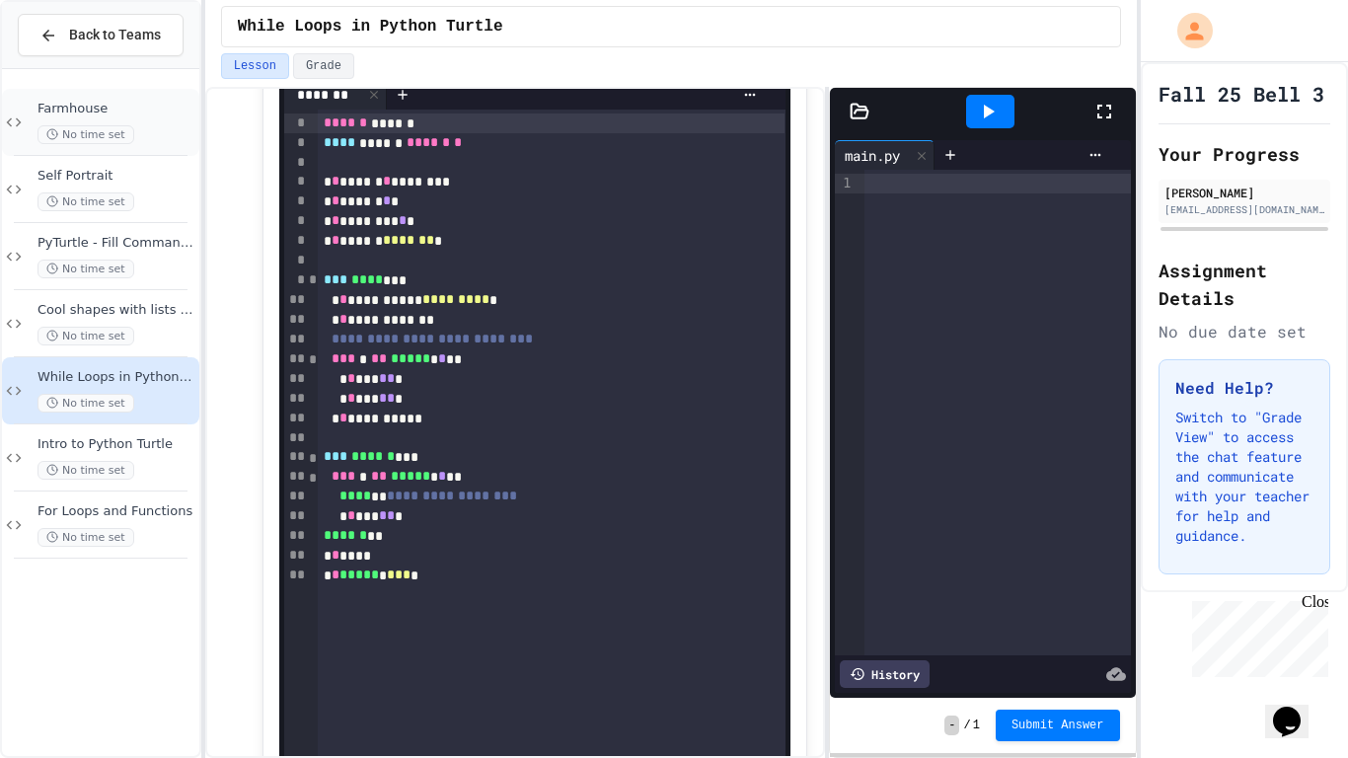
click at [156, 98] on div "Farmhouse No time set" at bounding box center [100, 122] width 197 height 67
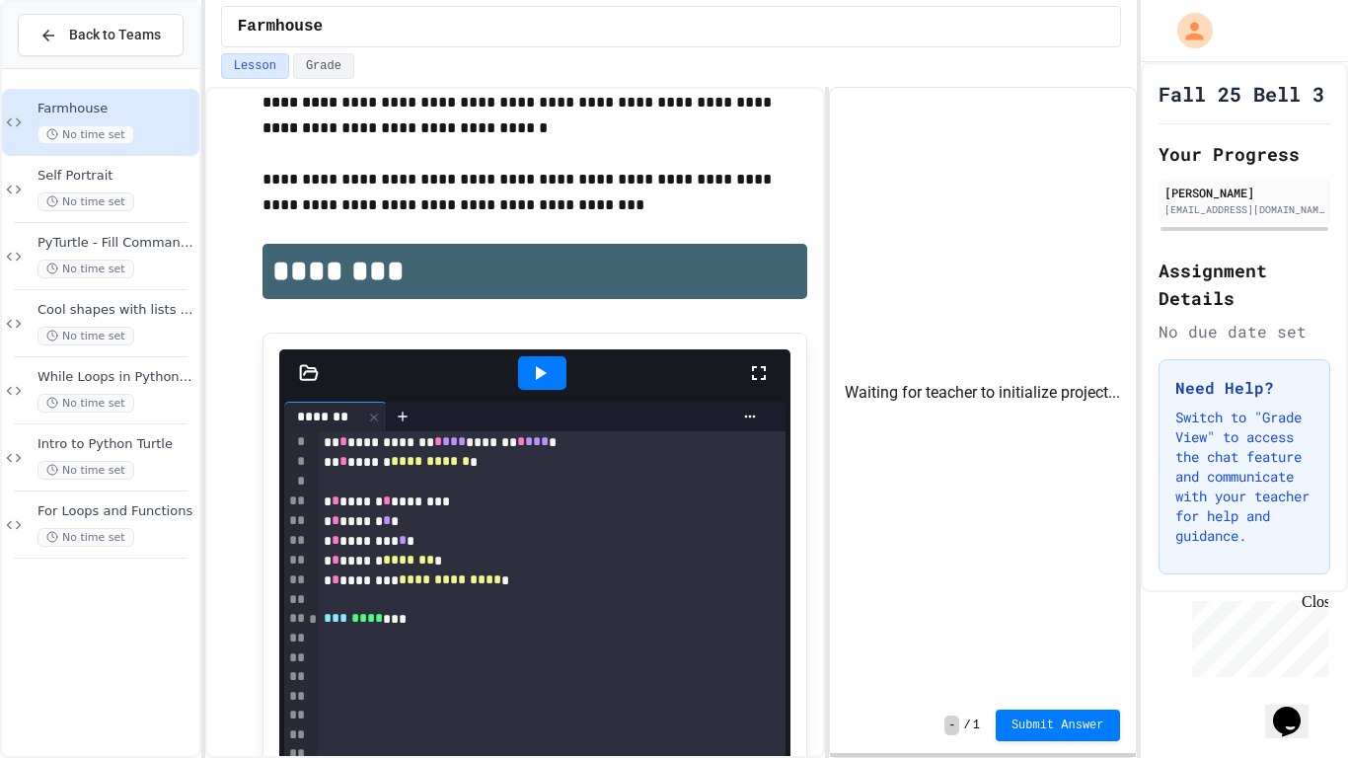
scroll to position [139, 0]
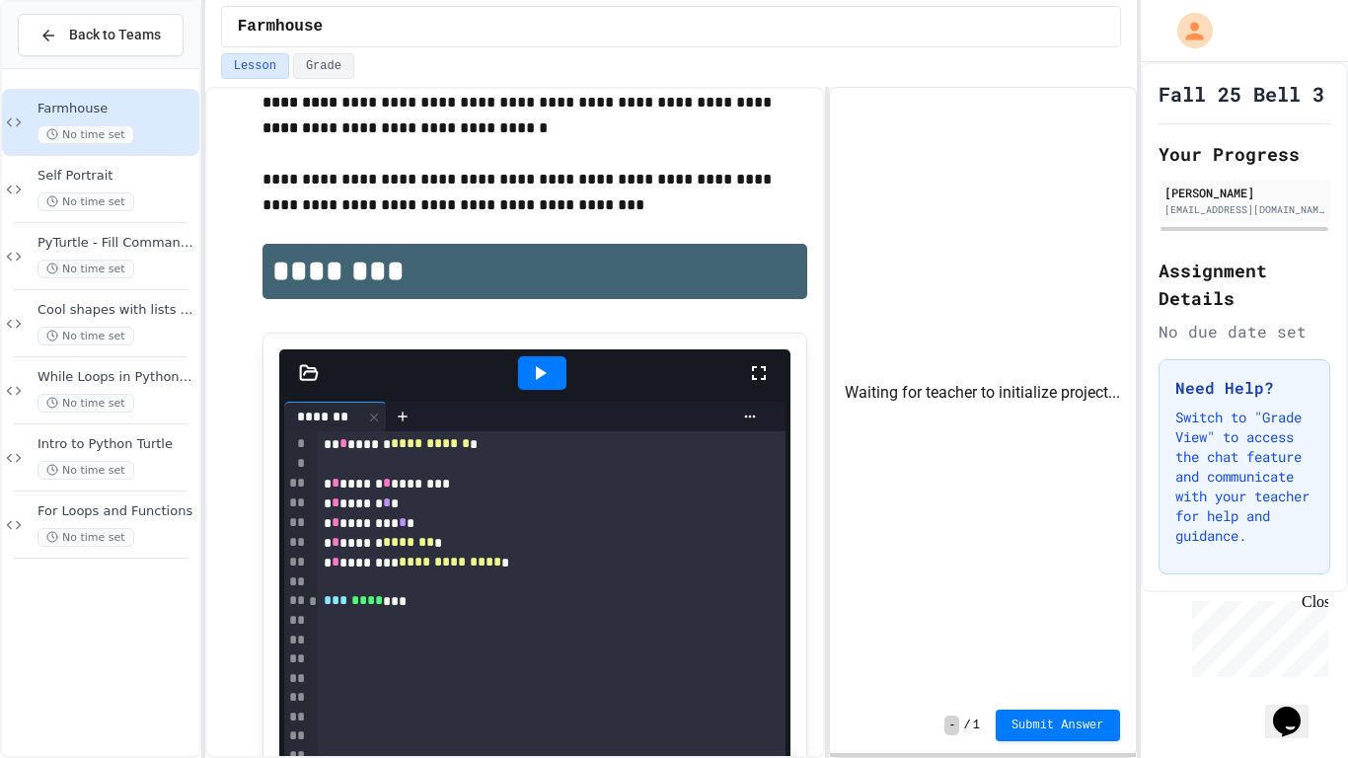
click at [591, 627] on div at bounding box center [552, 621] width 468 height 20
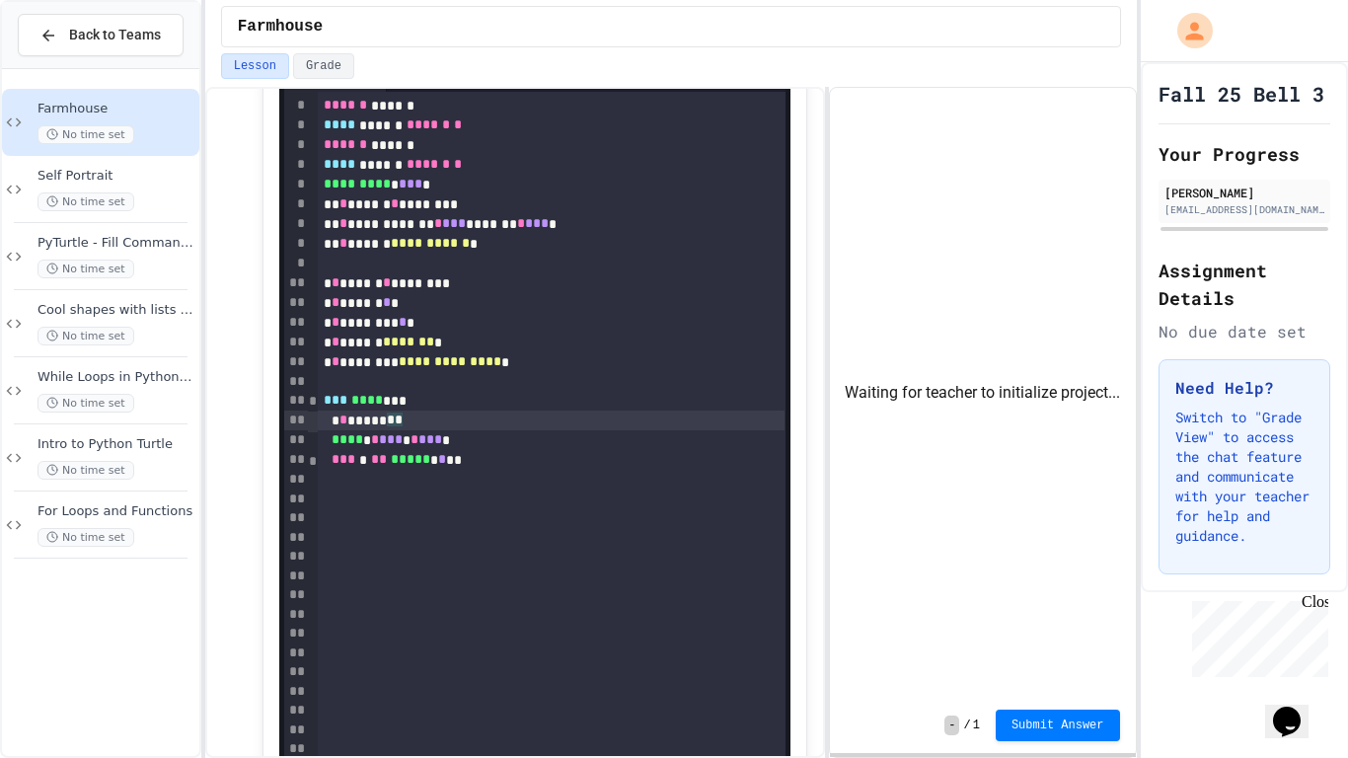
scroll to position [680, 0]
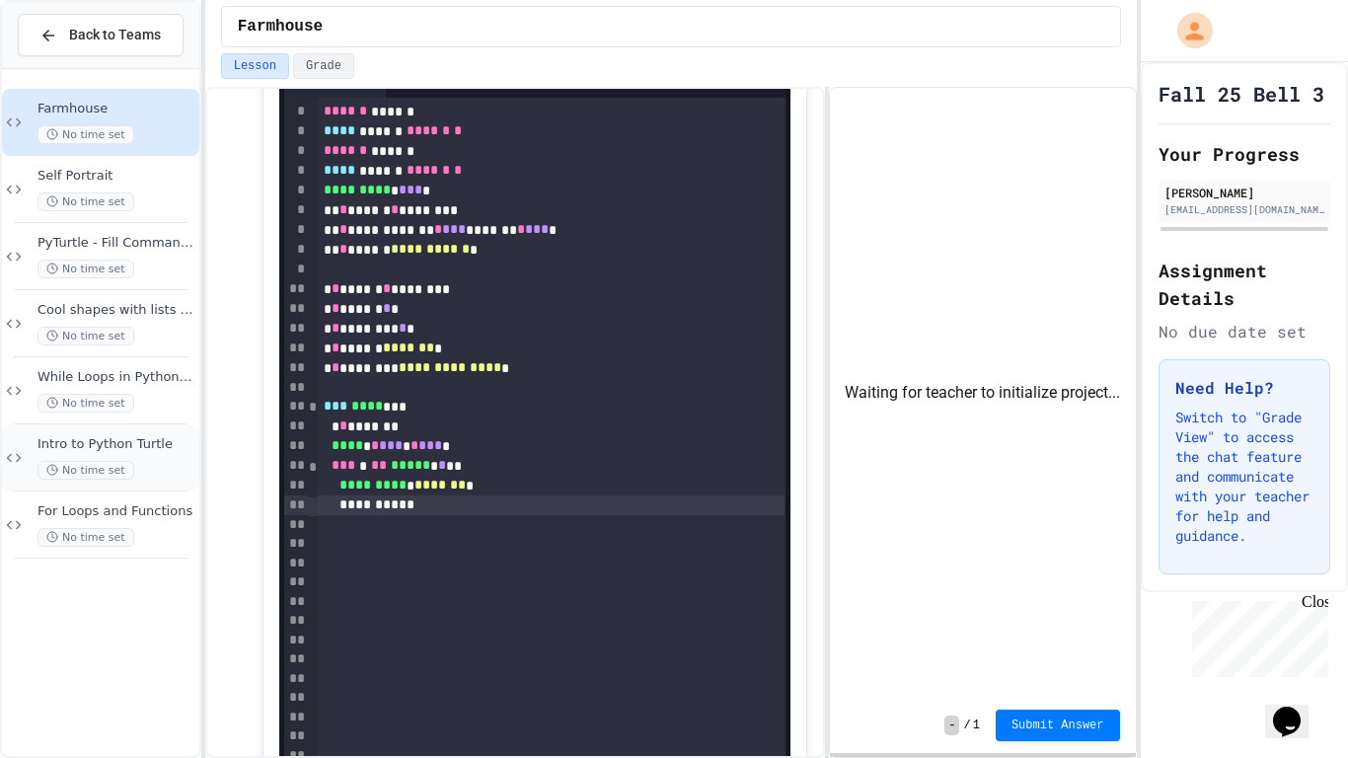
click at [96, 433] on div "Intro to Python Turtle No time set" at bounding box center [100, 457] width 197 height 67
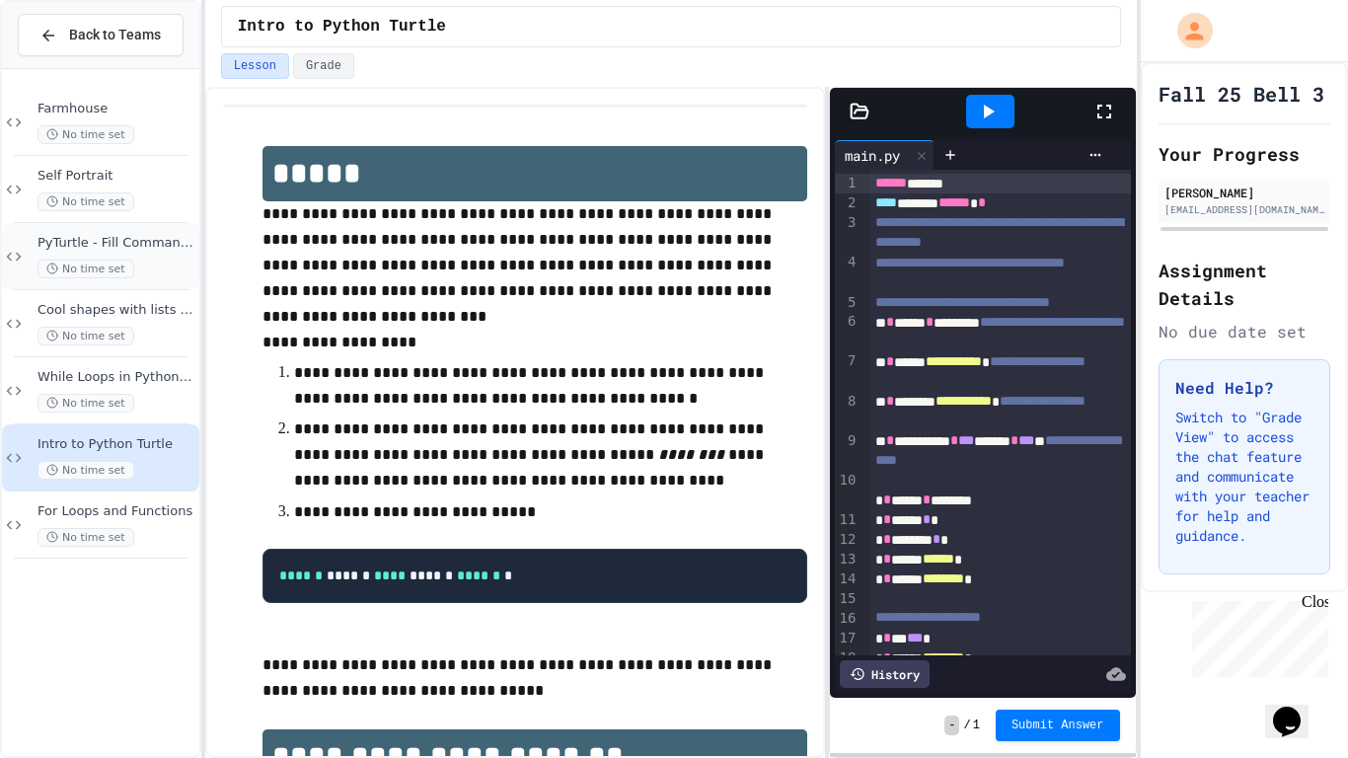
click at [161, 264] on div "No time set" at bounding box center [116, 268] width 158 height 19
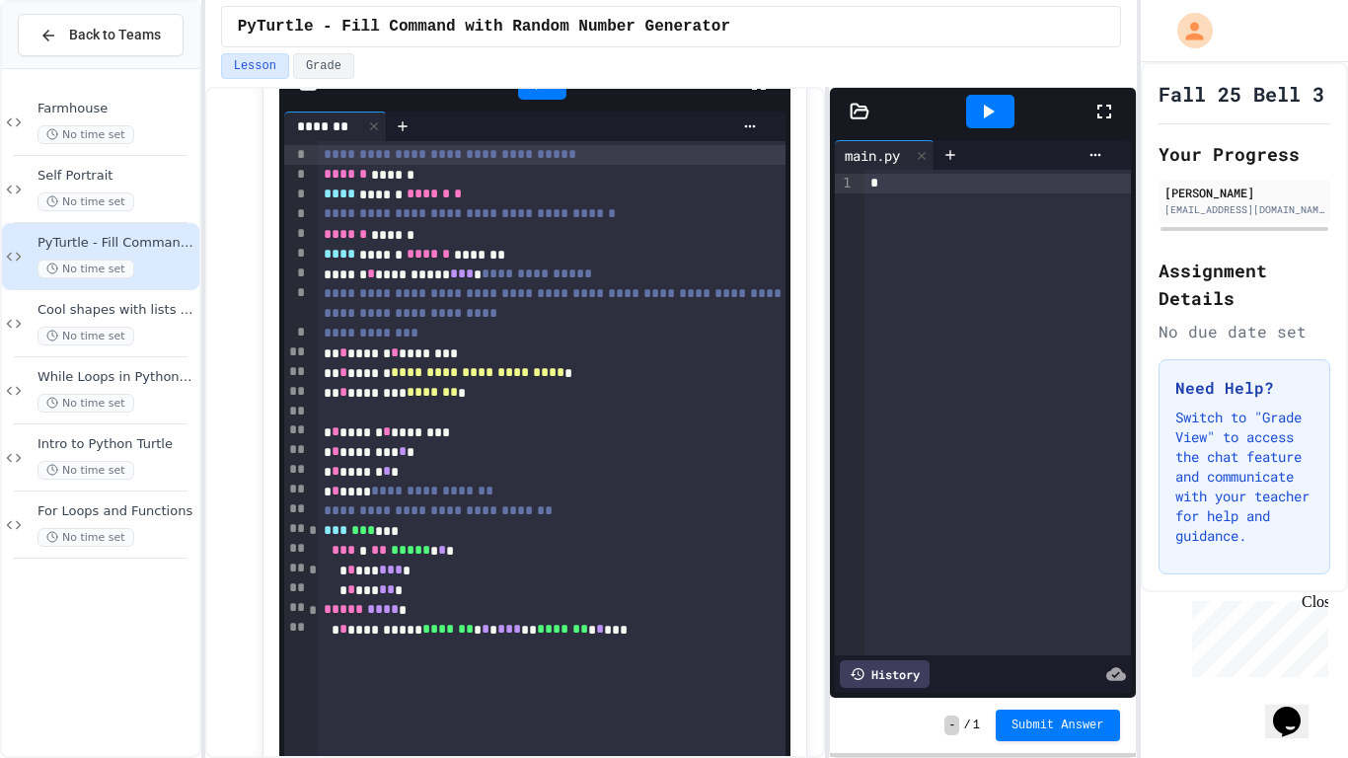
scroll to position [2604, 0]
click at [202, 298] on div at bounding box center [203, 379] width 4 height 758
click at [163, 364] on div "While Loops in Python Turtle No time set" at bounding box center [100, 390] width 197 height 67
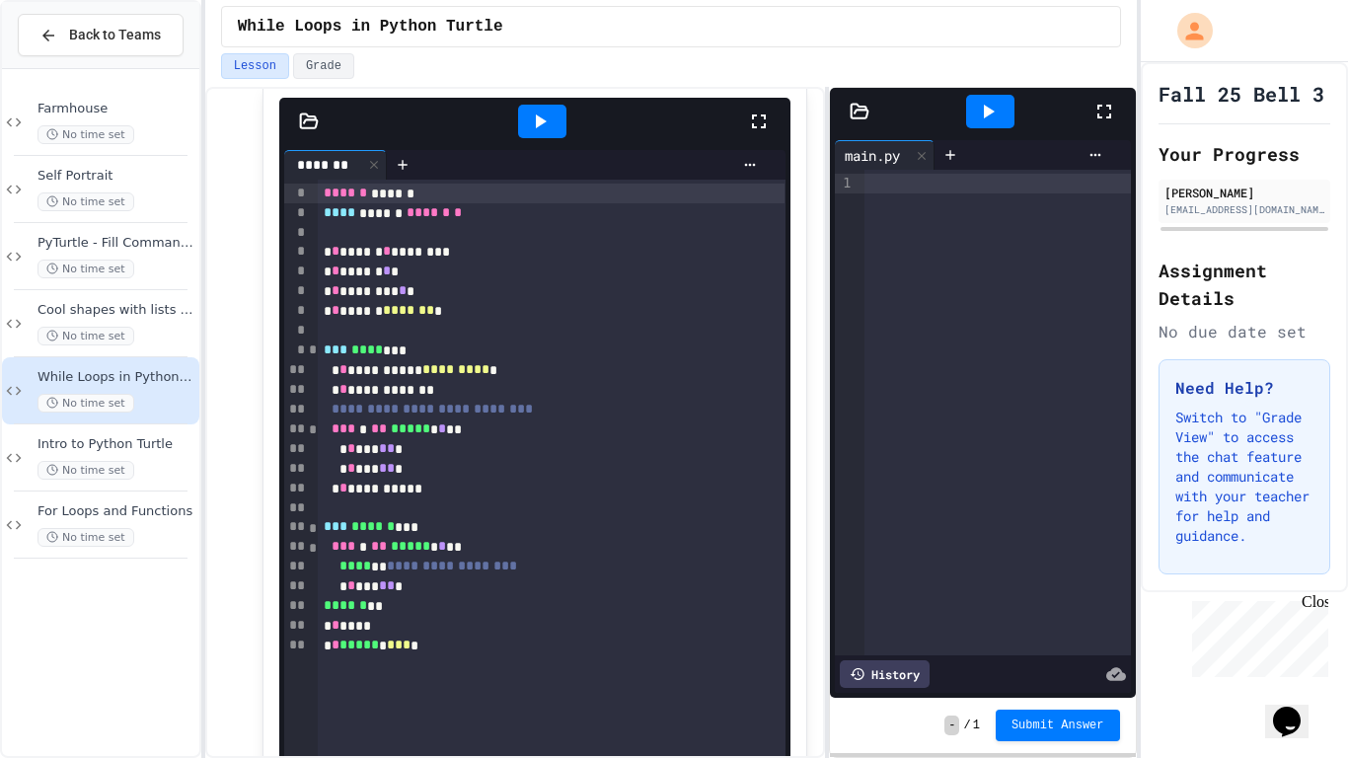
scroll to position [651, 0]
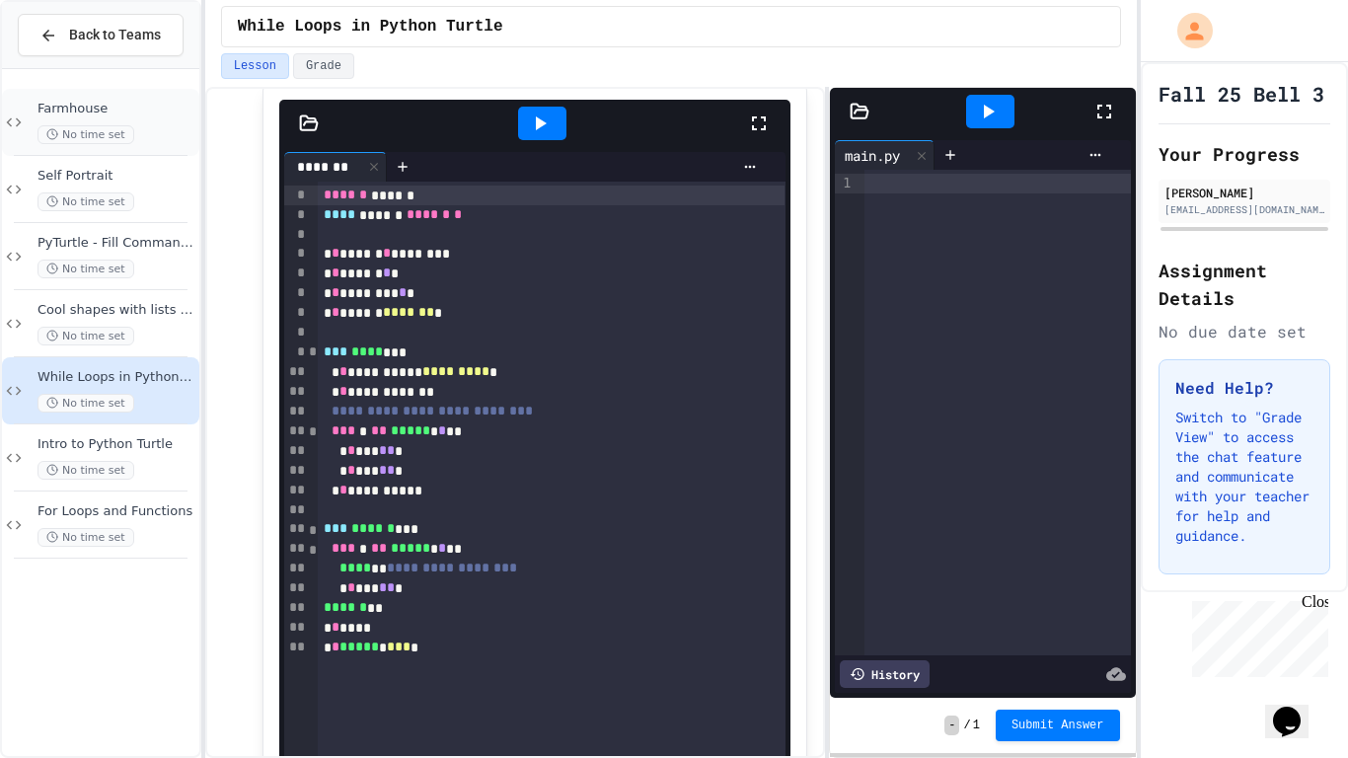
click at [156, 97] on div "Farmhouse No time set" at bounding box center [100, 122] width 197 height 67
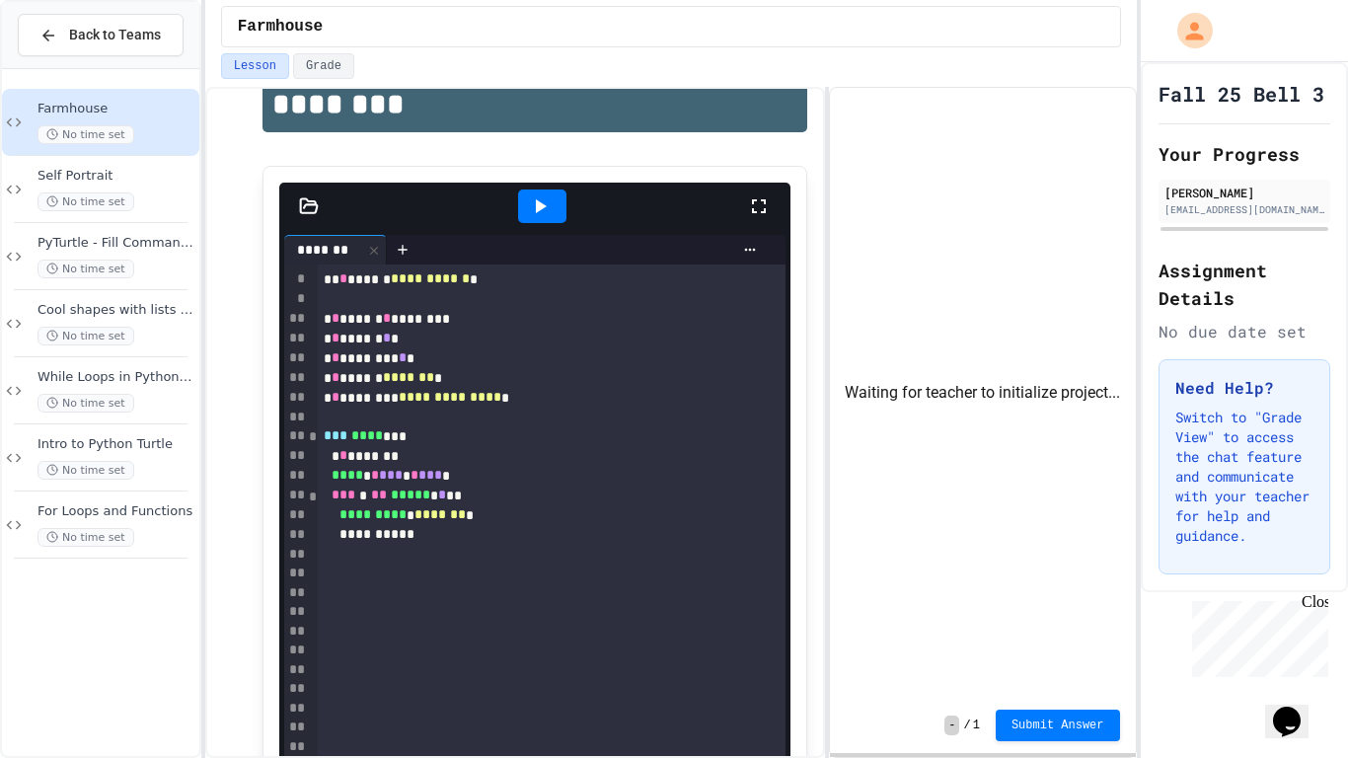
scroll to position [143, 0]
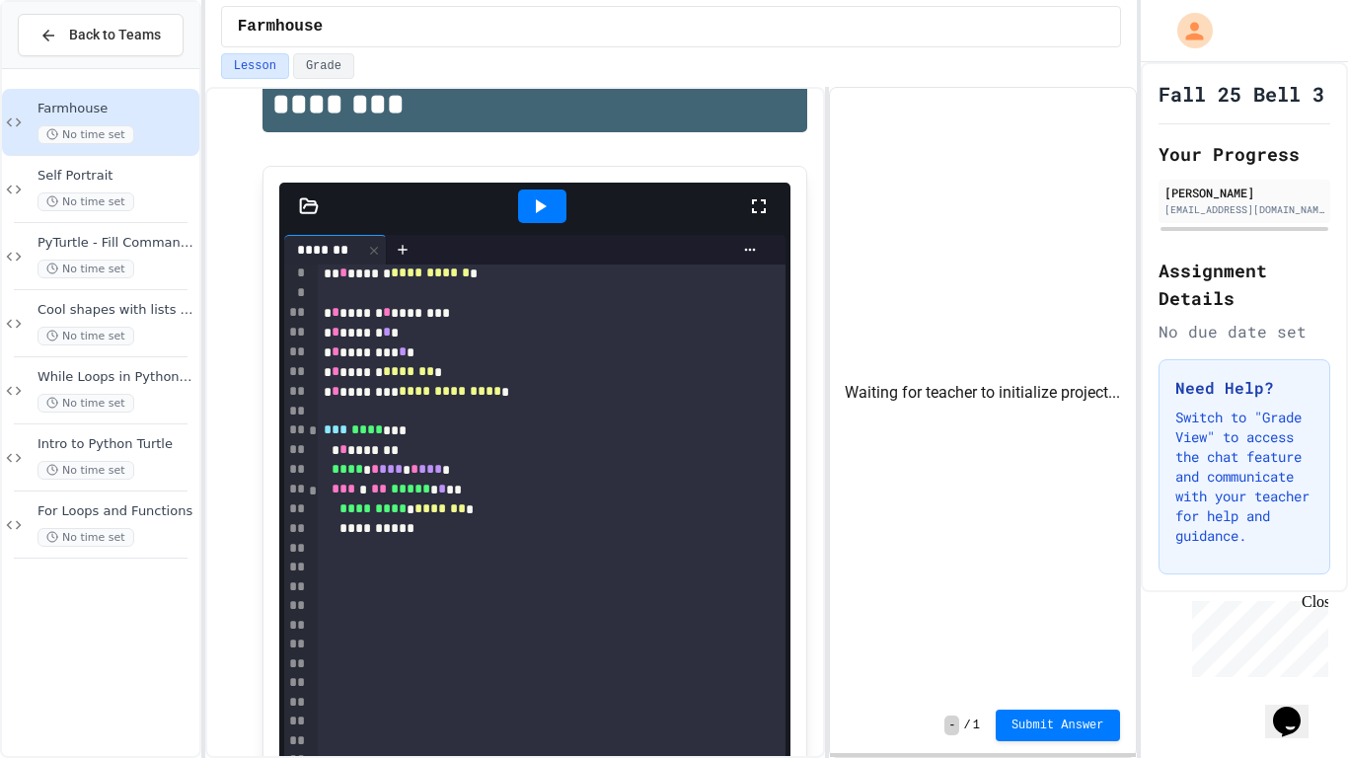
click at [515, 506] on div "********* * ******* *" at bounding box center [552, 509] width 468 height 20
click at [73, 246] on span "PyTurtle - Fill Command with Random Number Generator" at bounding box center [116, 243] width 158 height 17
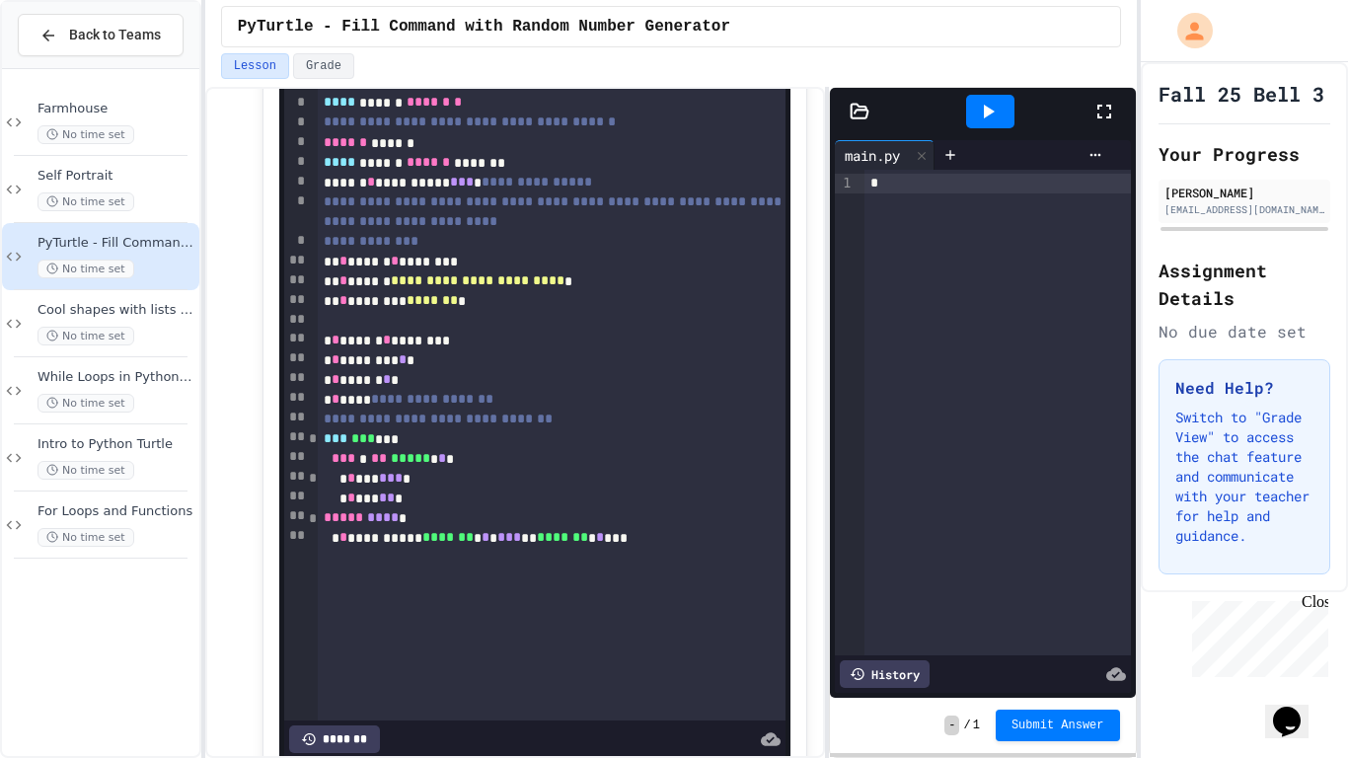
scroll to position [2703, 0]
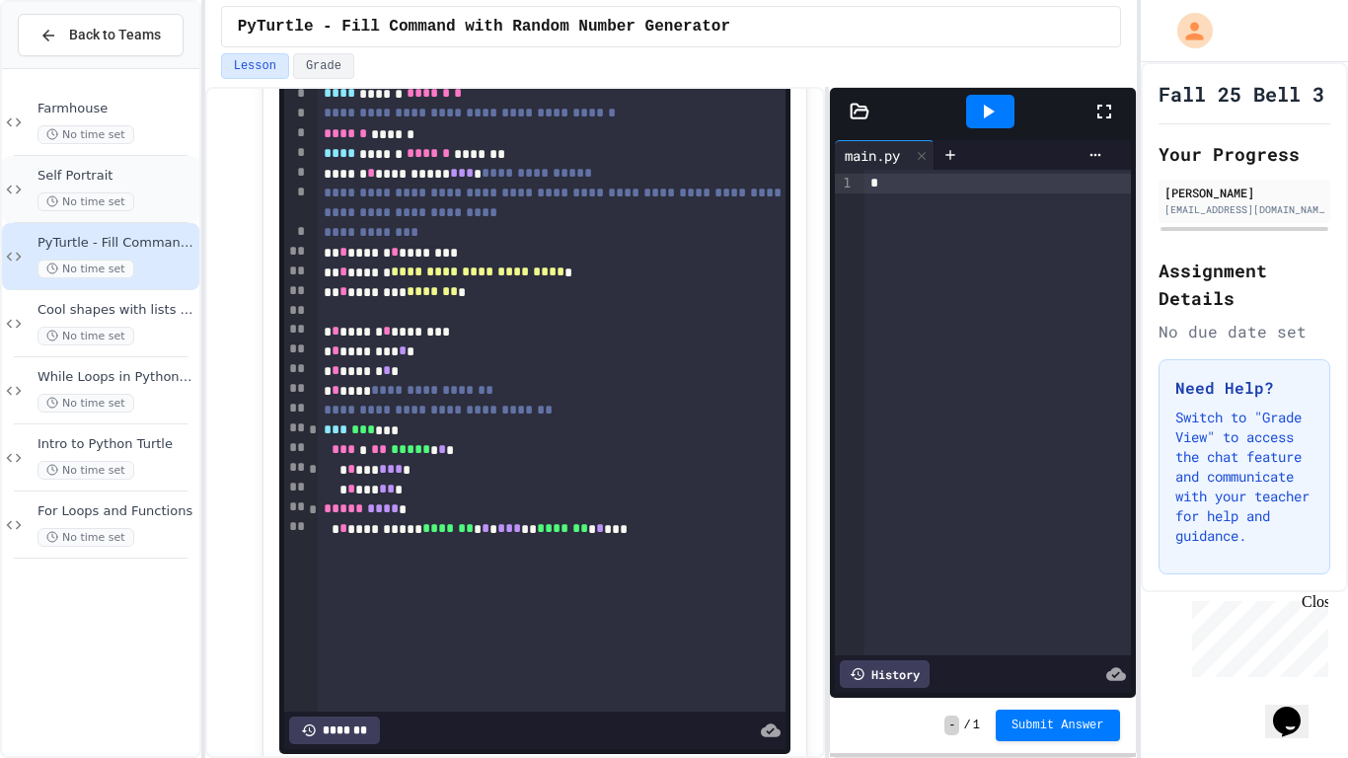
click at [155, 181] on span "Self Portrait" at bounding box center [116, 176] width 158 height 17
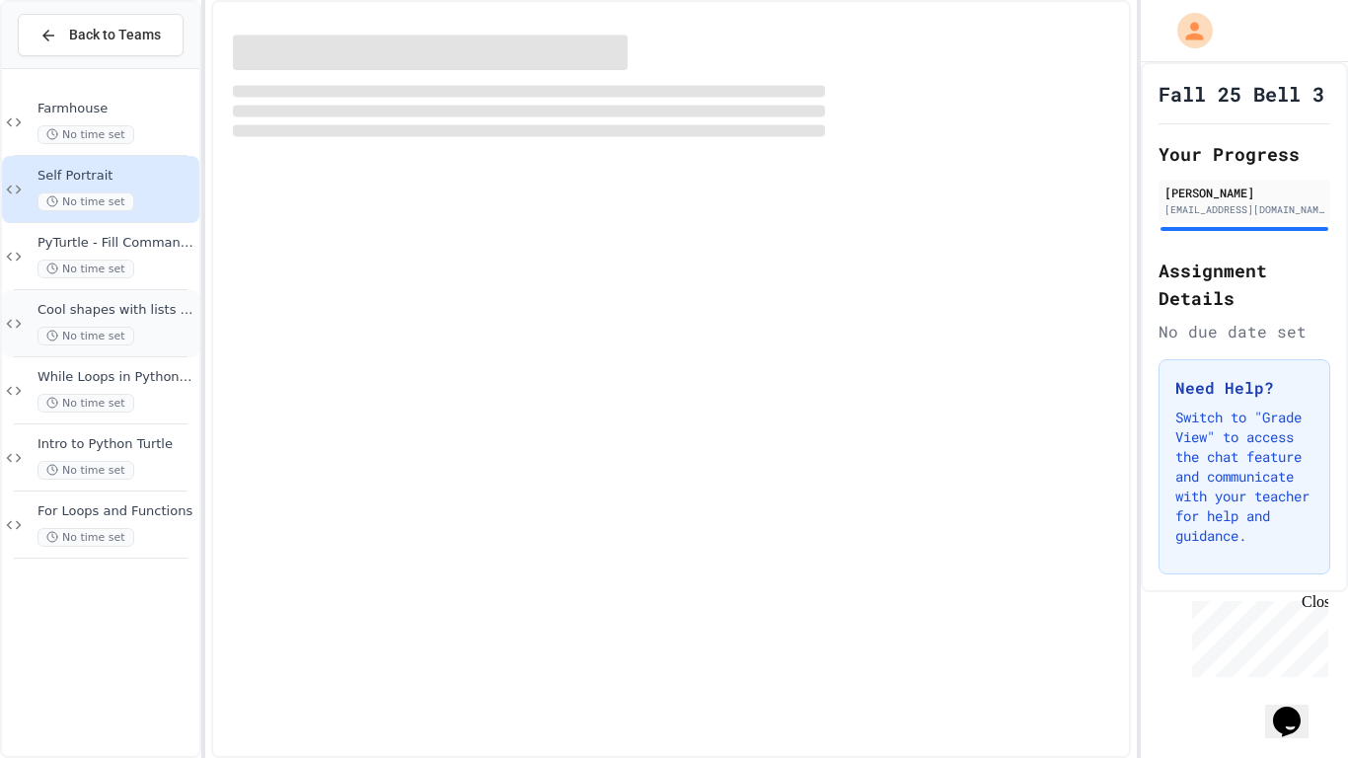
click at [161, 322] on div "Cool shapes with lists and fun features No time set" at bounding box center [116, 323] width 158 height 43
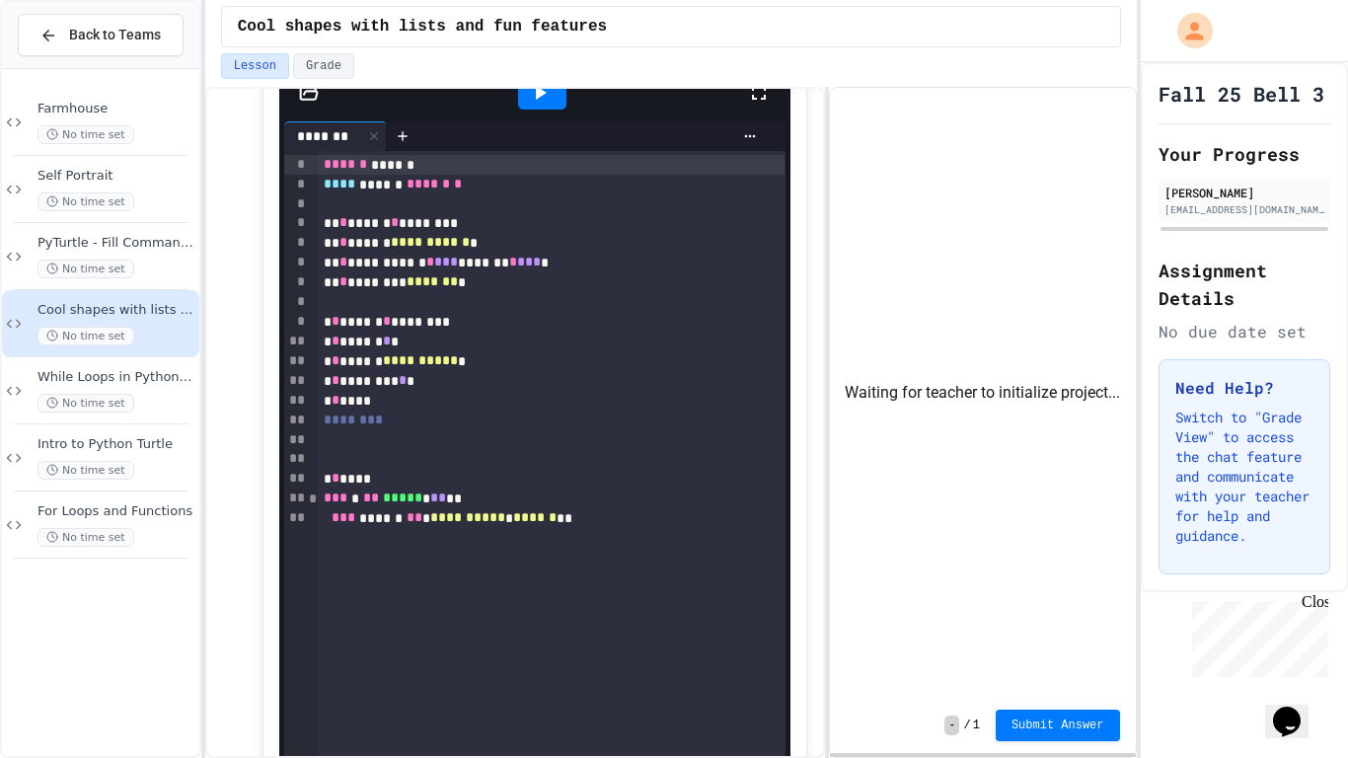
scroll to position [2546, 0]
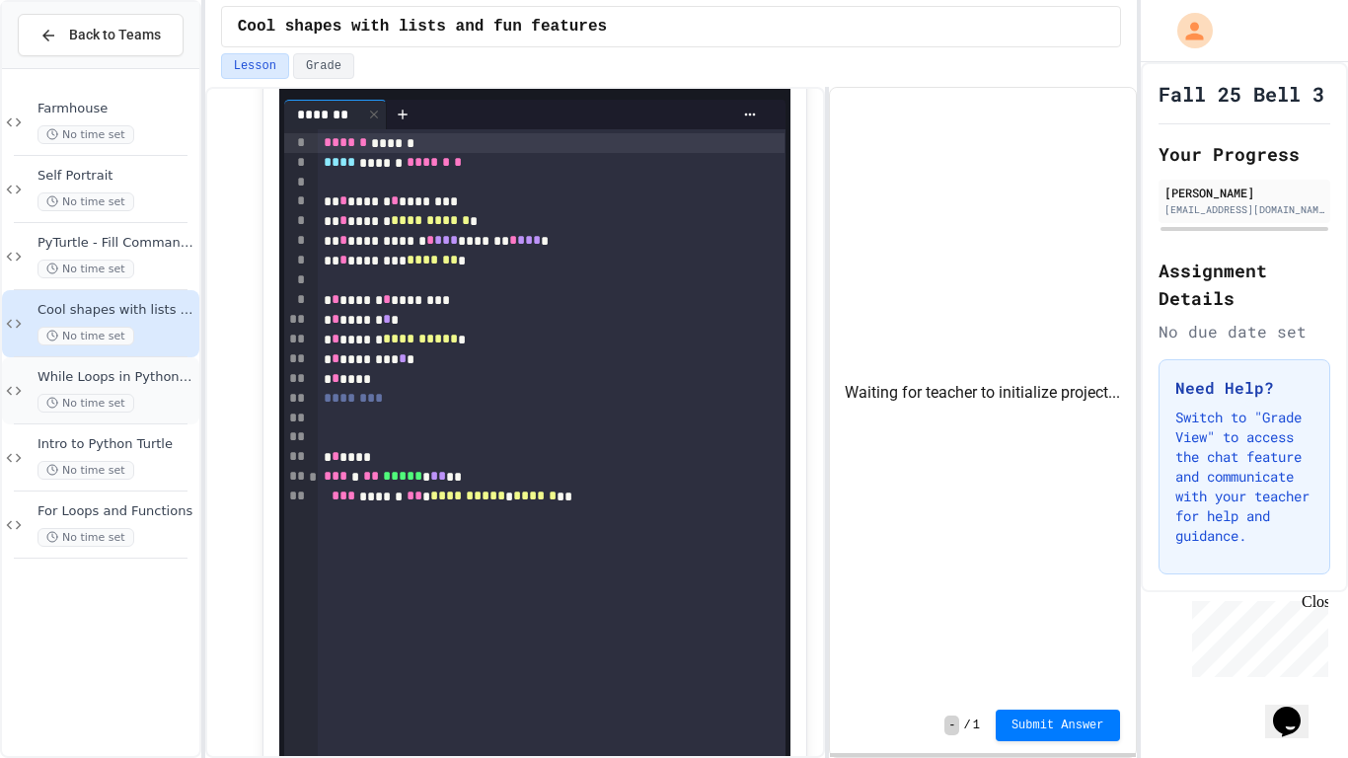
click at [145, 383] on span "While Loops in Python Turtle" at bounding box center [116, 377] width 158 height 17
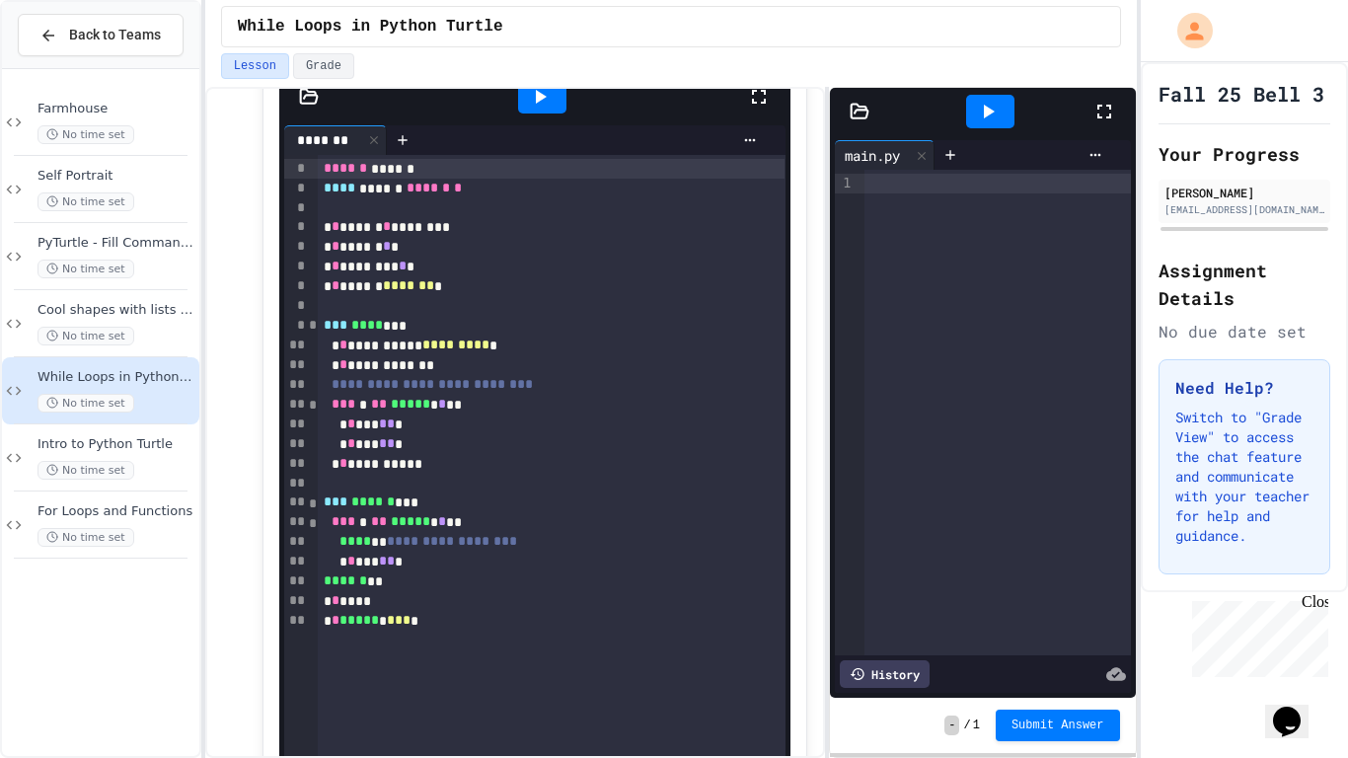
scroll to position [679, 0]
click at [54, 110] on span "Farmhouse" at bounding box center [116, 109] width 158 height 17
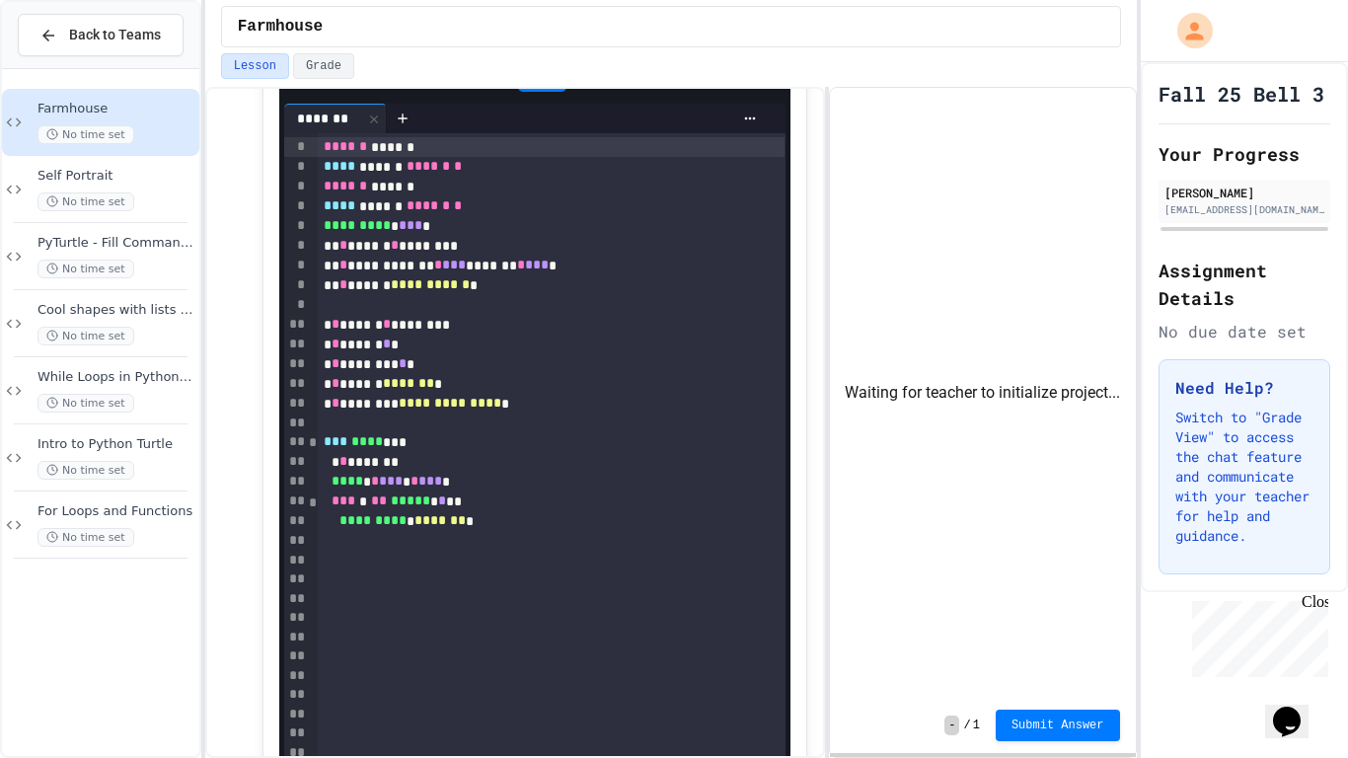
scroll to position [643, 0]
click at [456, 452] on div "*** **** ***" at bounding box center [552, 443] width 468 height 20
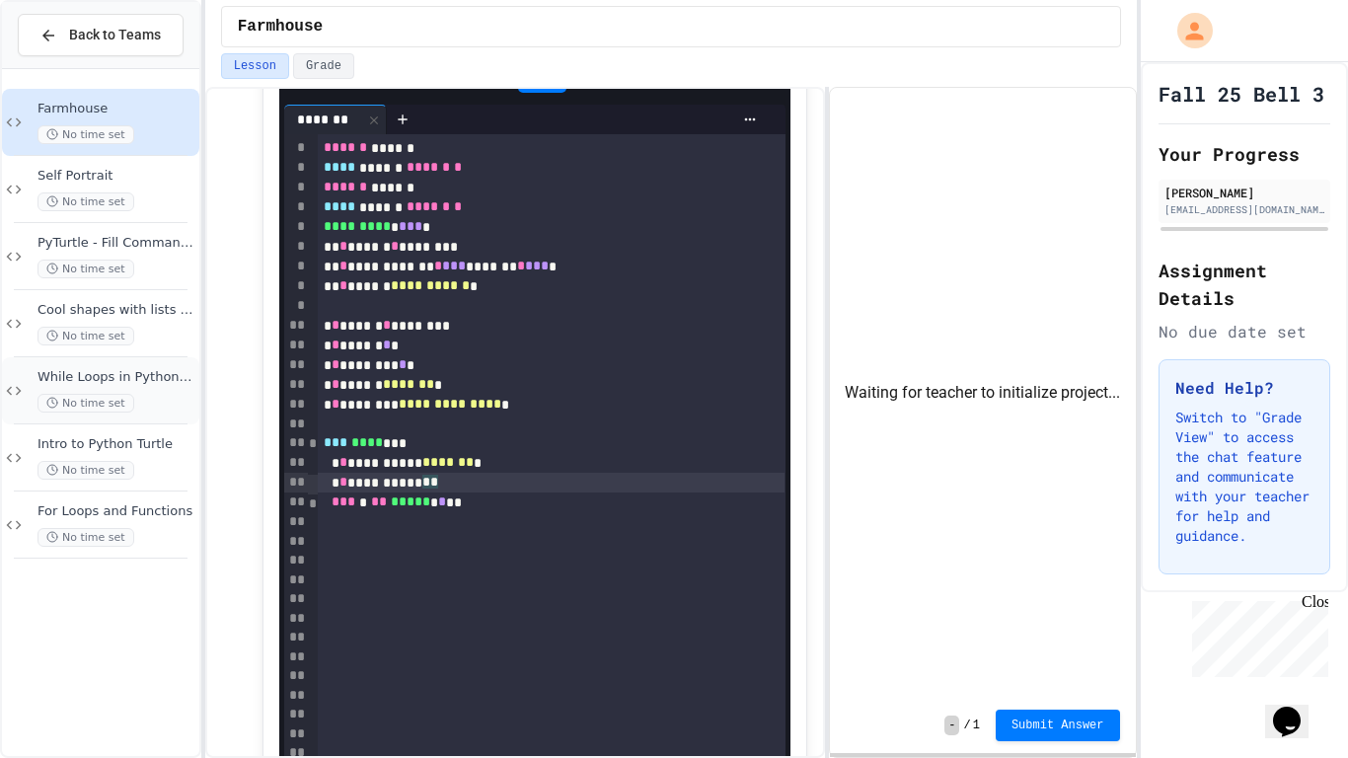
click at [50, 386] on div "While Loops in Python Turtle No time set" at bounding box center [116, 390] width 158 height 43
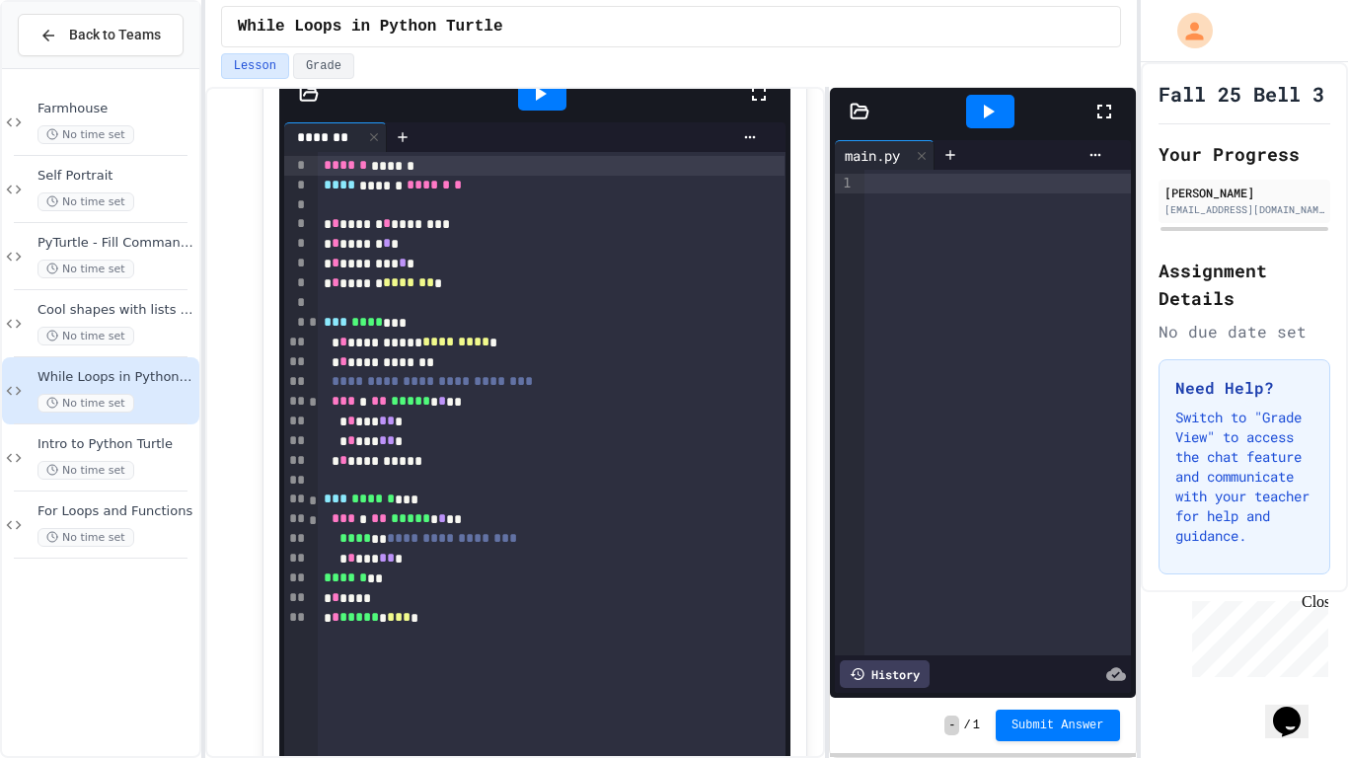
scroll to position [683, 0]
click at [167, 313] on span "Cool shapes with lists and fun features" at bounding box center [116, 310] width 158 height 17
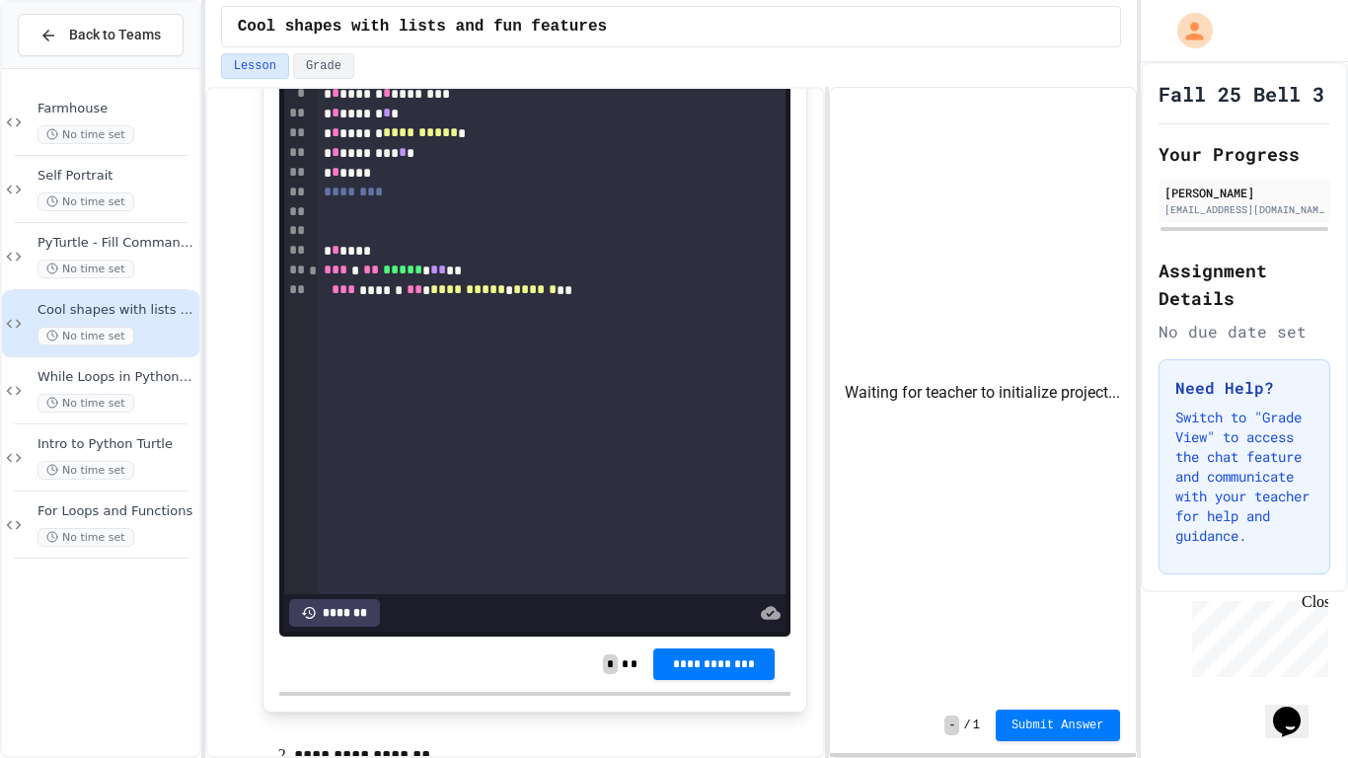
scroll to position [2760, 0]
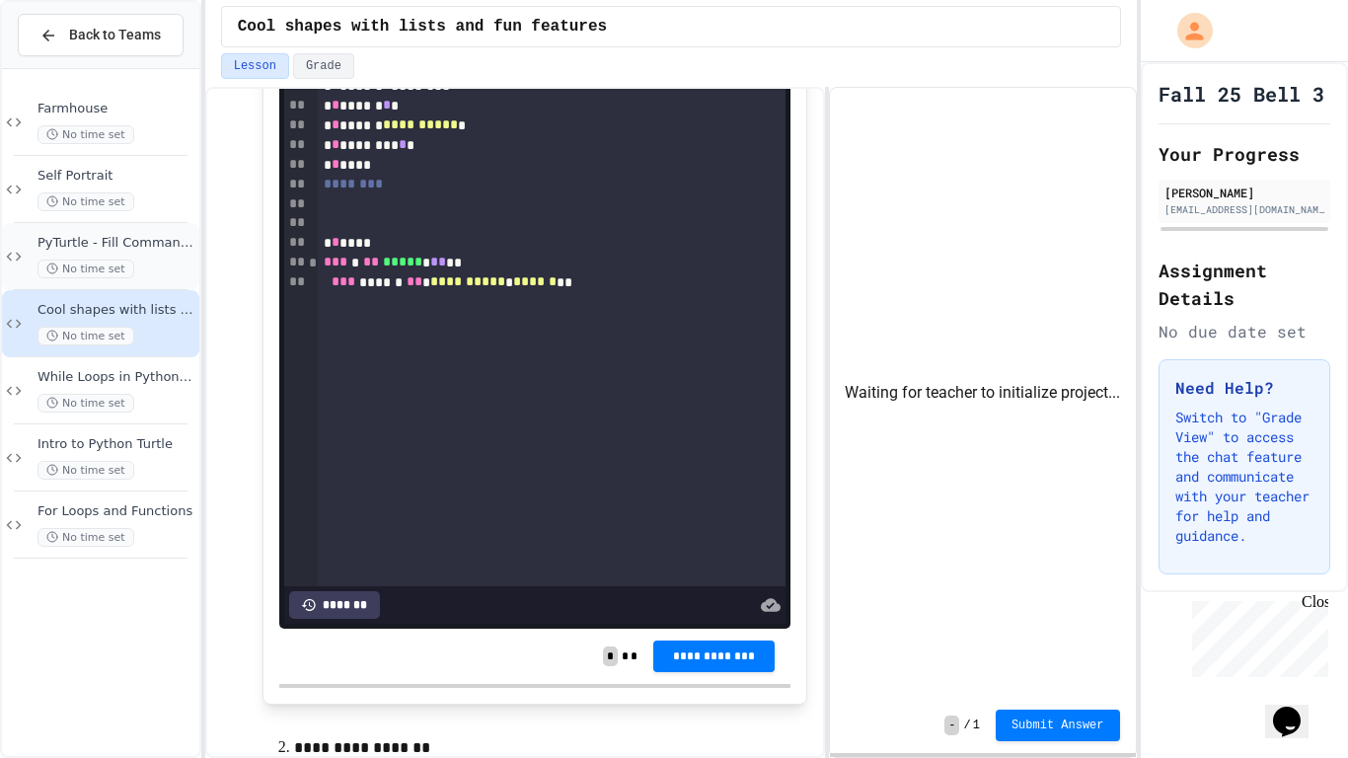
click at [174, 250] on span "PyTurtle - Fill Command with Random Number Generator" at bounding box center [116, 243] width 158 height 17
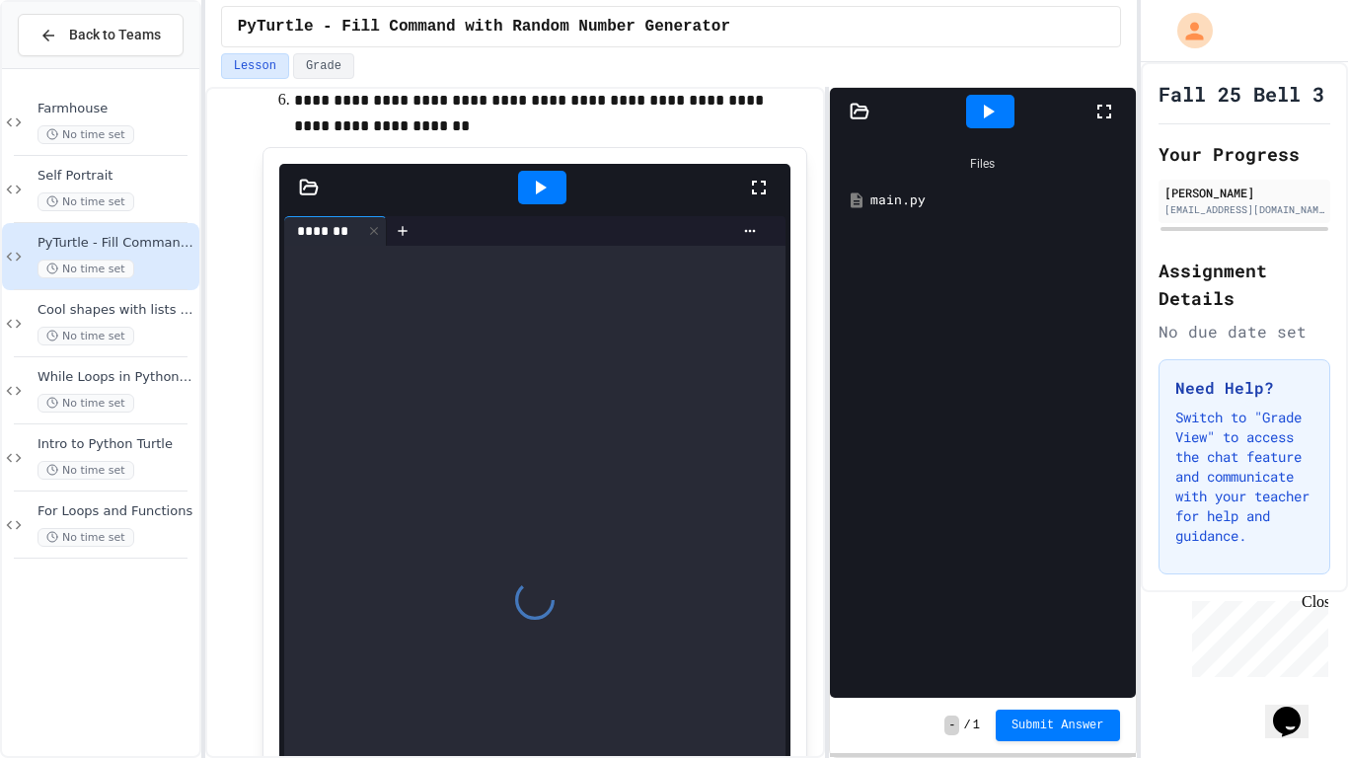
scroll to position [2573, 0]
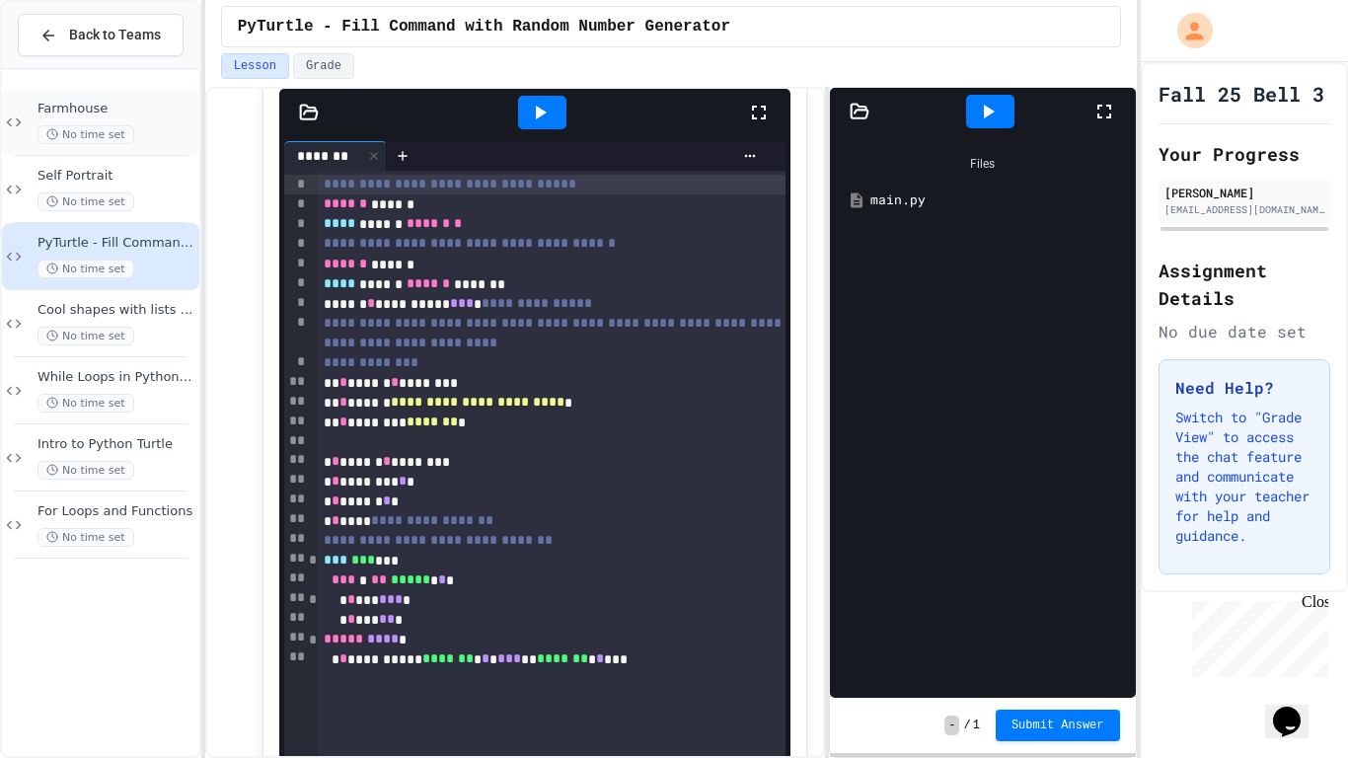
click at [72, 100] on div "Farmhouse No time set" at bounding box center [100, 122] width 197 height 67
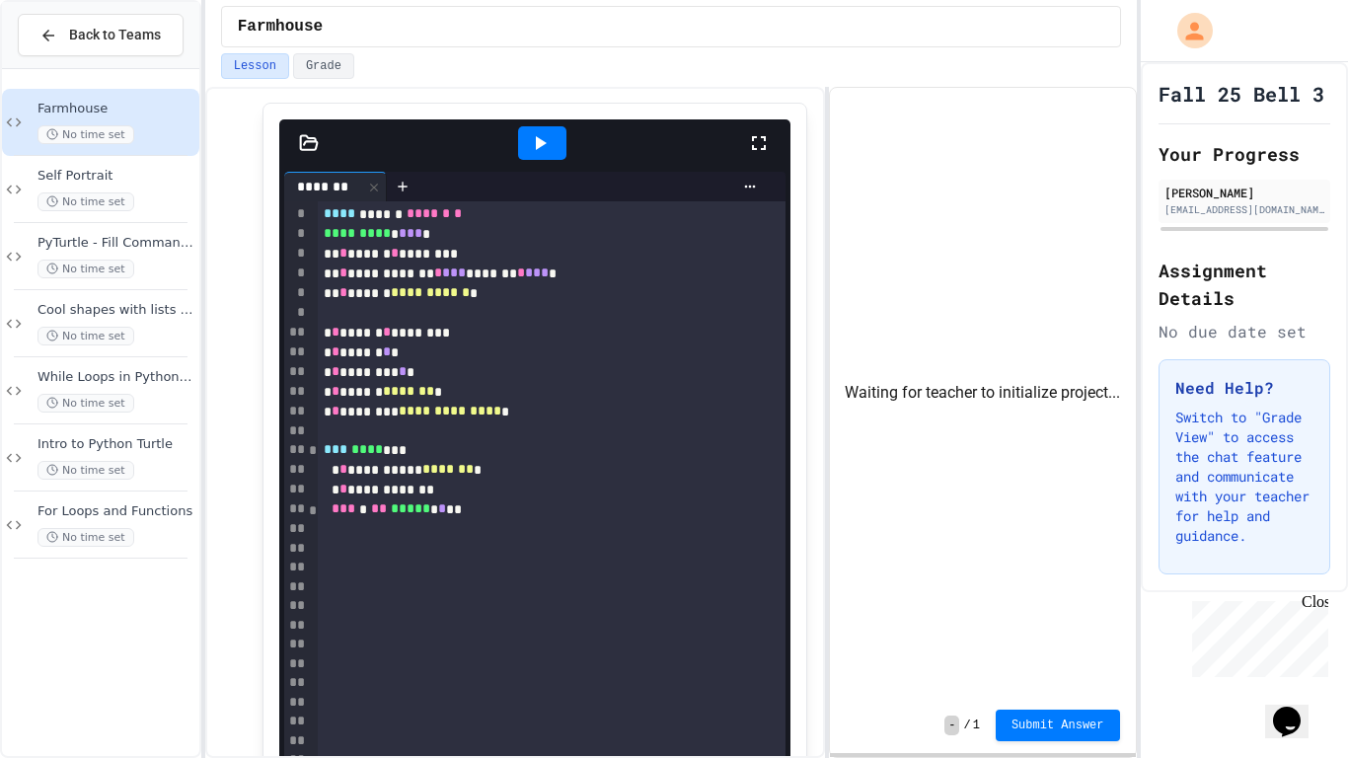
scroll to position [66, 0]
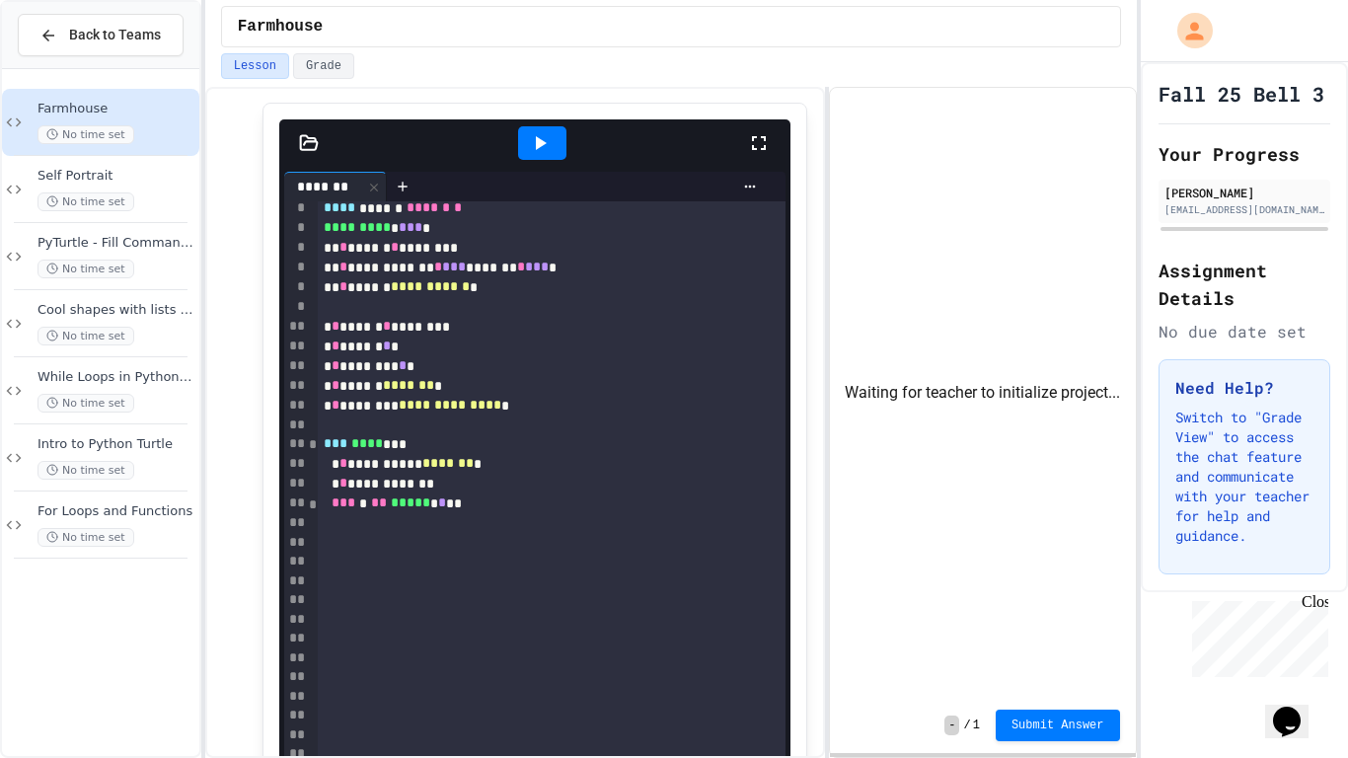
click at [593, 505] on div "*** * ** ***** * * **" at bounding box center [552, 503] width 468 height 20
click at [45, 168] on span "Self Portrait" at bounding box center [116, 176] width 158 height 17
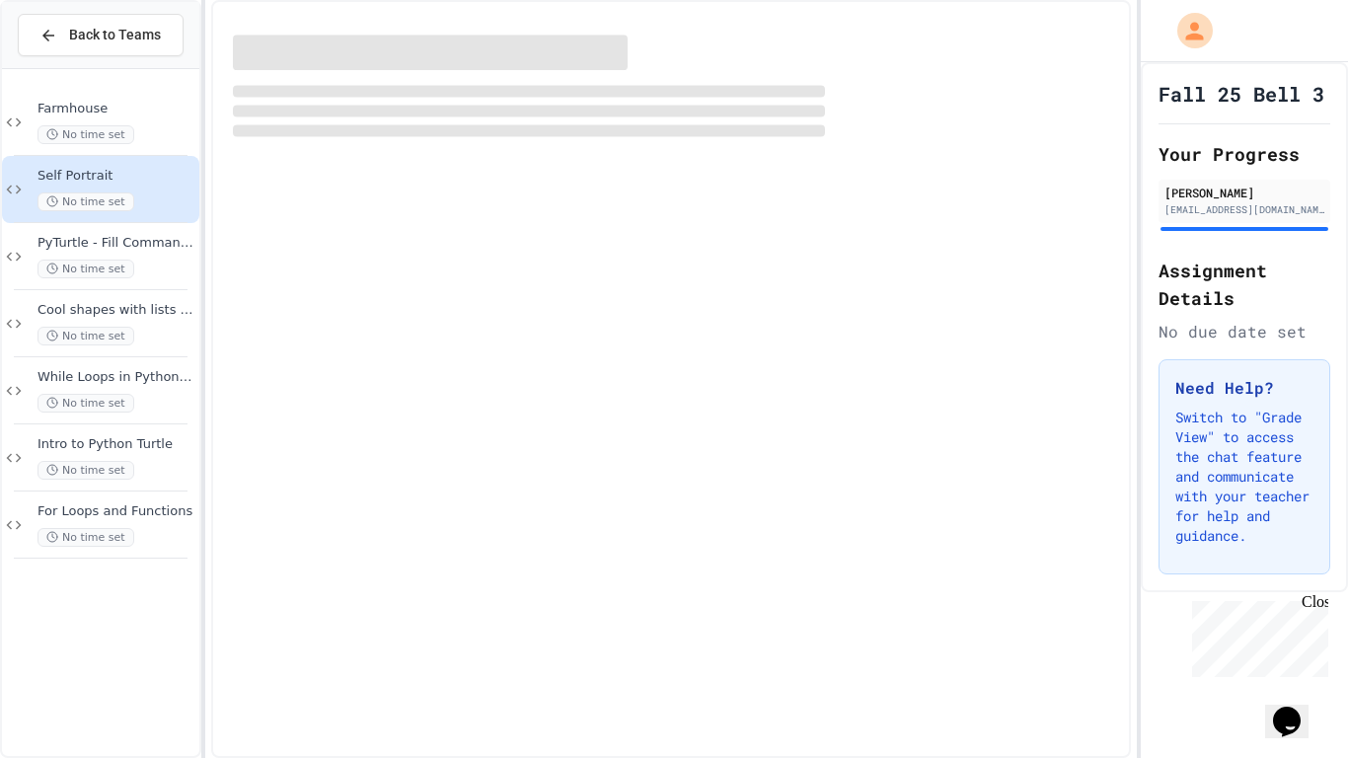
click at [43, 178] on span "Self Portrait" at bounding box center [116, 176] width 158 height 17
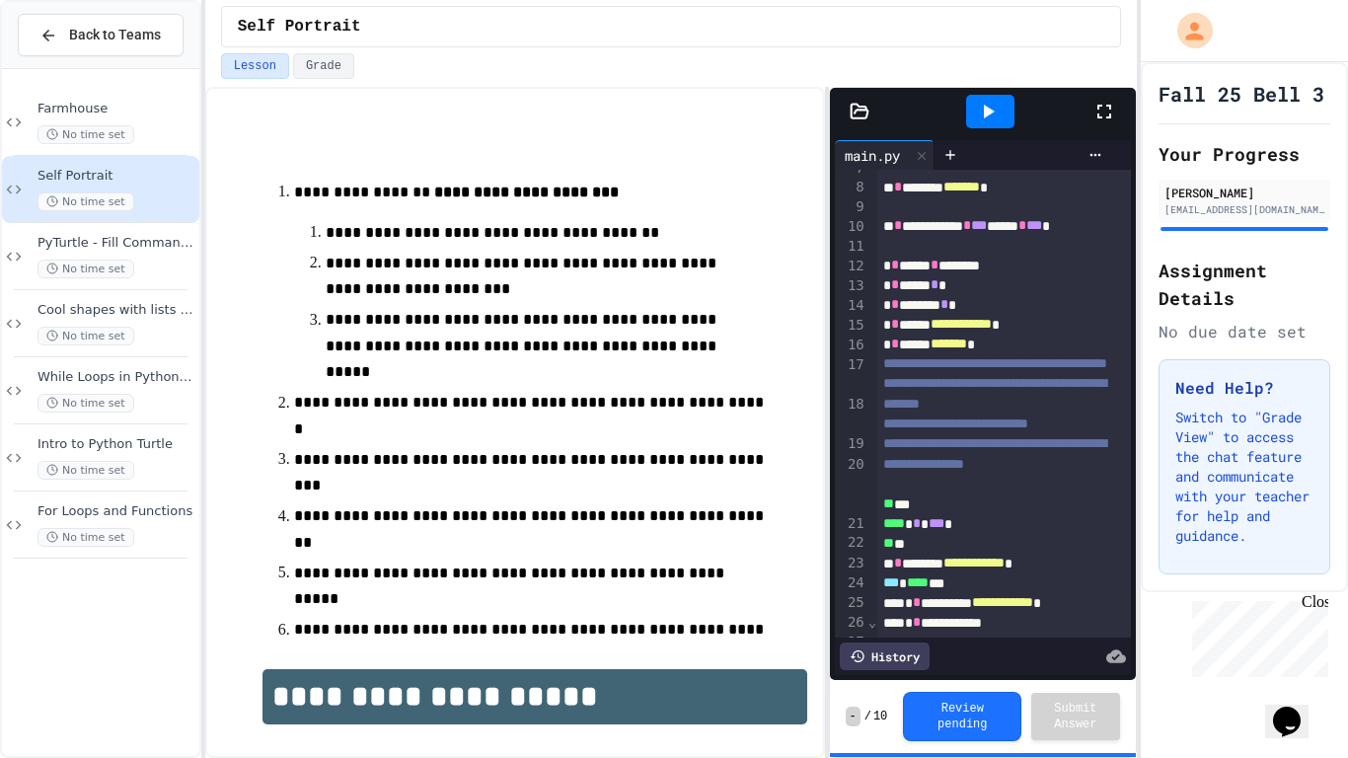
scroll to position [147, 0]
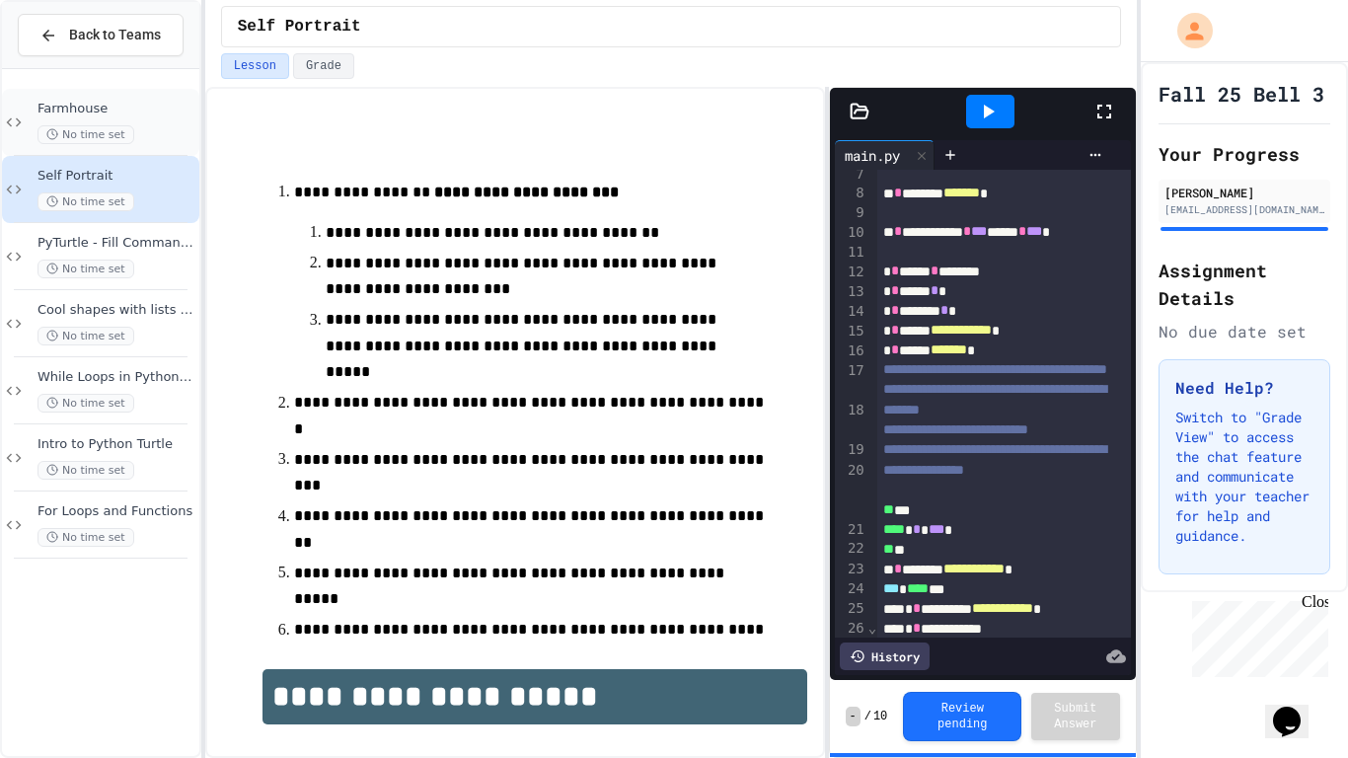
click at [55, 113] on span "Farmhouse" at bounding box center [116, 109] width 158 height 17
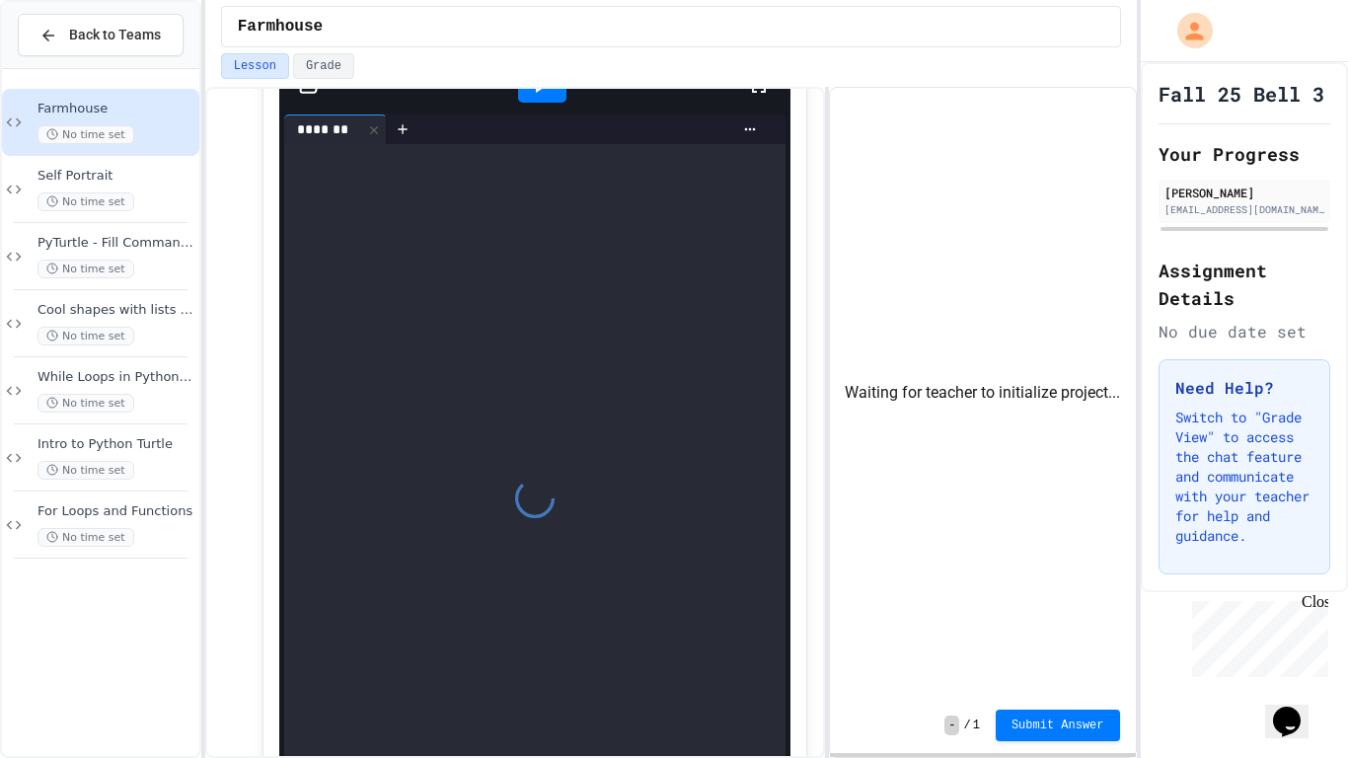
scroll to position [642, 0]
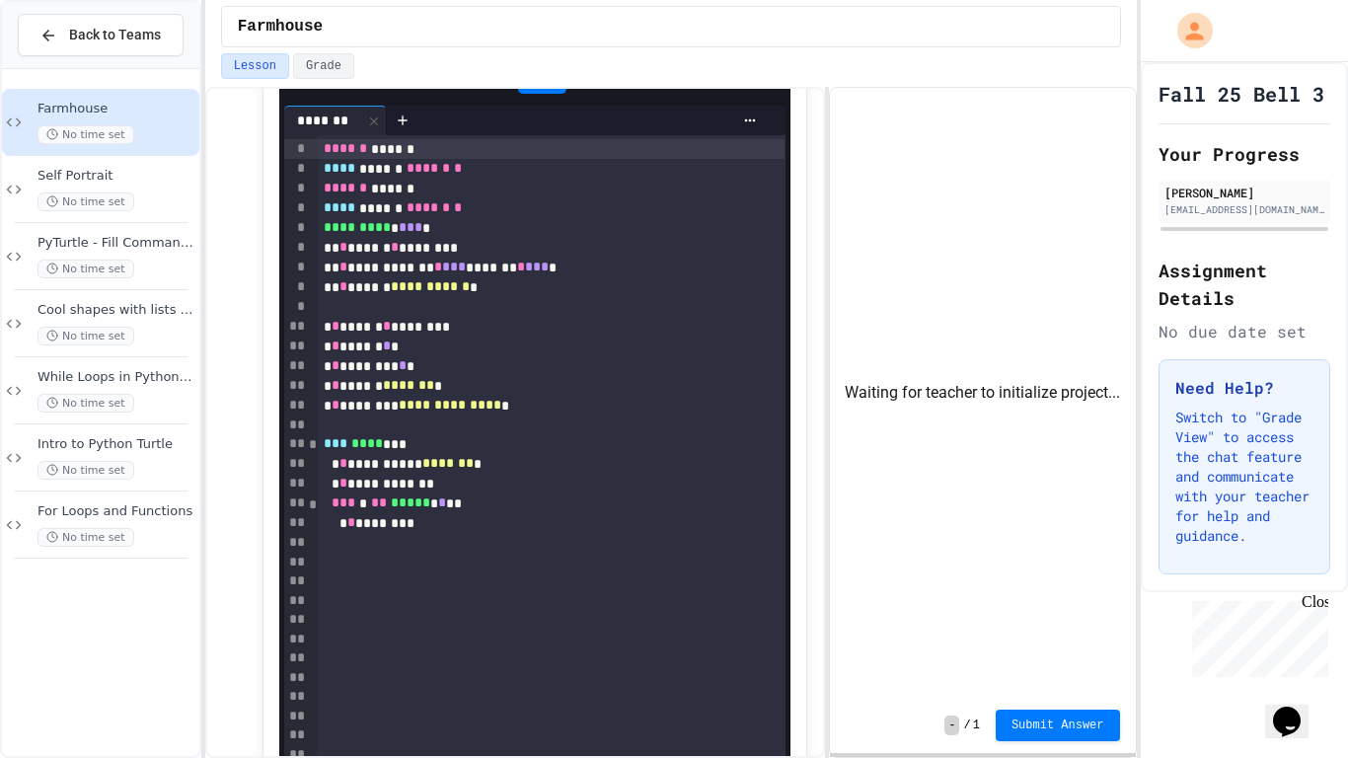
click at [478, 436] on div "*** **** ***" at bounding box center [552, 444] width 468 height 20
click at [439, 449] on body "**********" at bounding box center [674, 379] width 1348 height 758
click at [330, 757] on div at bounding box center [674, 760] width 1348 height 0
click at [358, 413] on div "**********" at bounding box center [552, 406] width 468 height 20
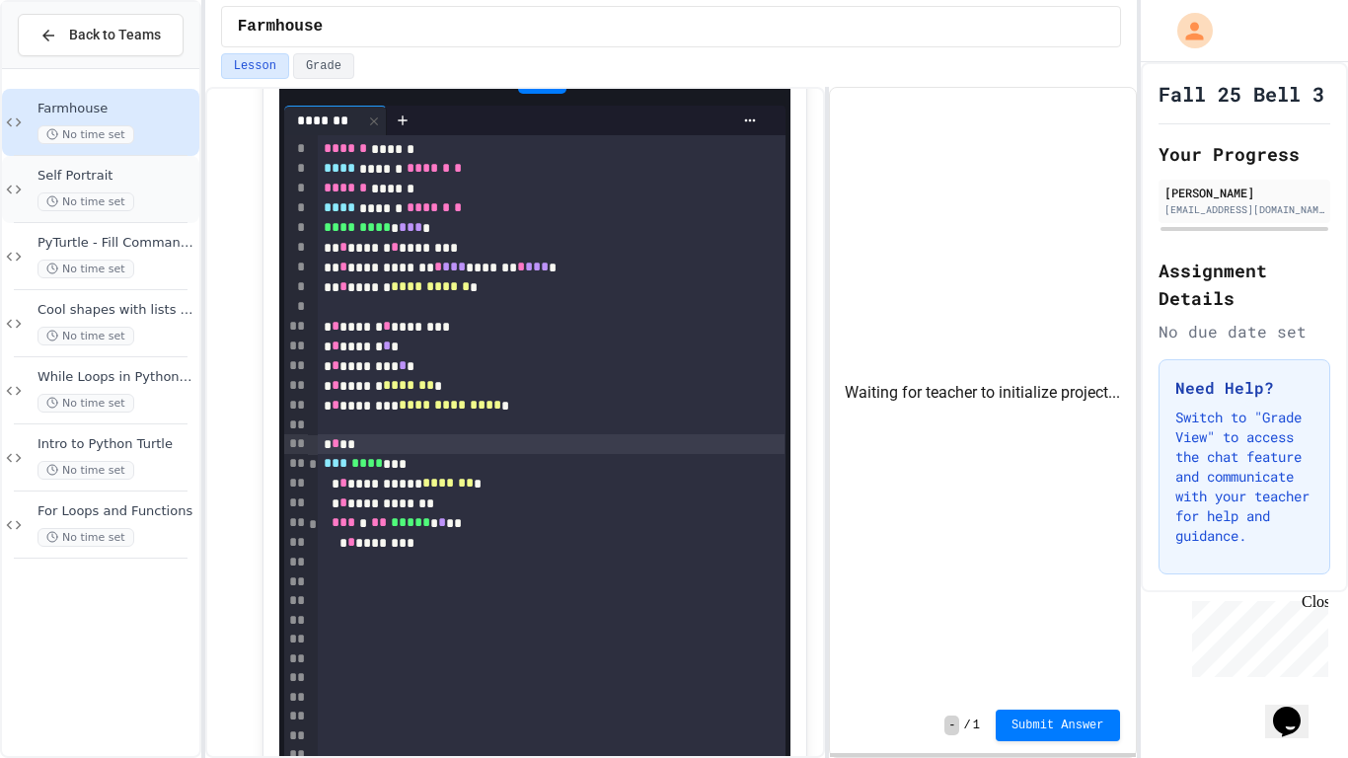
click at [52, 171] on span "Self Portrait" at bounding box center [116, 176] width 158 height 17
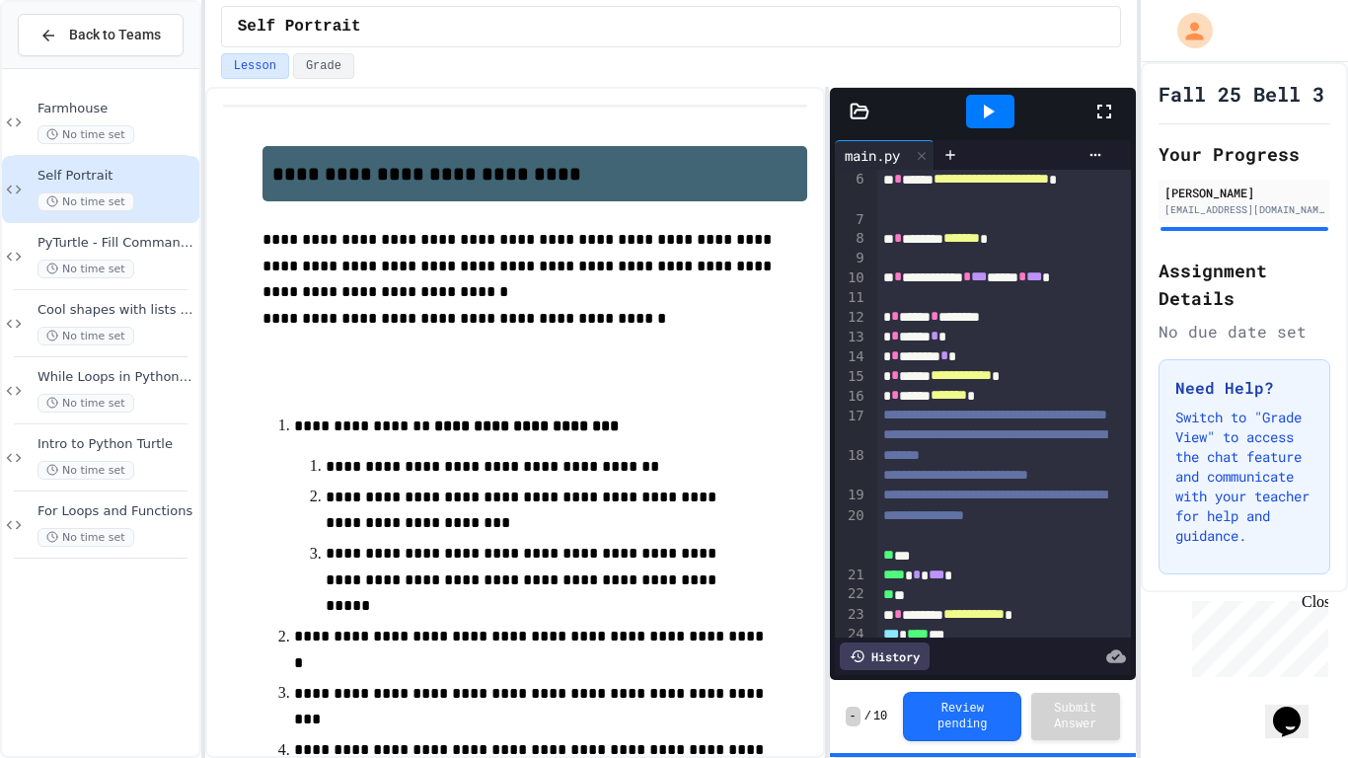
scroll to position [105, 0]
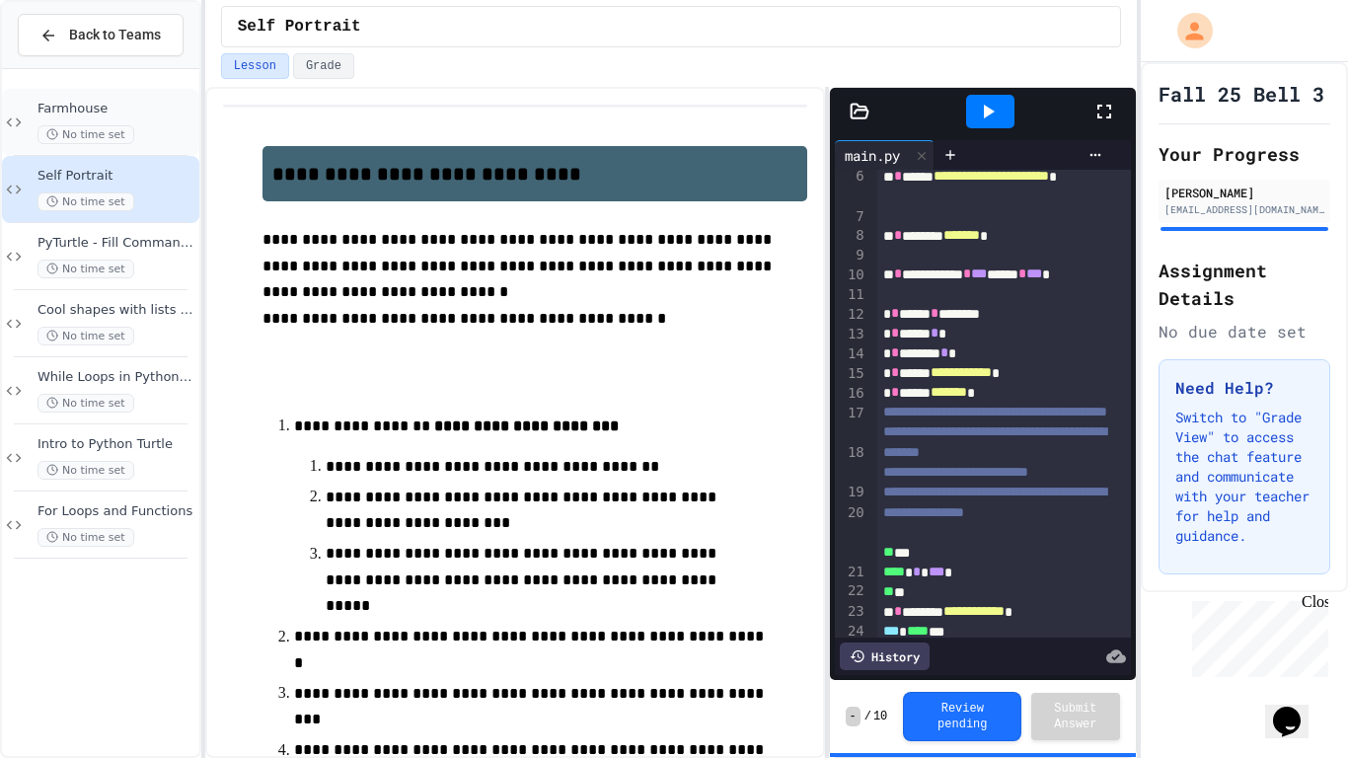
click at [66, 109] on span "Farmhouse" at bounding box center [116, 109] width 158 height 17
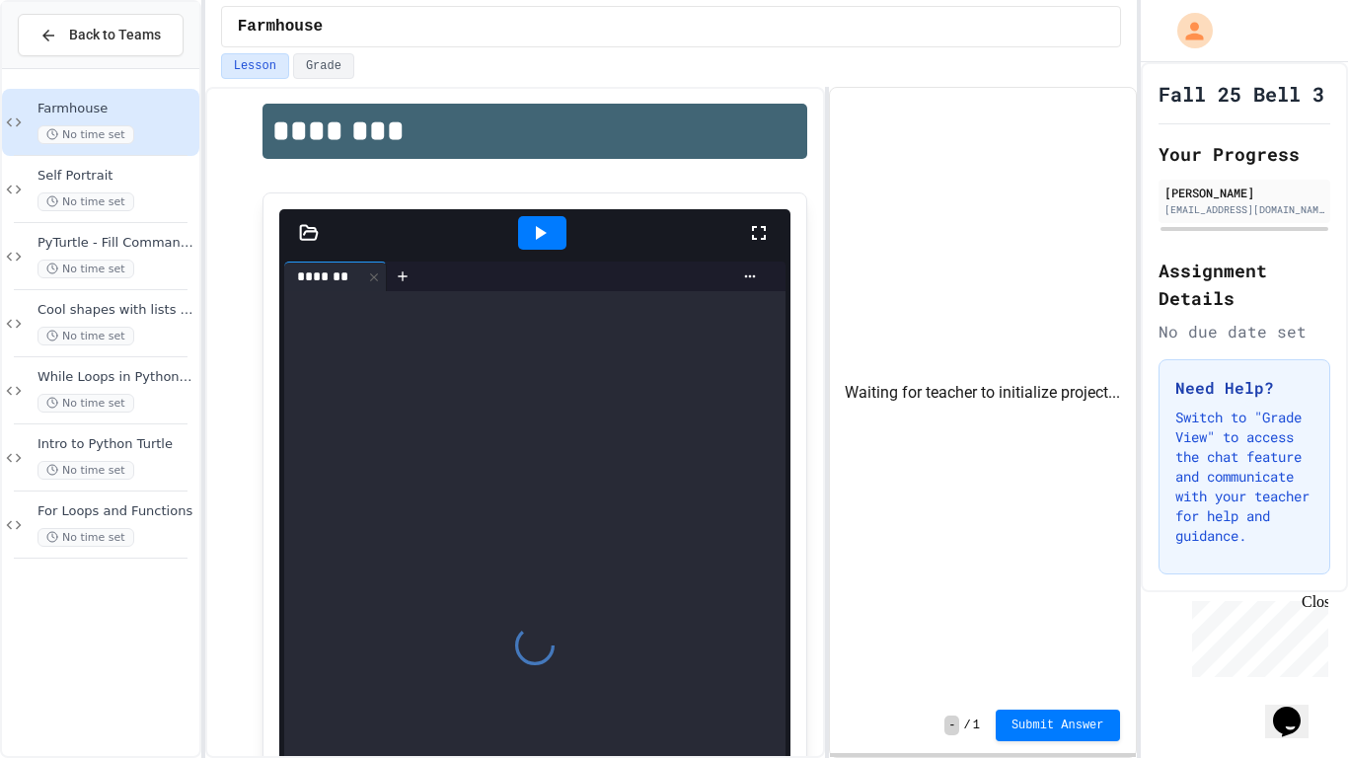
scroll to position [488, 0]
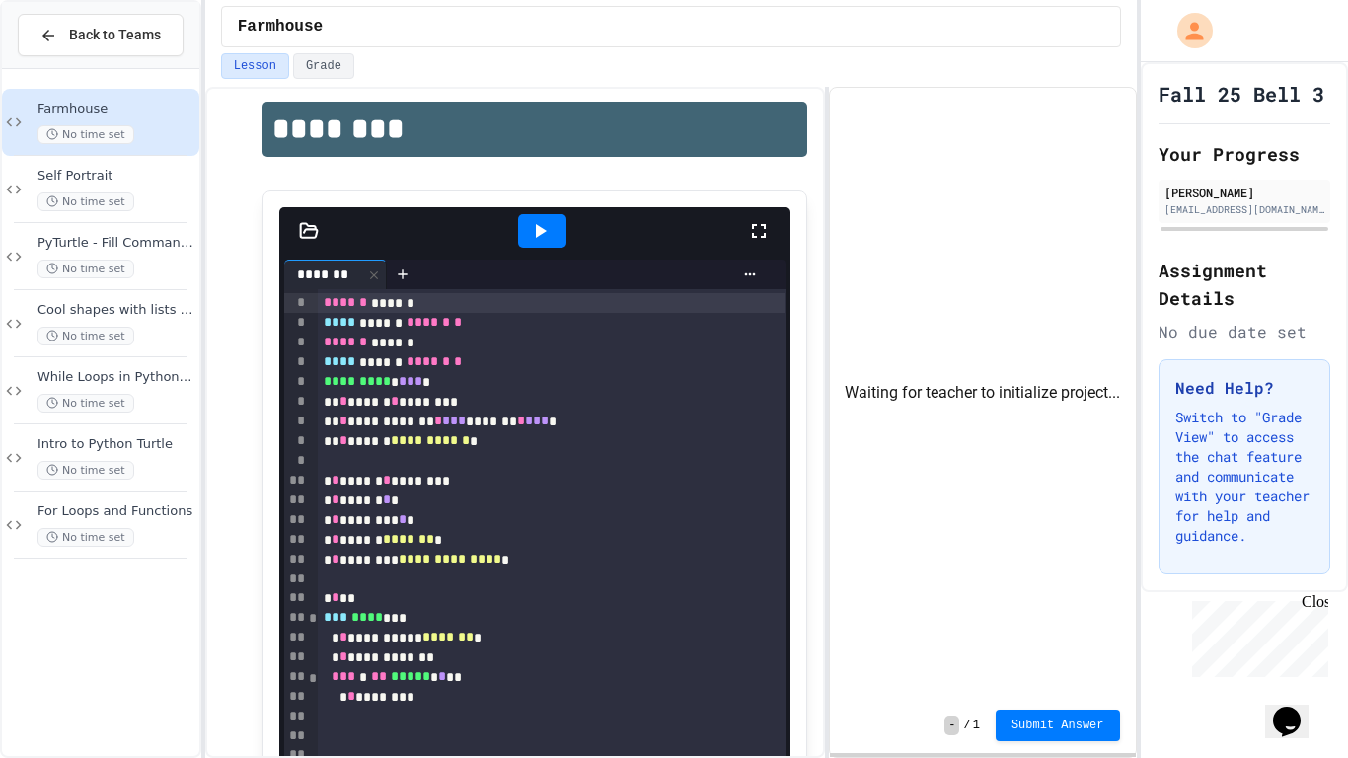
click at [356, 591] on div "* * **" at bounding box center [552, 598] width 468 height 20
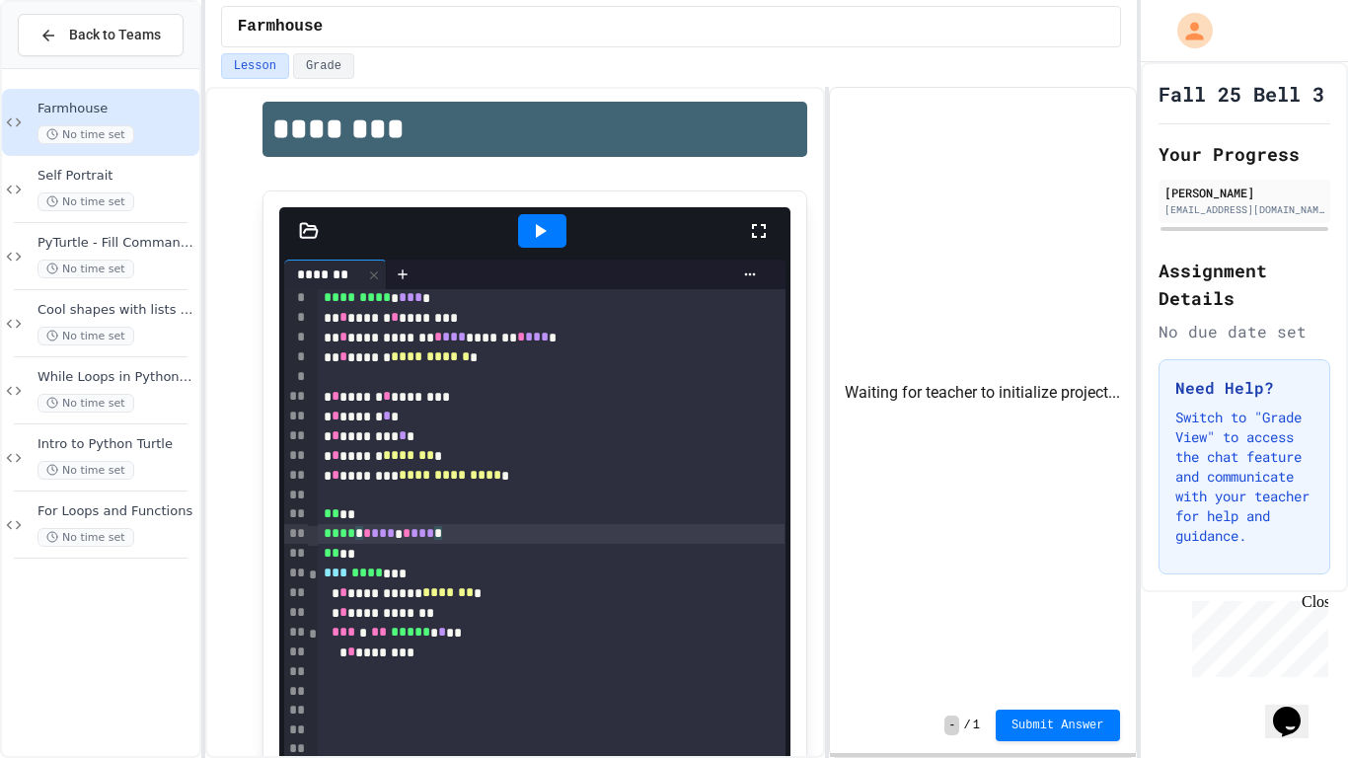
scroll to position [86, 0]
click at [541, 228] on icon at bounding box center [541, 231] width 11 height 14
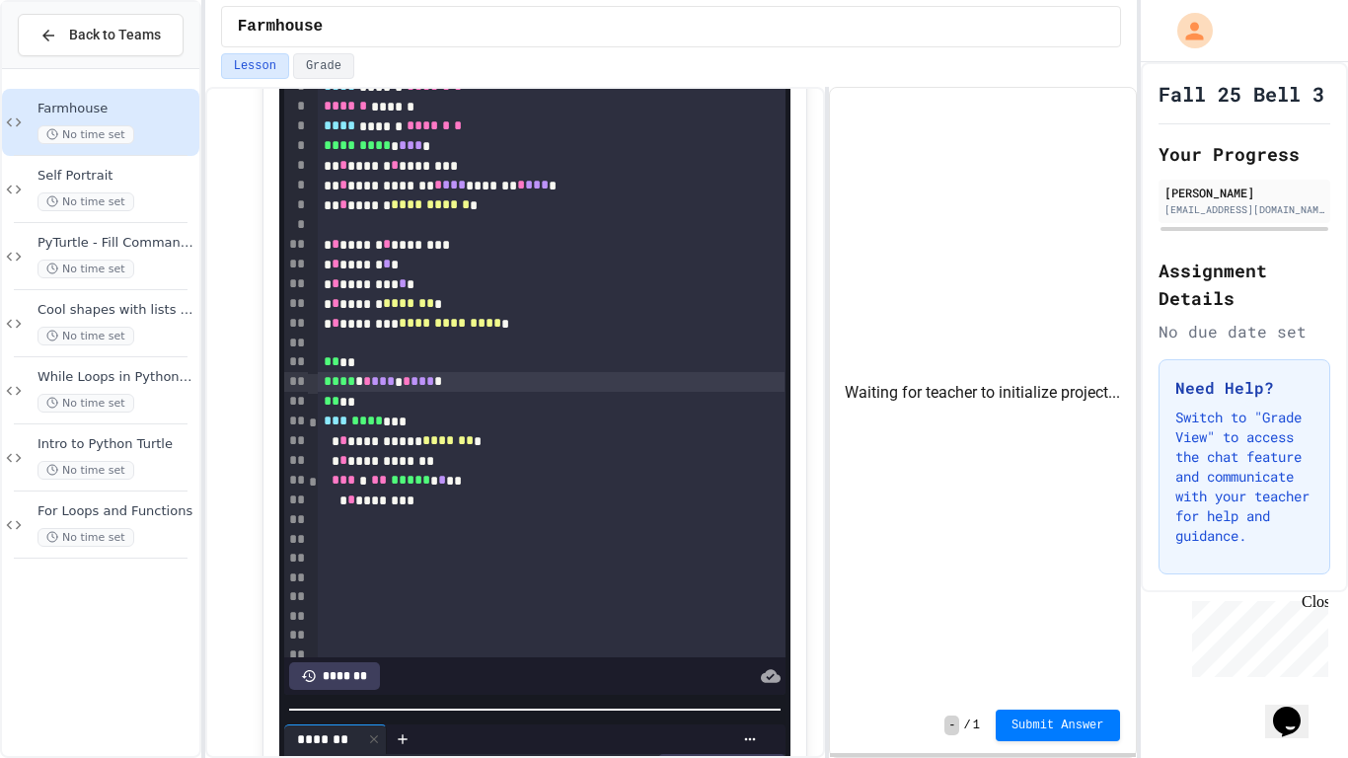
scroll to position [184, 0]
click at [351, 345] on div at bounding box center [552, 343] width 468 height 20
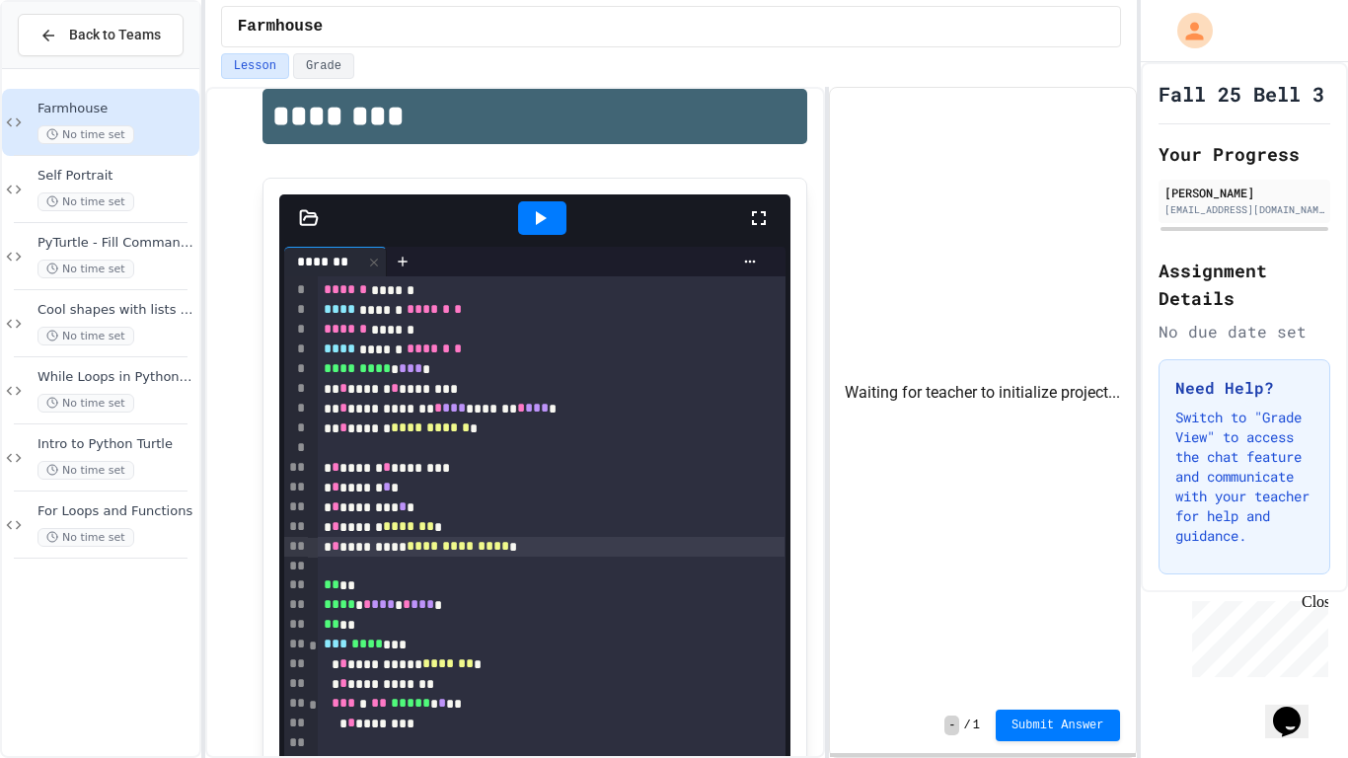
scroll to position [505, 0]
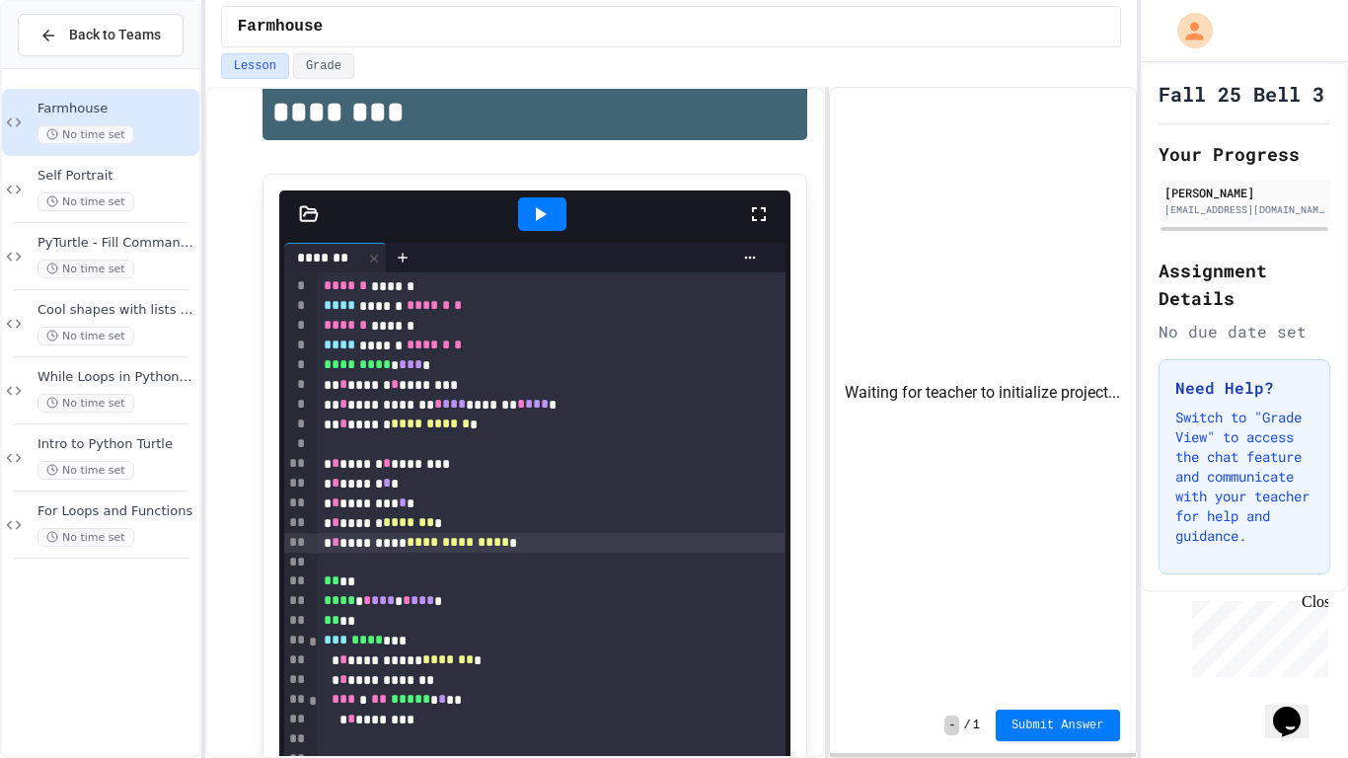
click at [527, 219] on div at bounding box center [542, 214] width 48 height 34
click at [764, 197] on div at bounding box center [768, 213] width 43 height 57
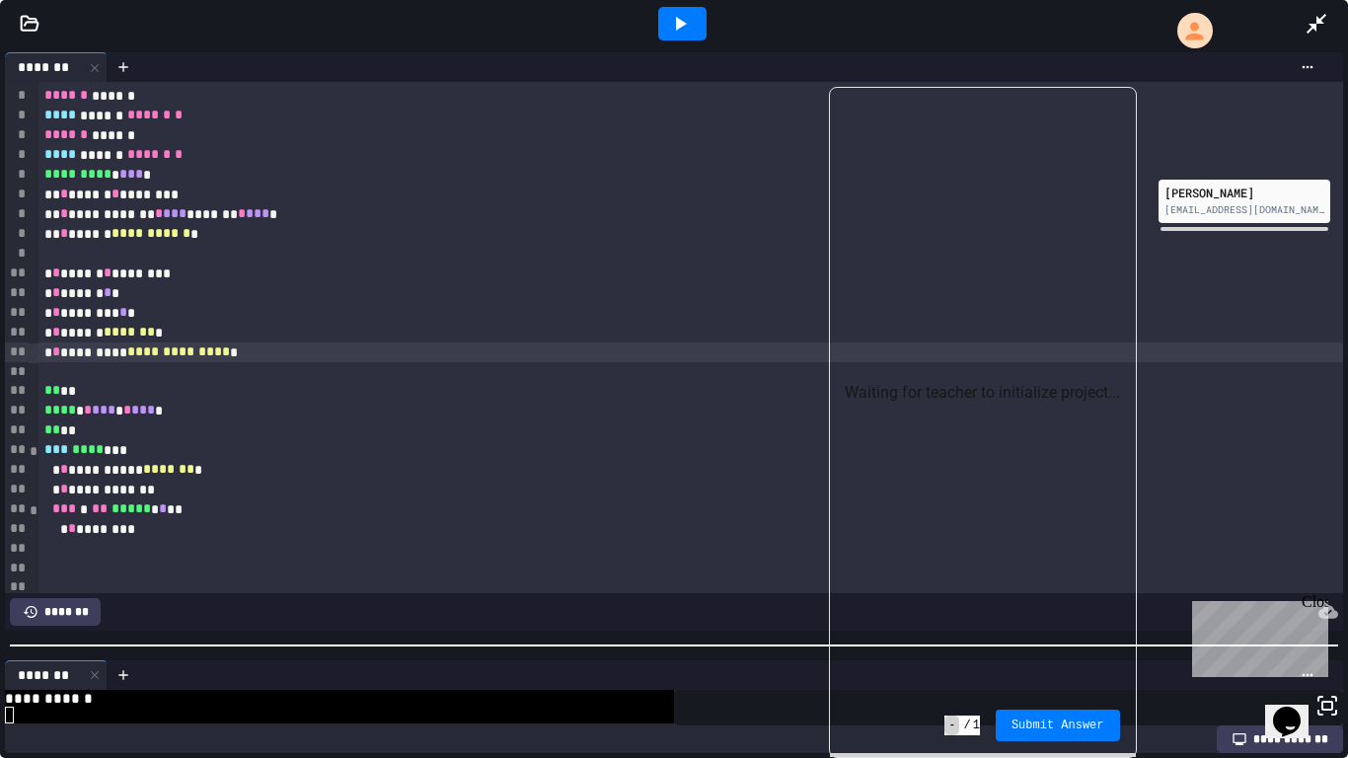
click at [1330, 702] on icon at bounding box center [1327, 706] width 24 height 24
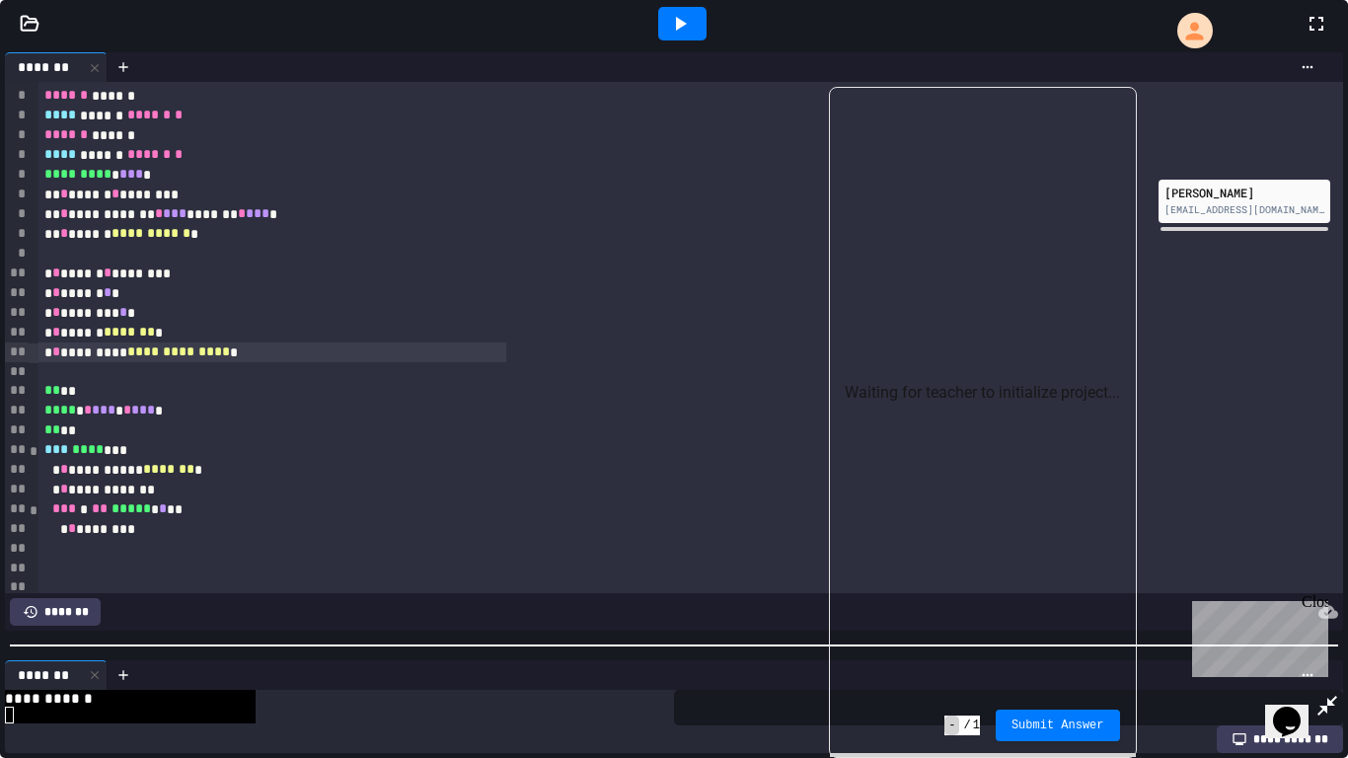
scroll to position [168, 0]
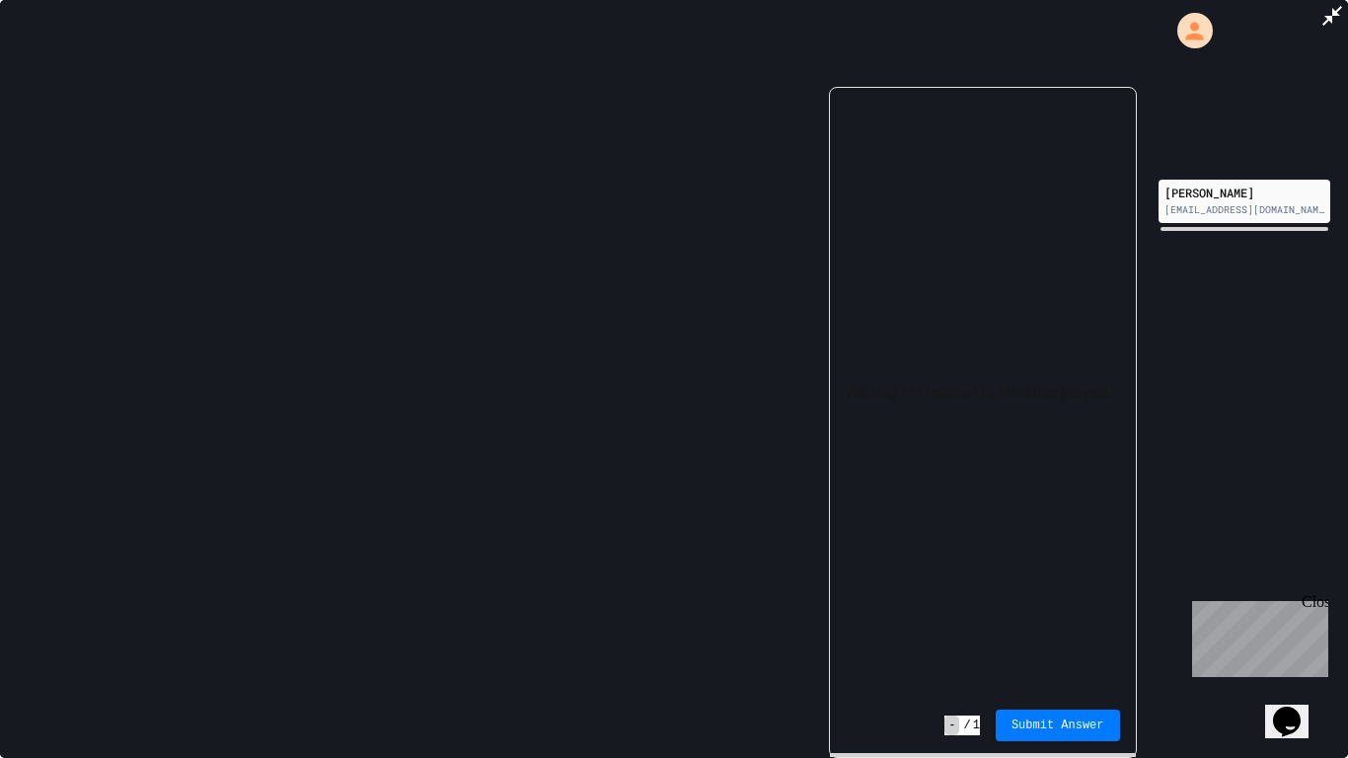
click at [1324, 15] on icon at bounding box center [1332, 16] width 24 height 24
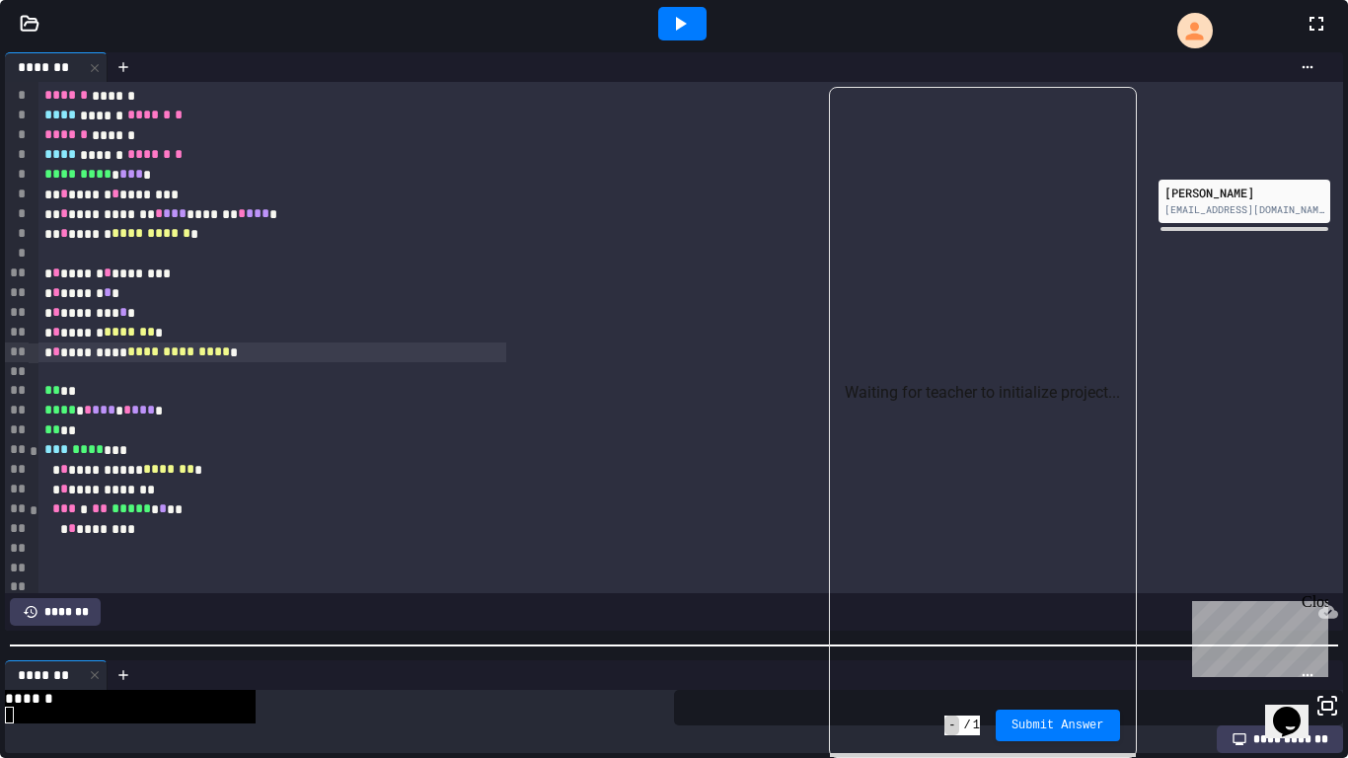
click at [1304, 36] on icon at bounding box center [1316, 24] width 24 height 24
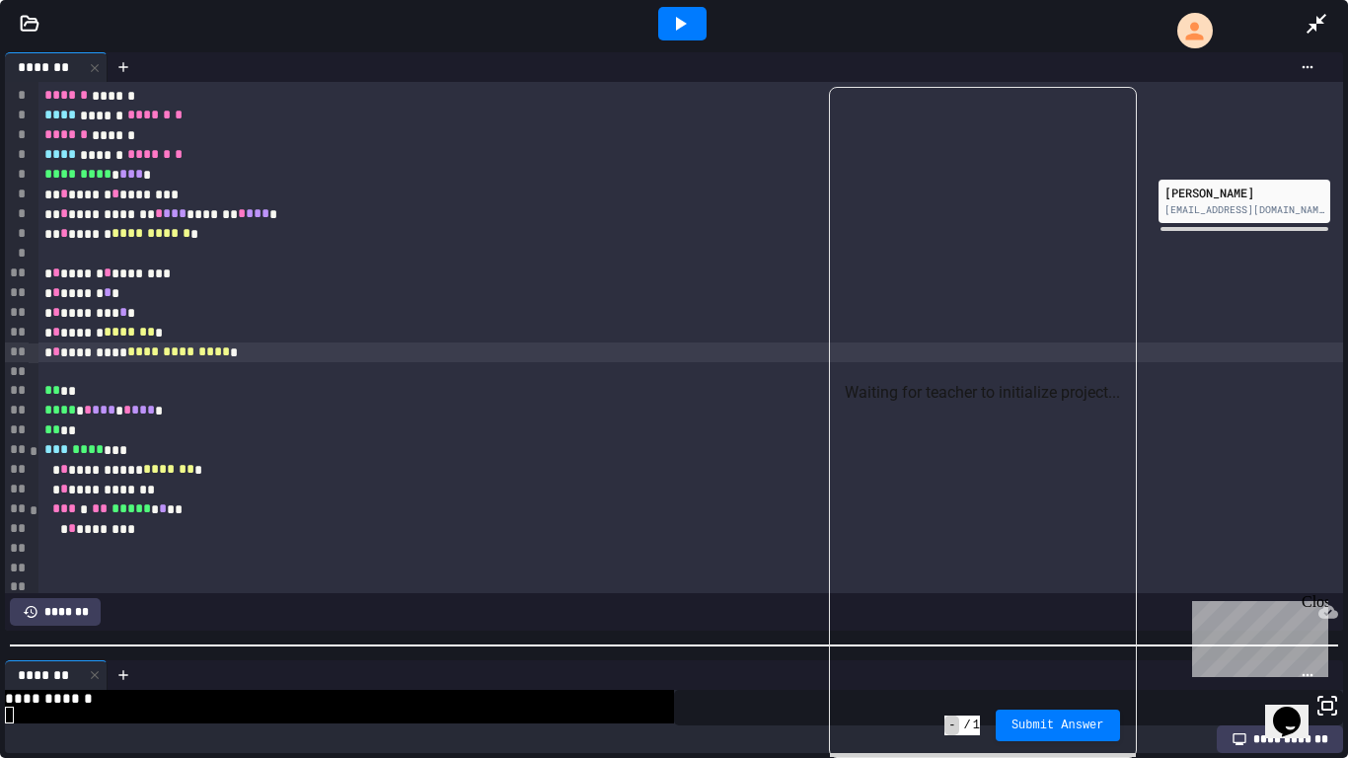
scroll to position [67, 0]
click at [1307, 675] on icon at bounding box center [1307, 674] width 11 height 3
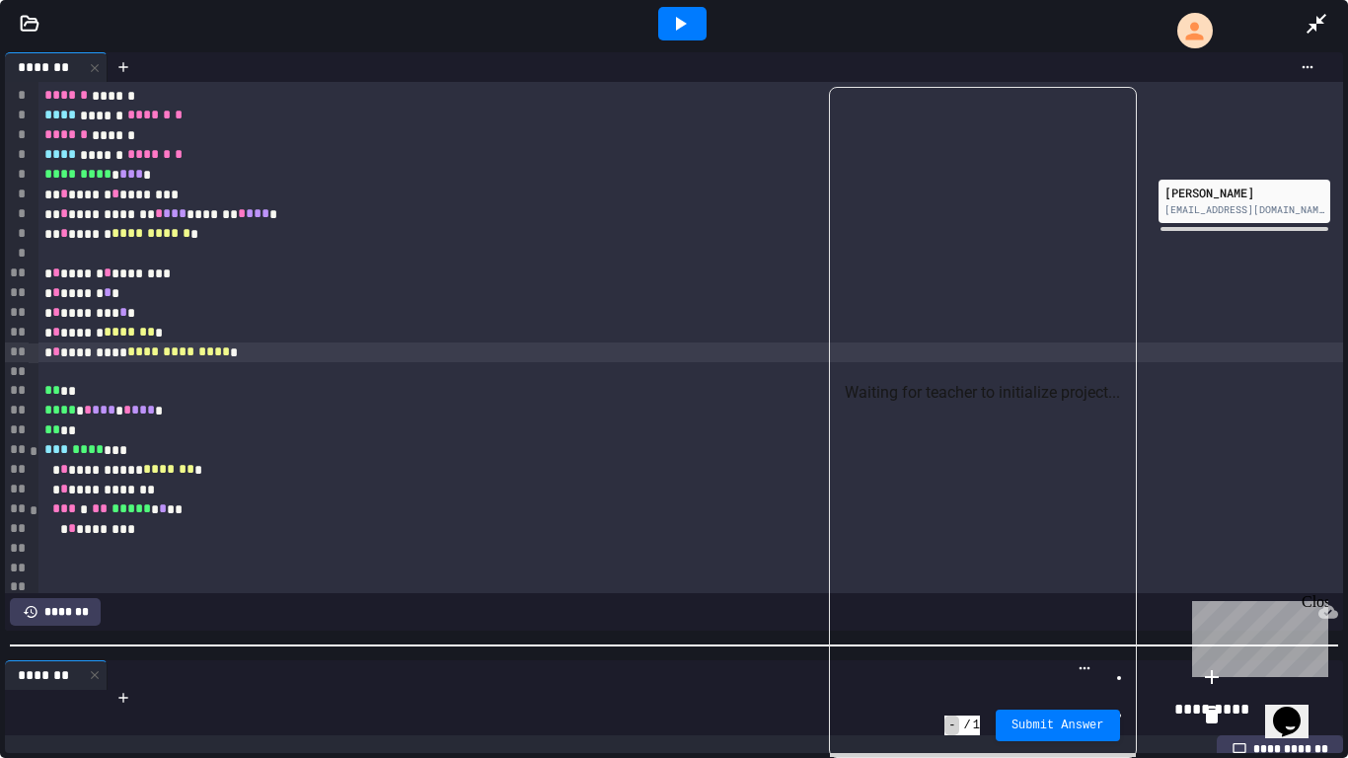
click at [1287, 714] on li "**********" at bounding box center [1212, 717] width 160 height 36
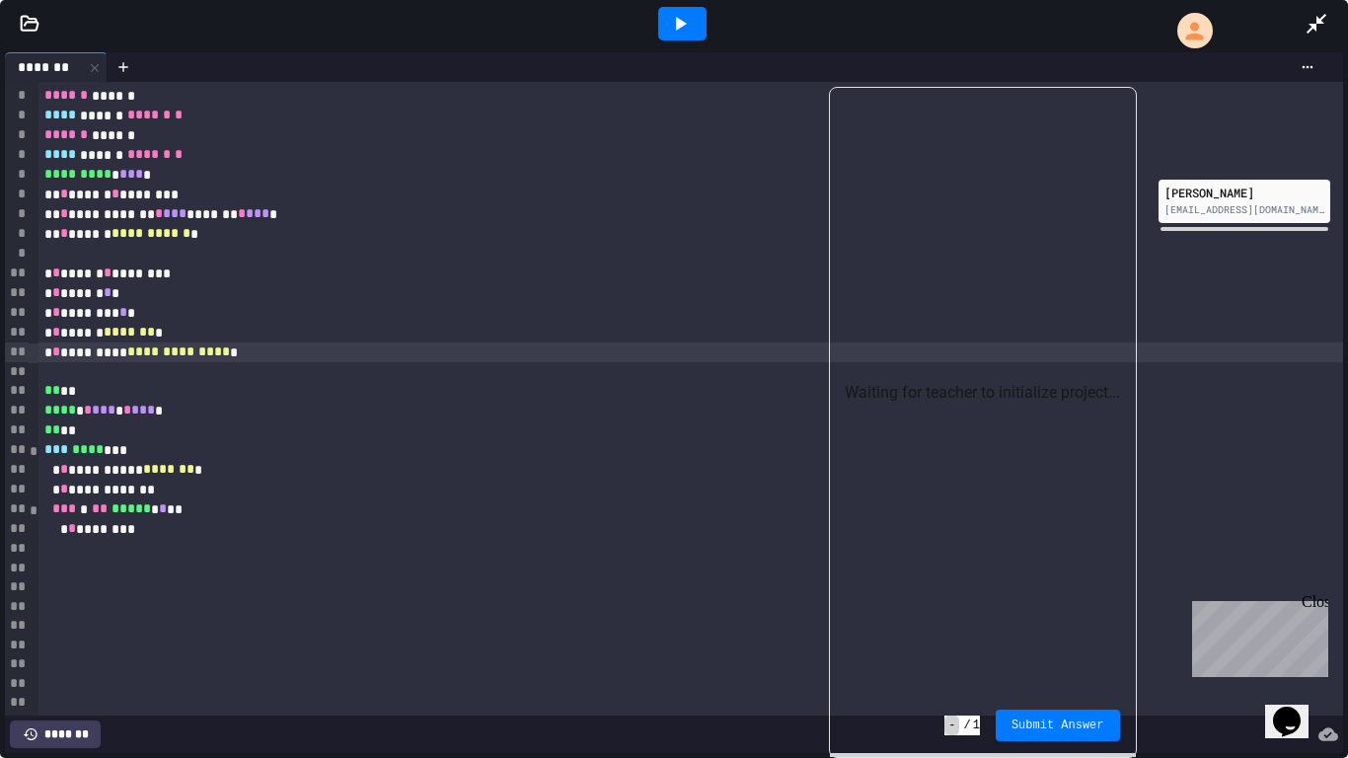
click at [672, 25] on icon at bounding box center [680, 24] width 24 height 24
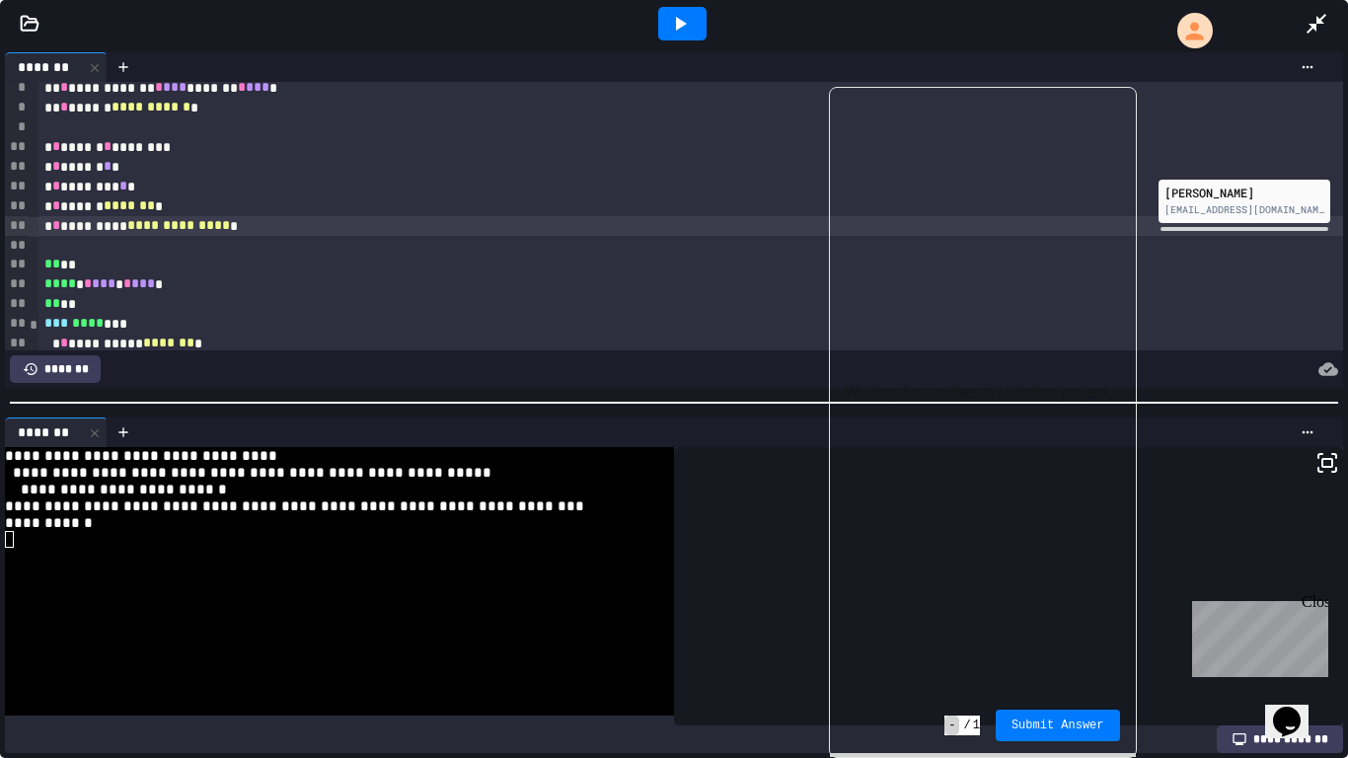
scroll to position [128, 0]
click at [83, 250] on div at bounding box center [690, 244] width 1304 height 20
click at [686, 20] on icon at bounding box center [680, 24] width 24 height 24
click at [78, 223] on span "*" at bounding box center [80, 223] width 8 height 14
click at [687, 24] on icon at bounding box center [680, 24] width 24 height 24
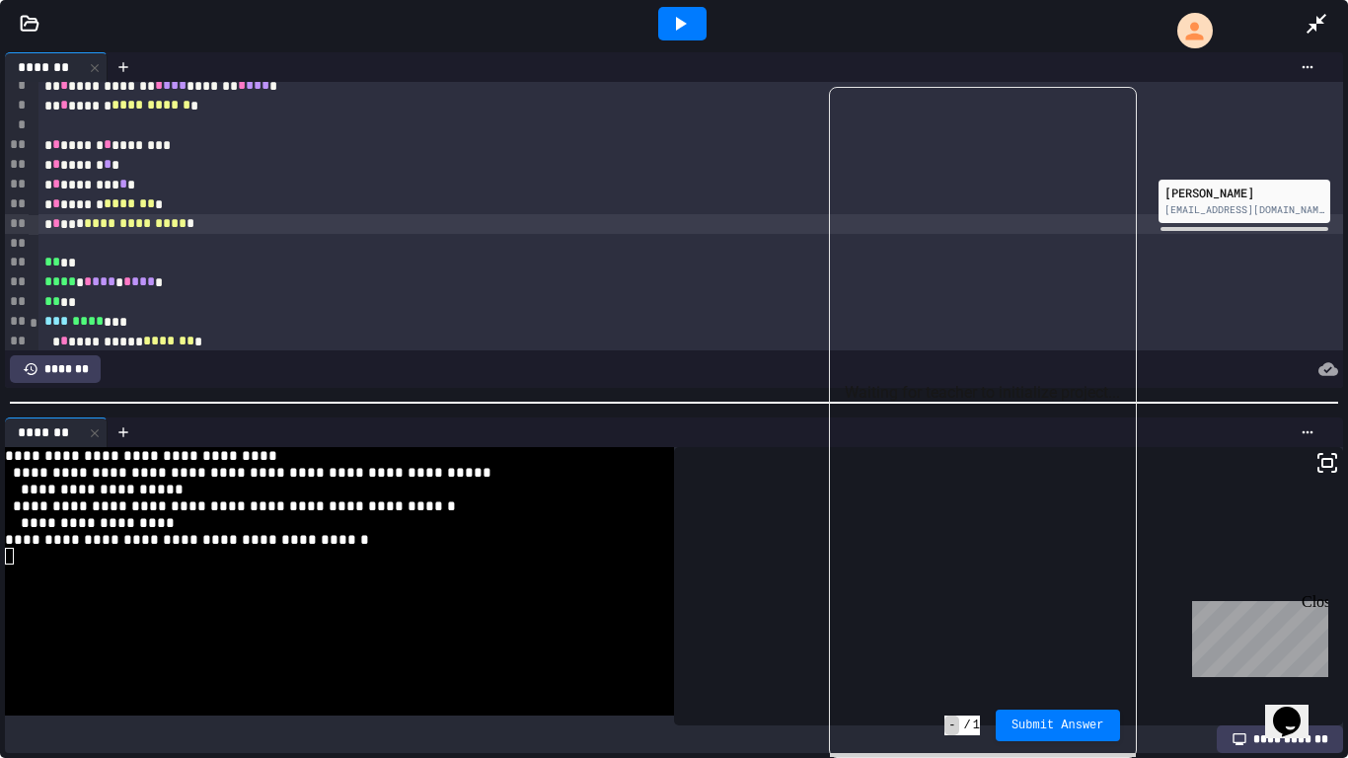
click at [69, 225] on div "**********" at bounding box center [690, 224] width 1304 height 20
click at [694, 16] on div at bounding box center [682, 24] width 48 height 34
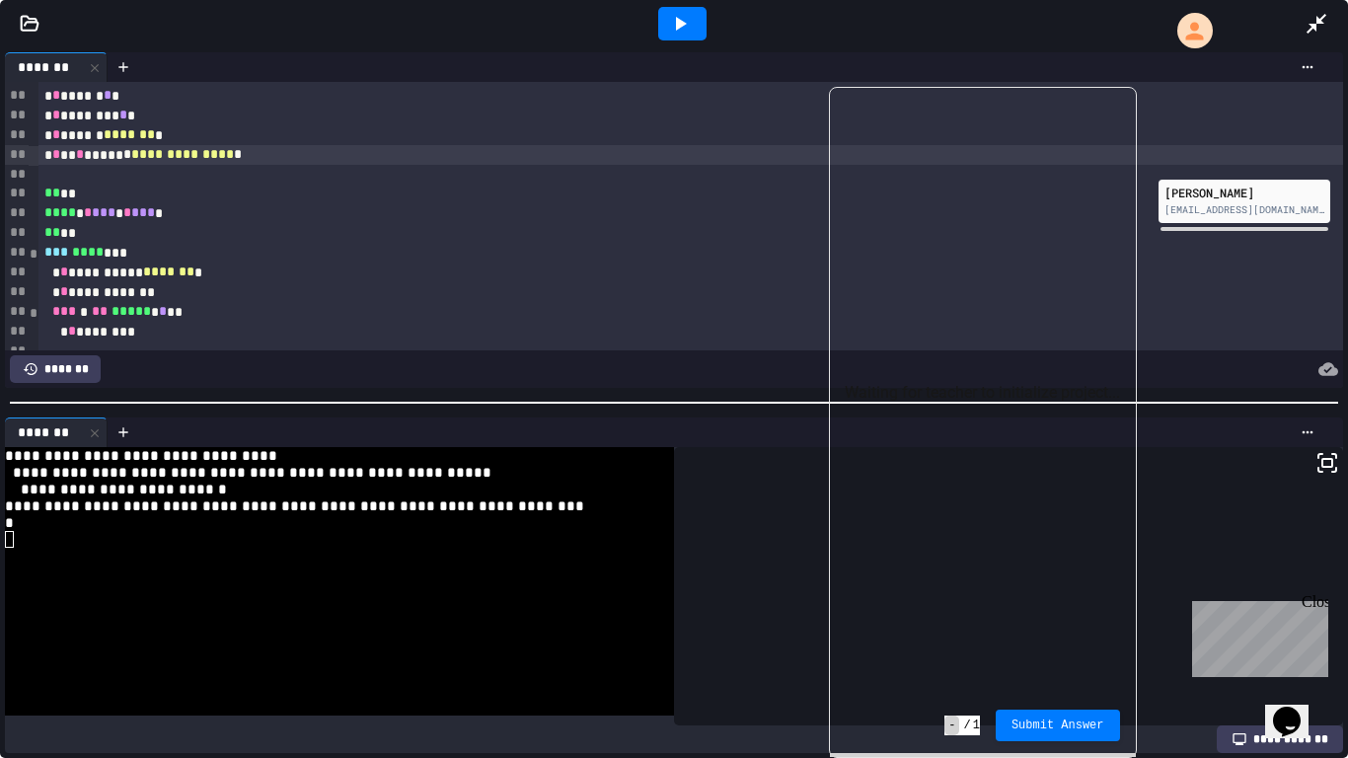
scroll to position [194, 0]
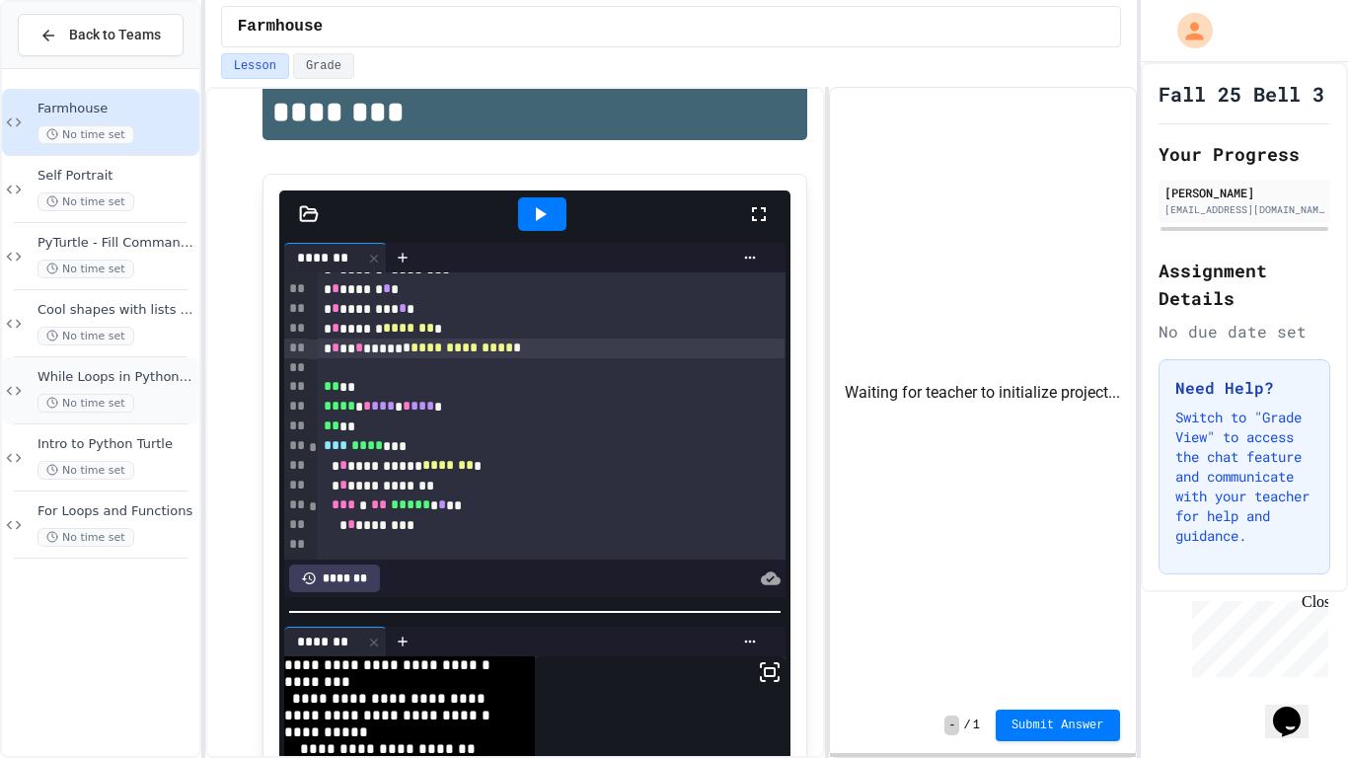
click at [164, 375] on span "While Loops in Python Turtle" at bounding box center [116, 377] width 158 height 17
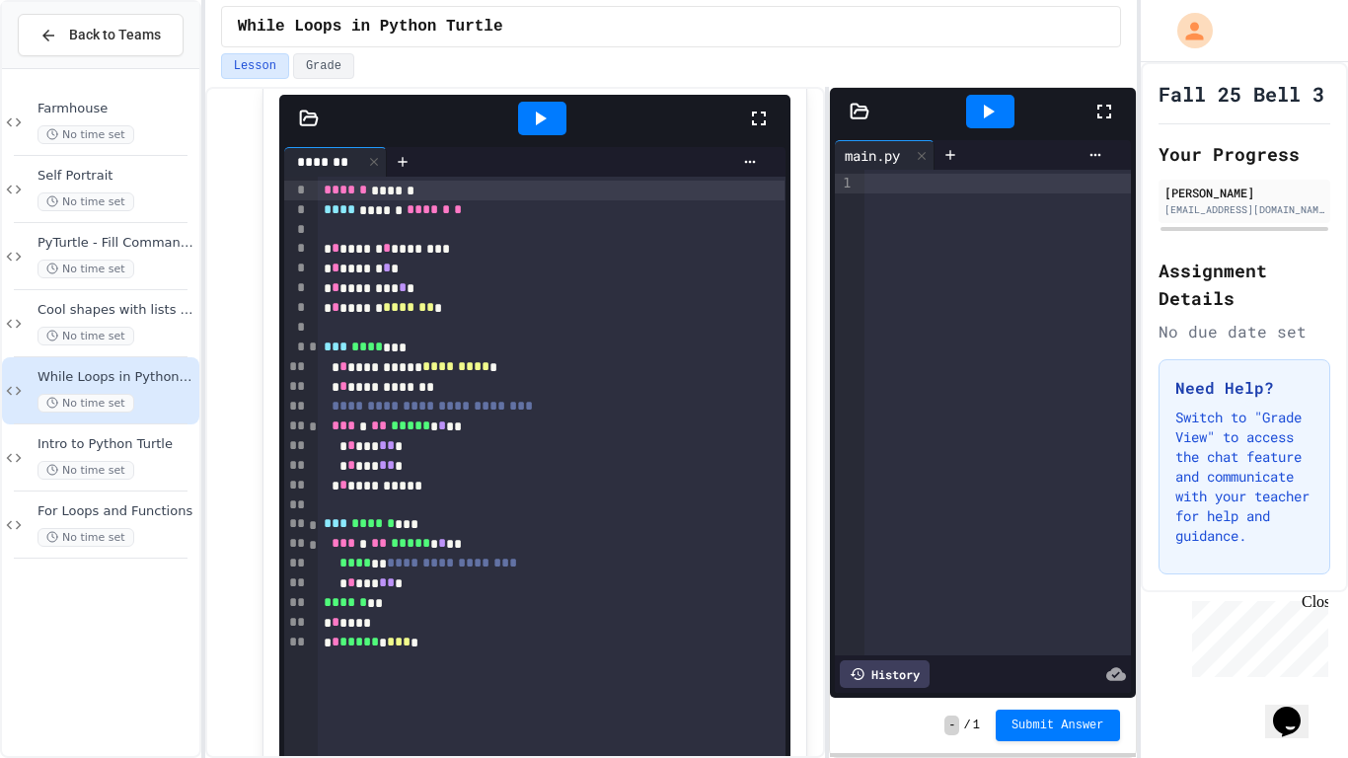
scroll to position [659, 0]
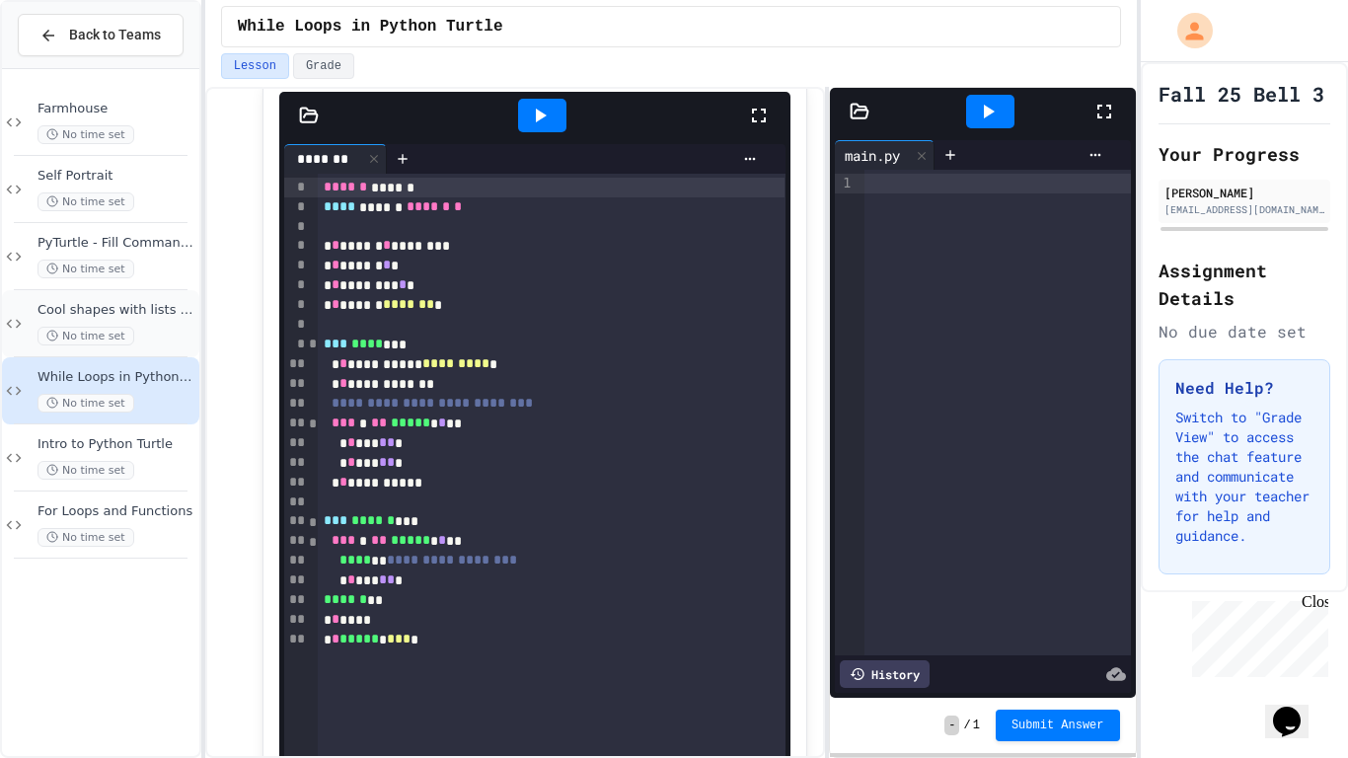
click at [152, 304] on span "Cool shapes with lists and fun features" at bounding box center [116, 310] width 158 height 17
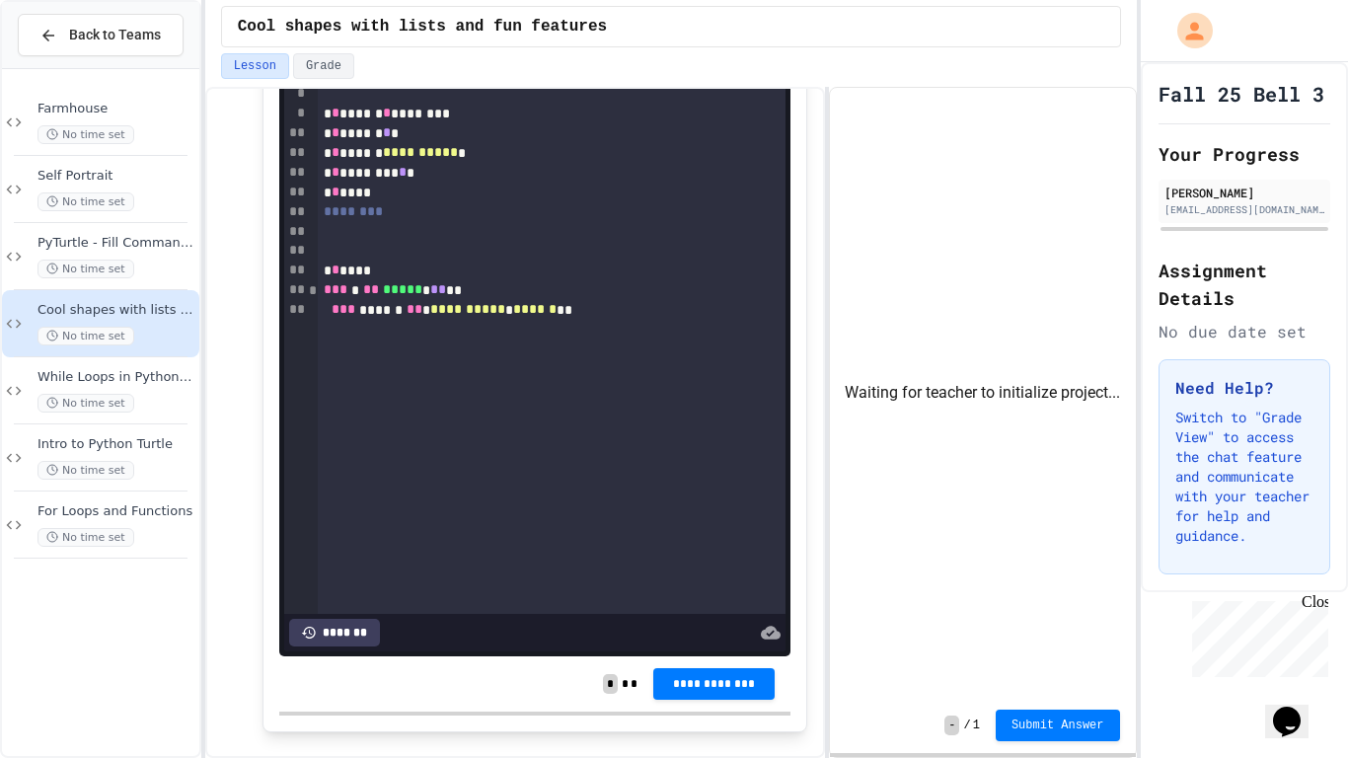
scroll to position [2734, 0]
click at [178, 115] on span "Farmhouse" at bounding box center [116, 109] width 158 height 17
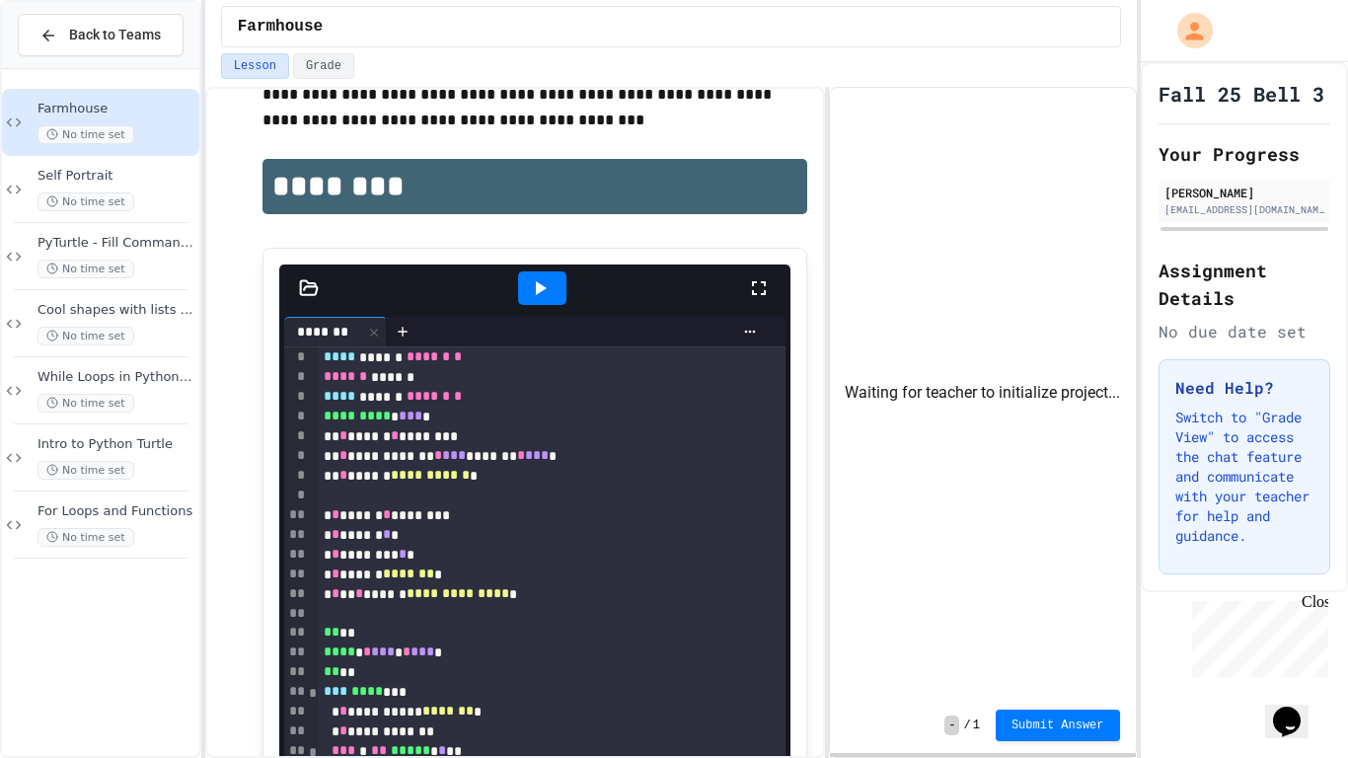
scroll to position [28, 0]
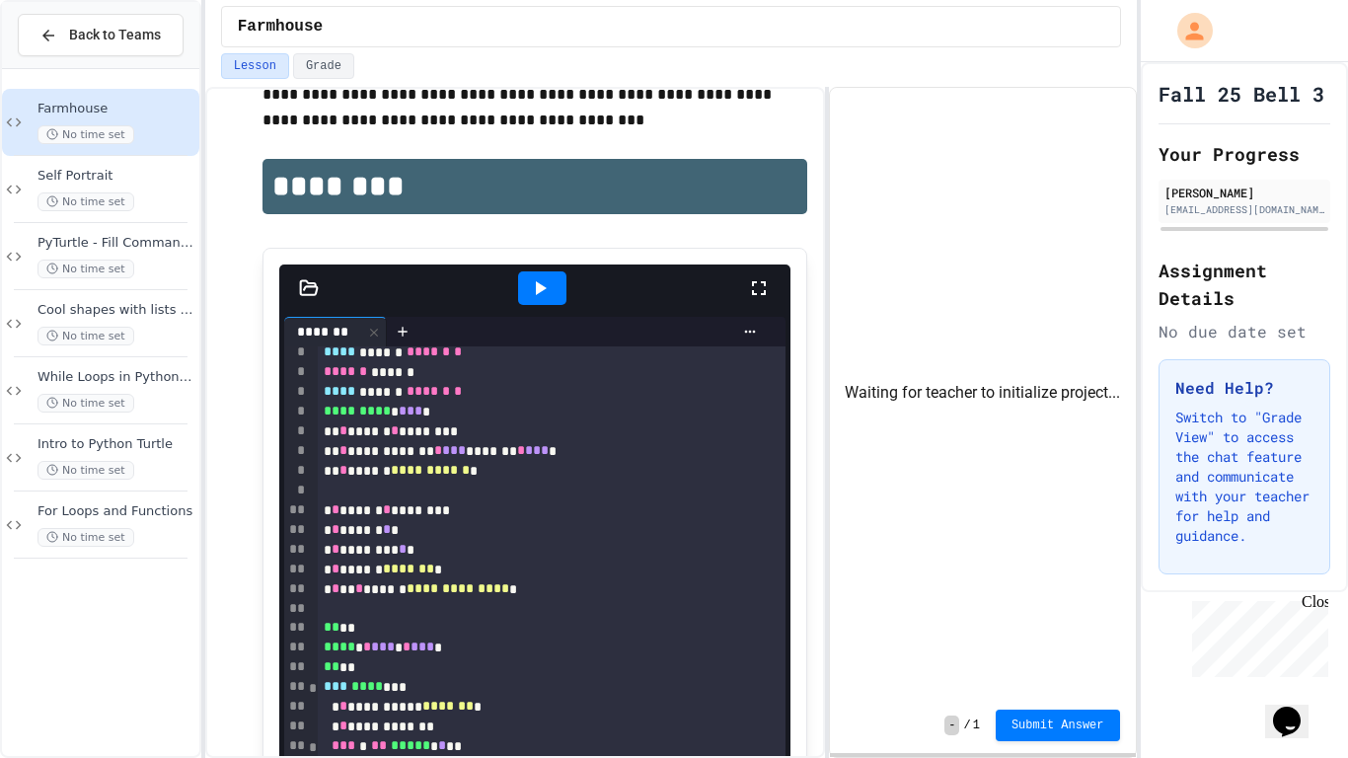
click at [355, 605] on div at bounding box center [552, 609] width 468 height 20
click at [529, 302] on div at bounding box center [542, 288] width 48 height 34
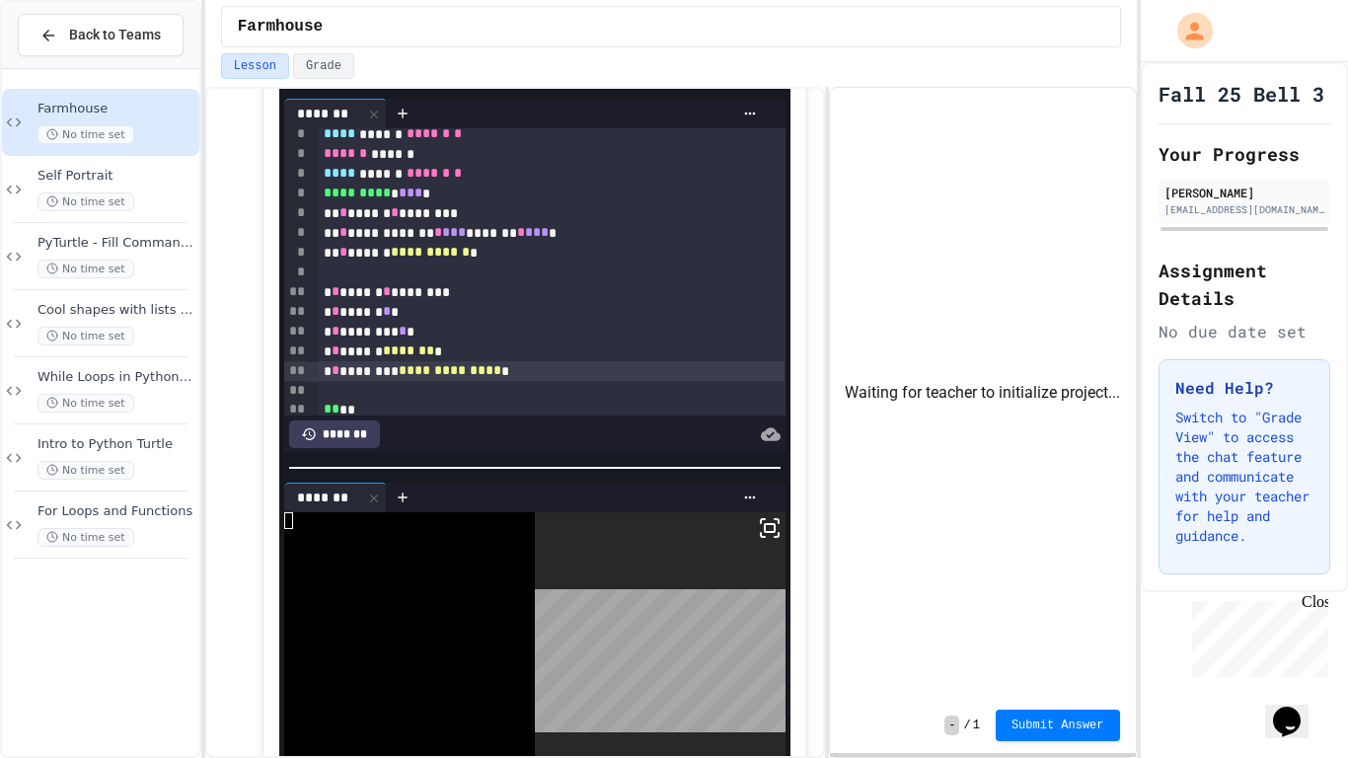
scroll to position [651, 0]
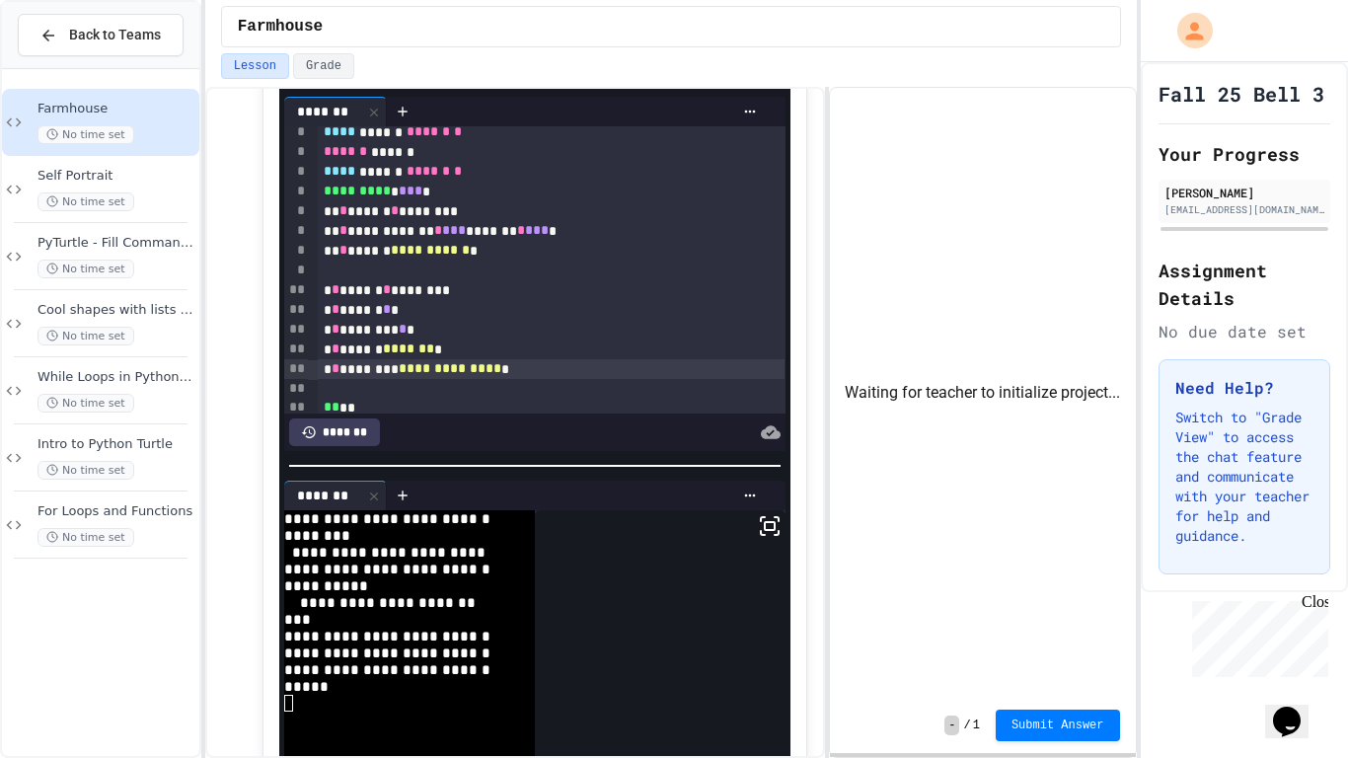
click at [360, 368] on div "**********" at bounding box center [552, 369] width 468 height 20
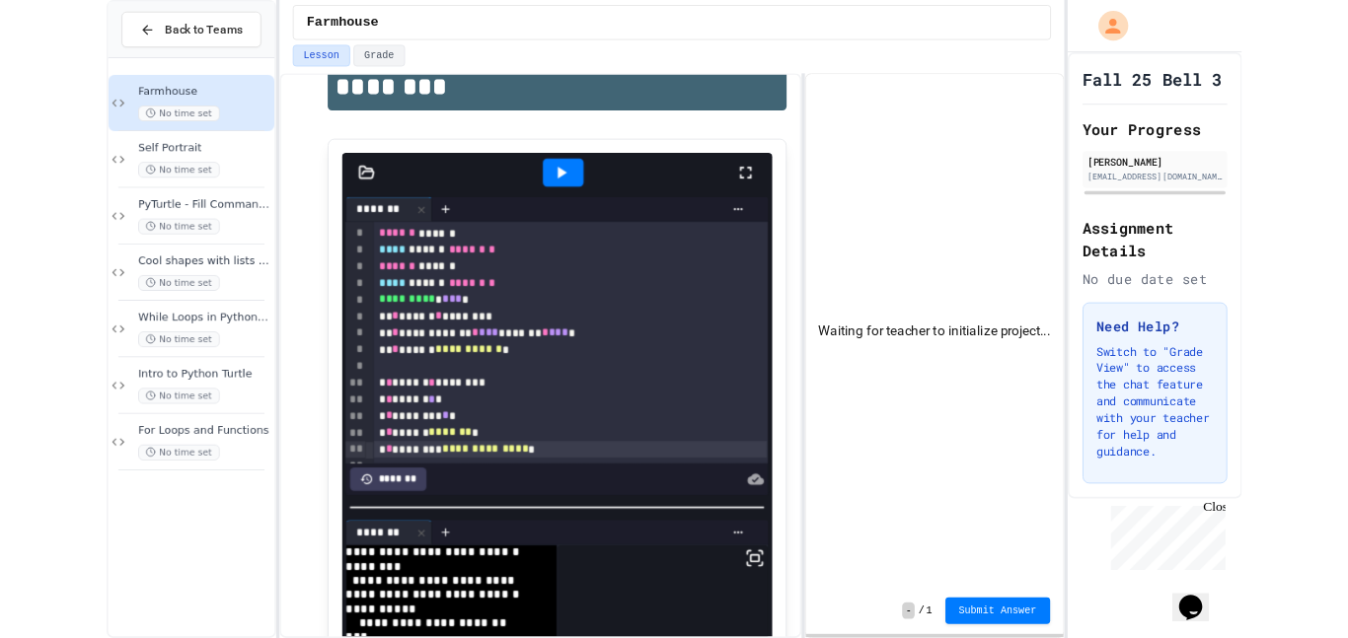
scroll to position [492, 0]
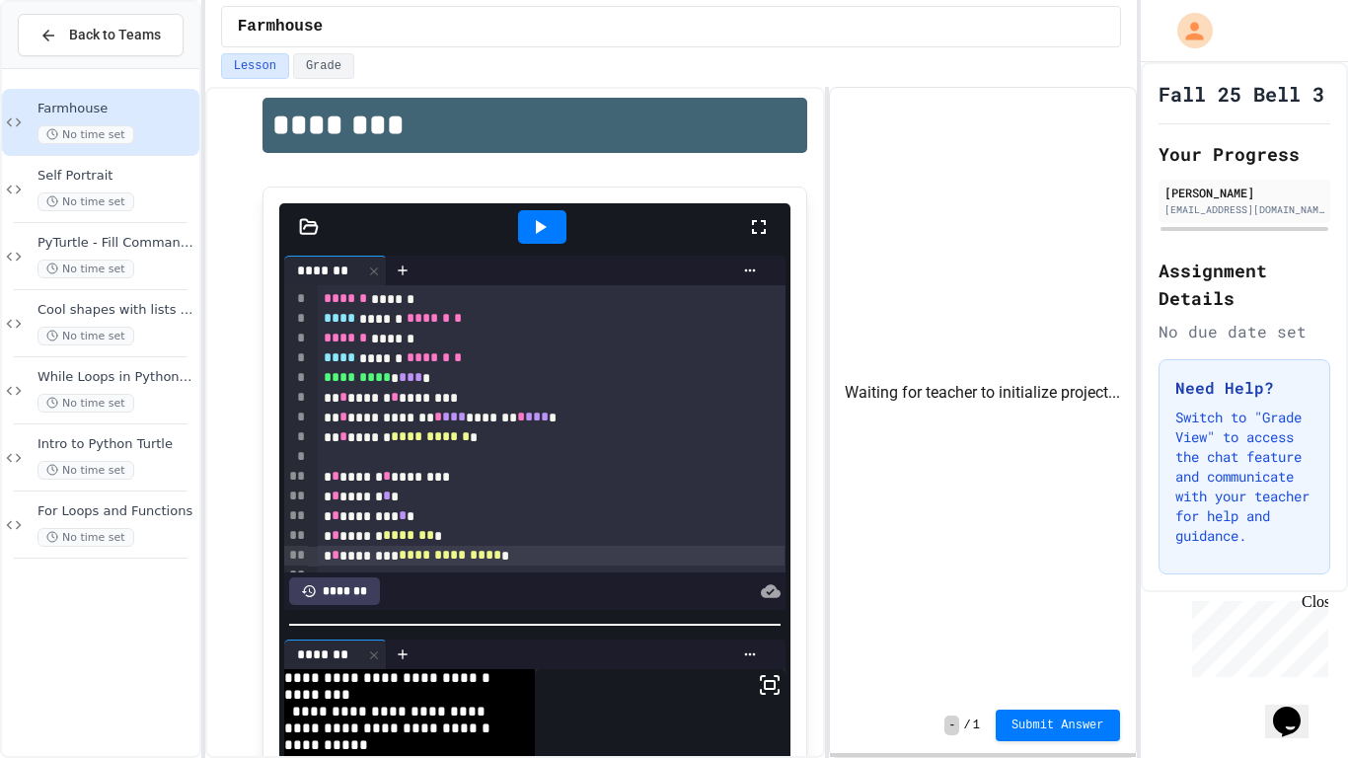
click at [528, 210] on div at bounding box center [542, 227] width 48 height 34
